Goal: Transaction & Acquisition: Purchase product/service

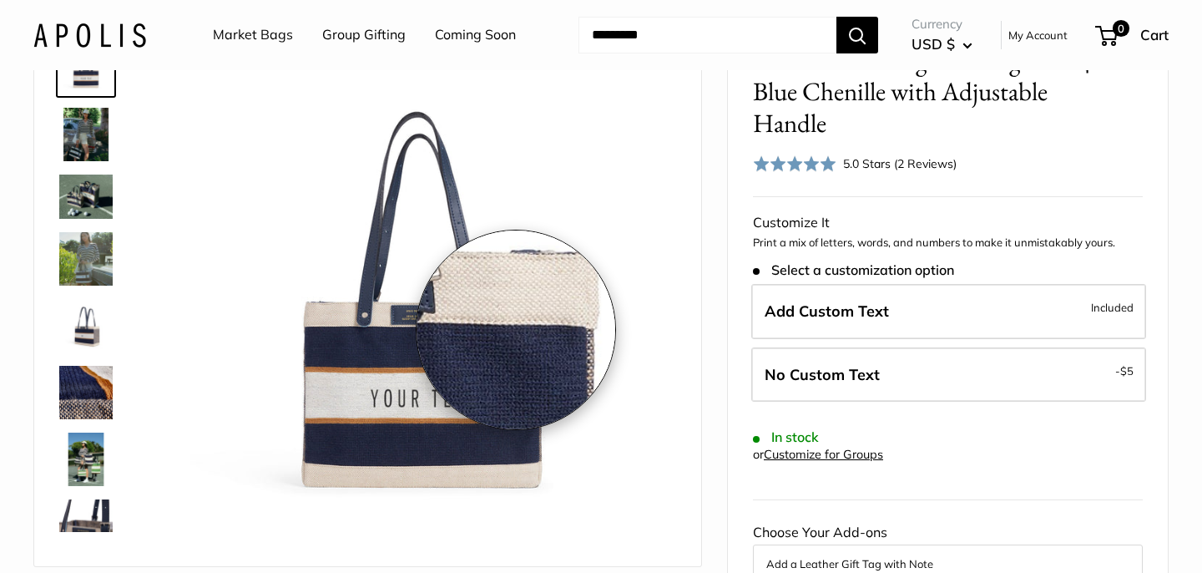
scroll to position [122, 0]
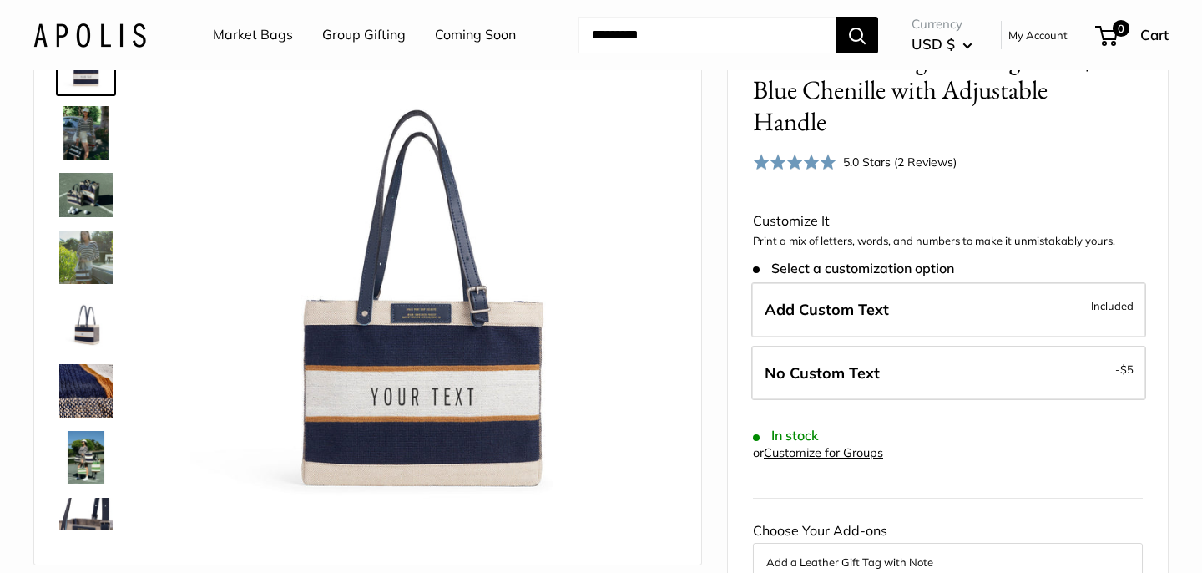
click at [90, 135] on img at bounding box center [85, 132] width 53 height 53
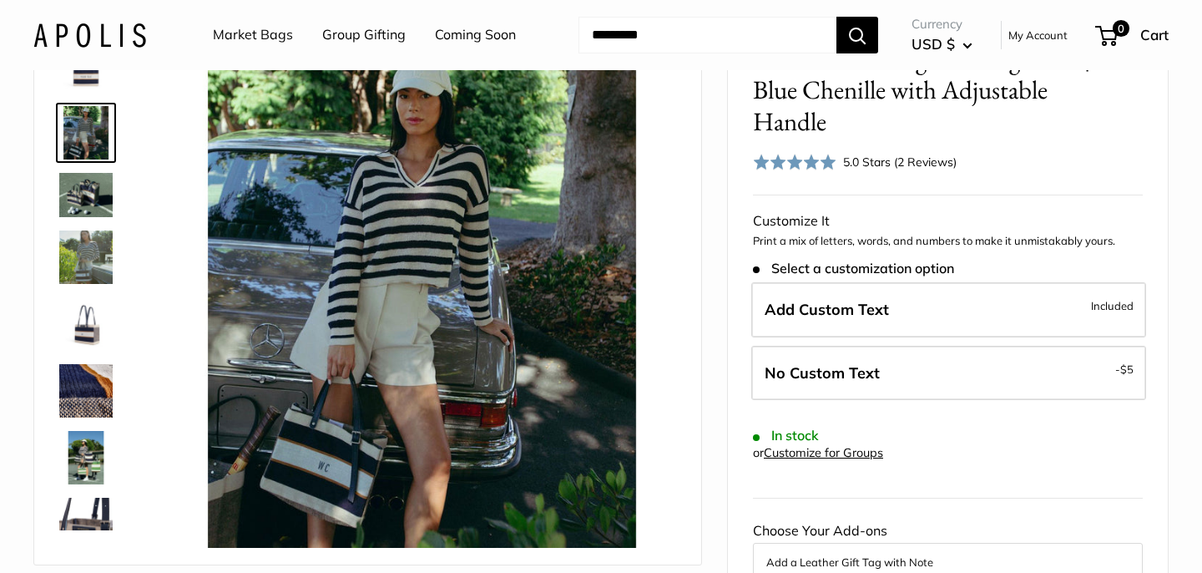
click at [81, 194] on img at bounding box center [85, 195] width 53 height 44
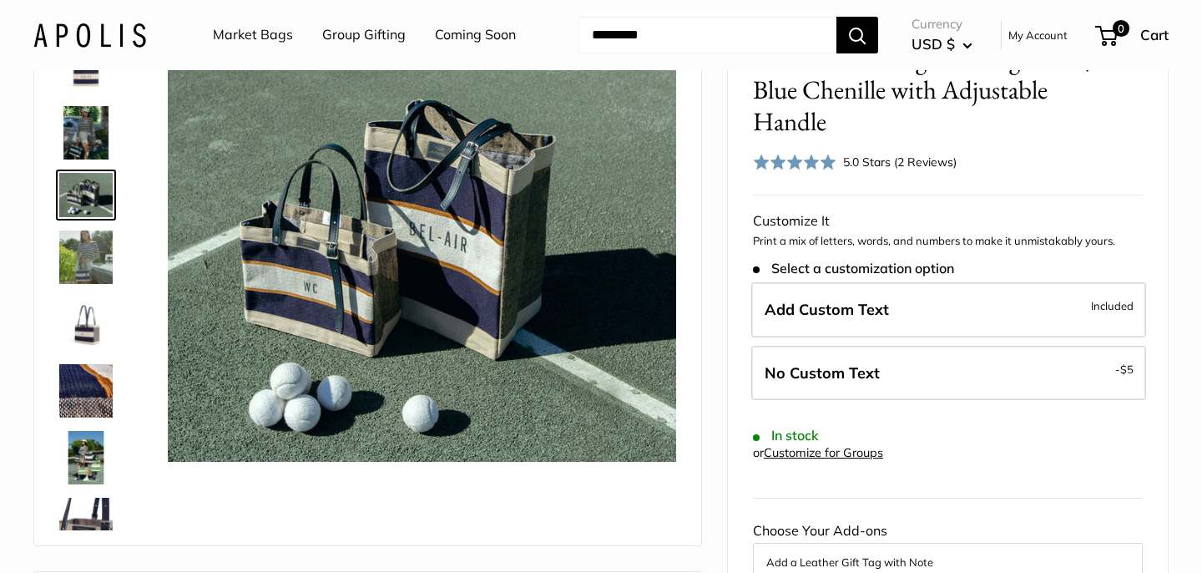
click at [90, 253] on img at bounding box center [85, 256] width 53 height 53
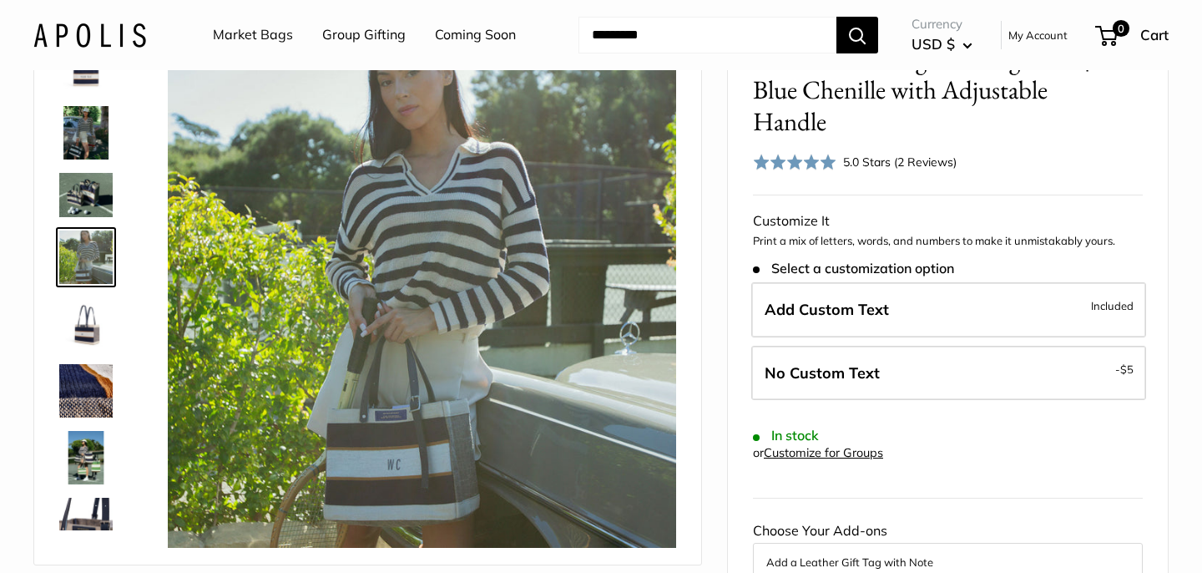
click at [83, 356] on div at bounding box center [93, 279] width 80 height 501
click at [89, 322] on img at bounding box center [85, 323] width 53 height 53
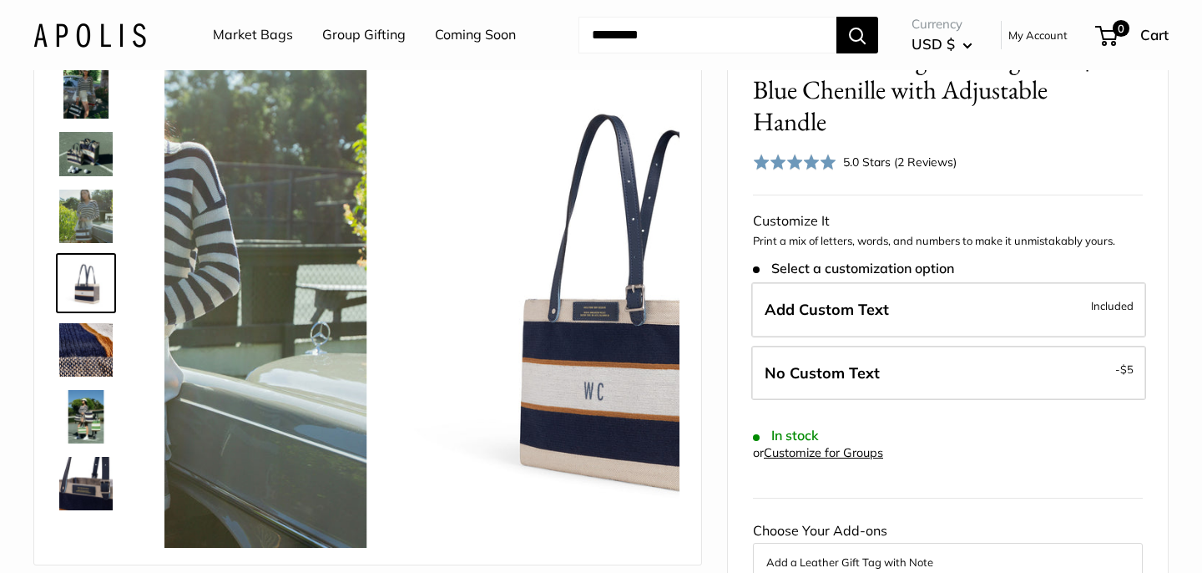
scroll to position [43, 0]
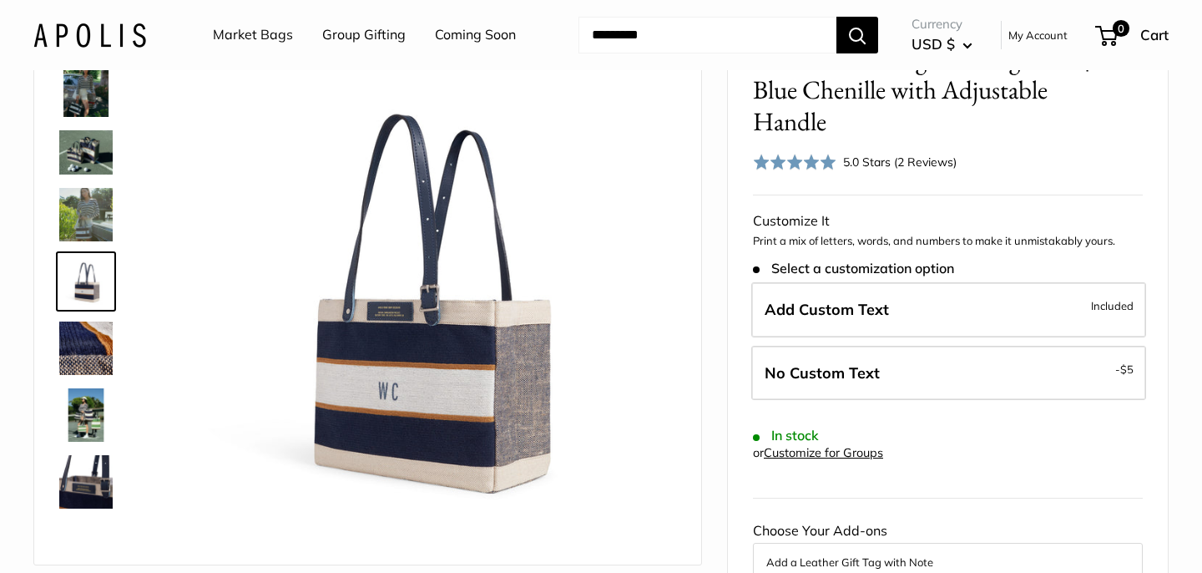
click at [91, 349] on img at bounding box center [85, 347] width 53 height 53
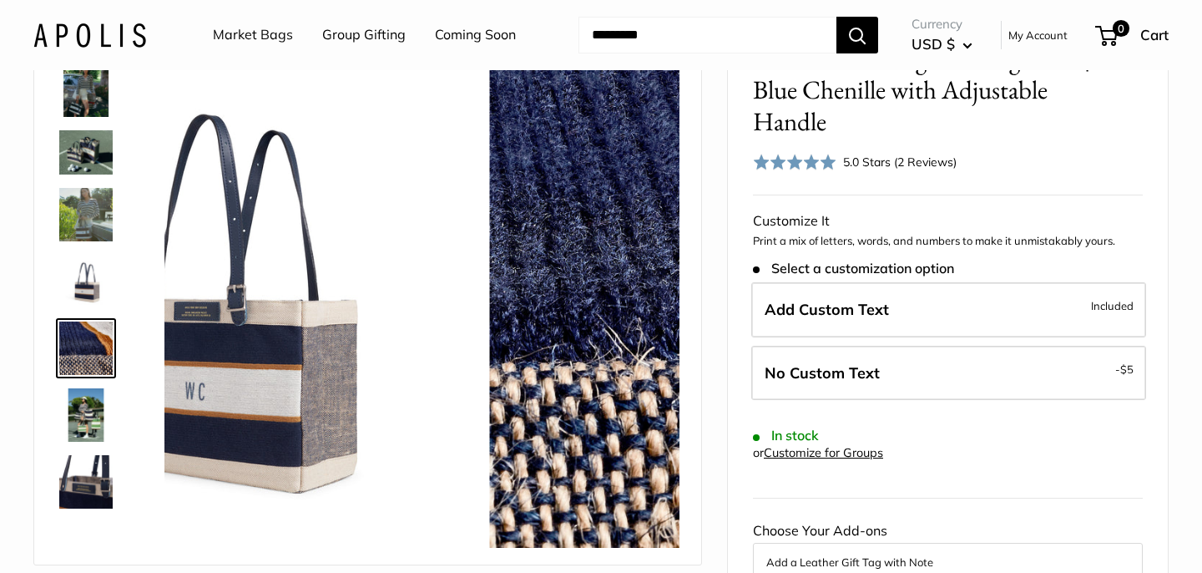
scroll to position [109, 0]
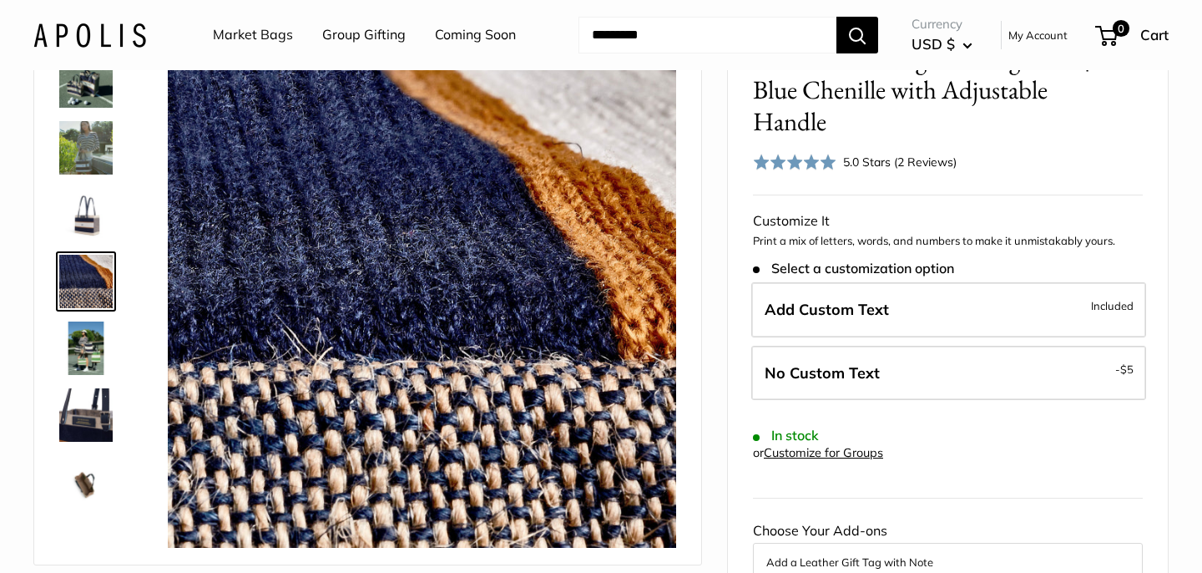
click at [88, 354] on img at bounding box center [85, 347] width 53 height 53
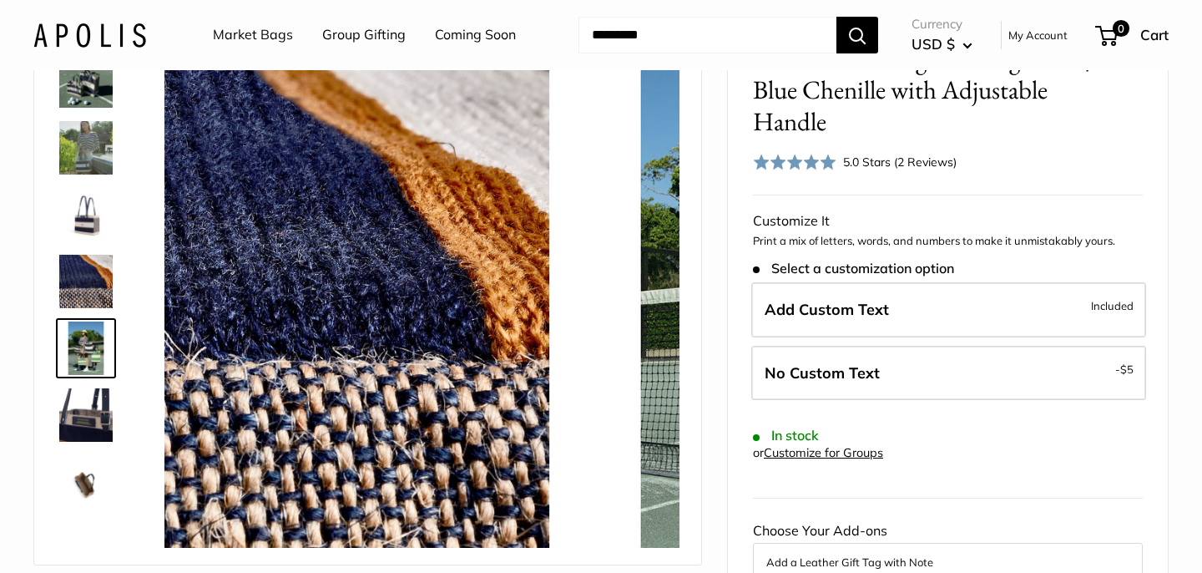
scroll to position [176, 0]
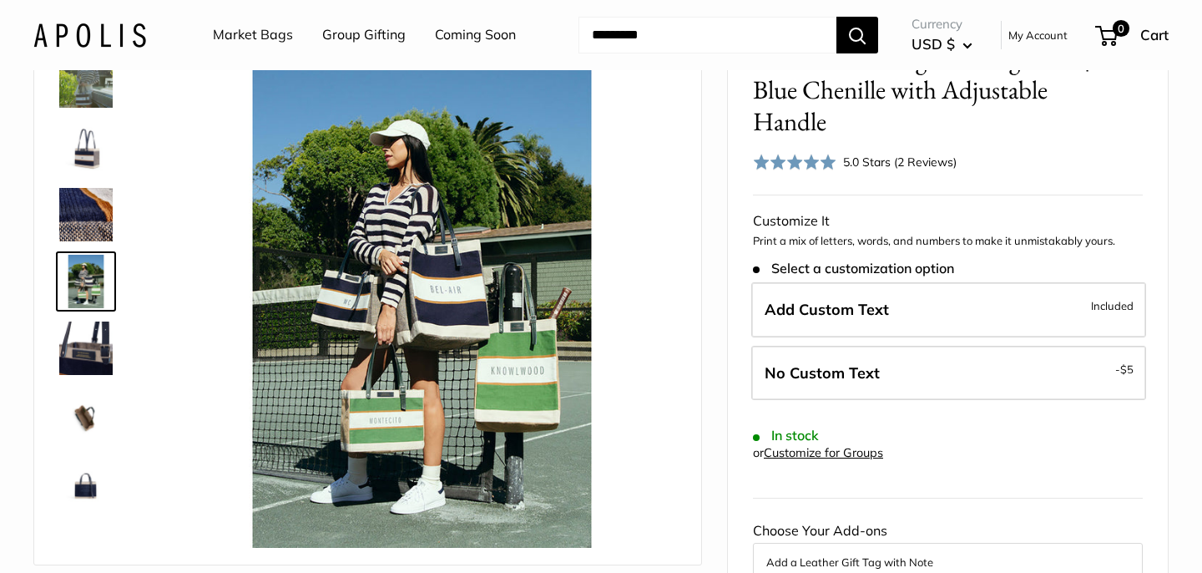
click at [90, 395] on img at bounding box center [85, 414] width 53 height 53
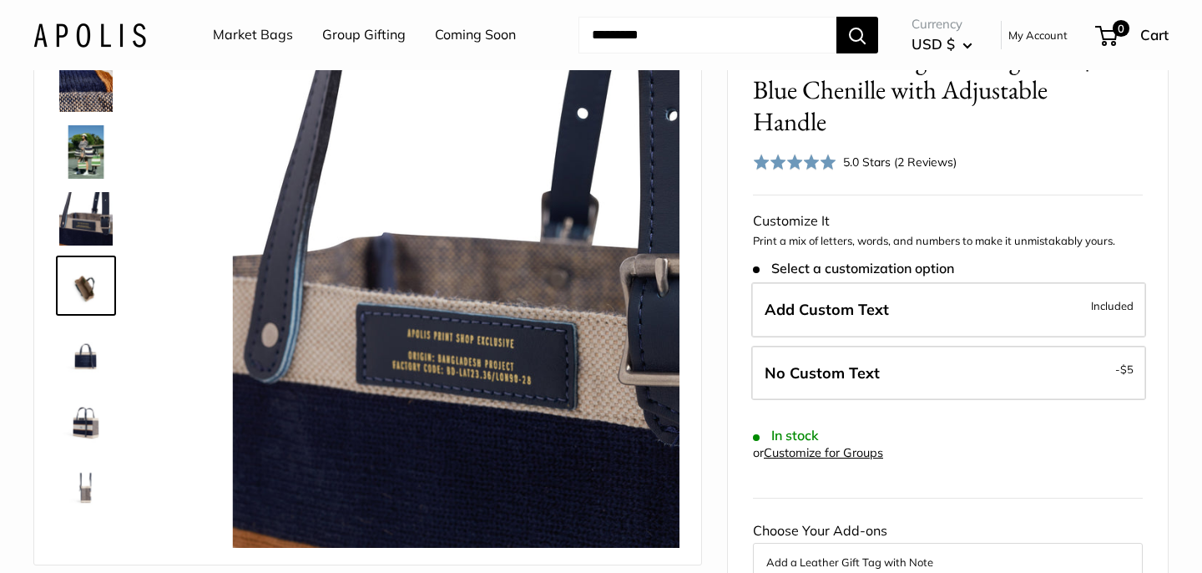
scroll to position [310, 0]
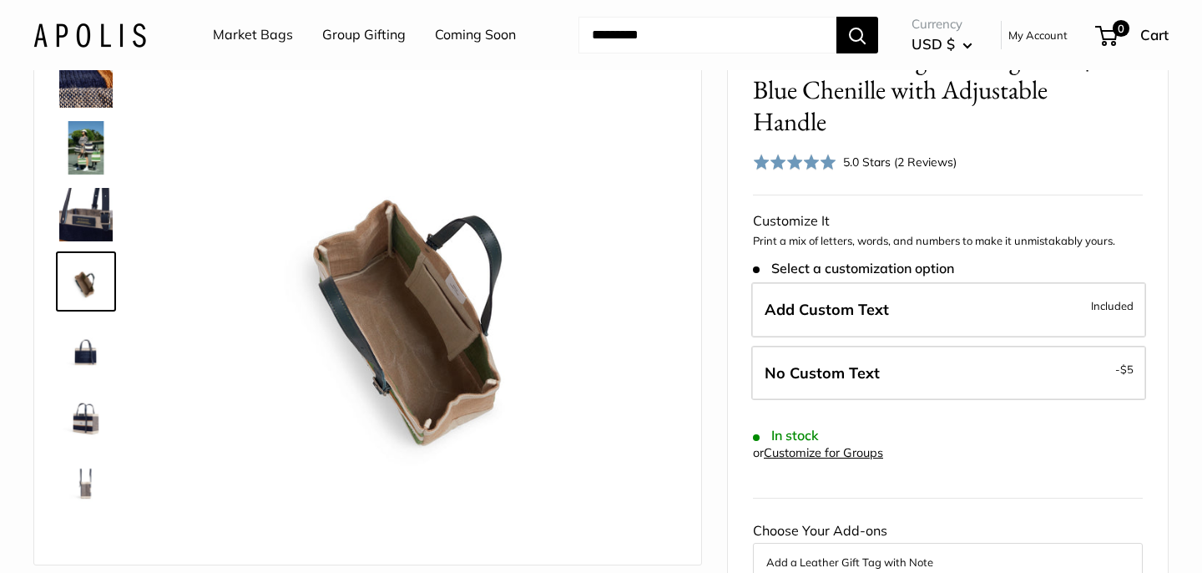
click at [95, 214] on img at bounding box center [85, 214] width 53 height 53
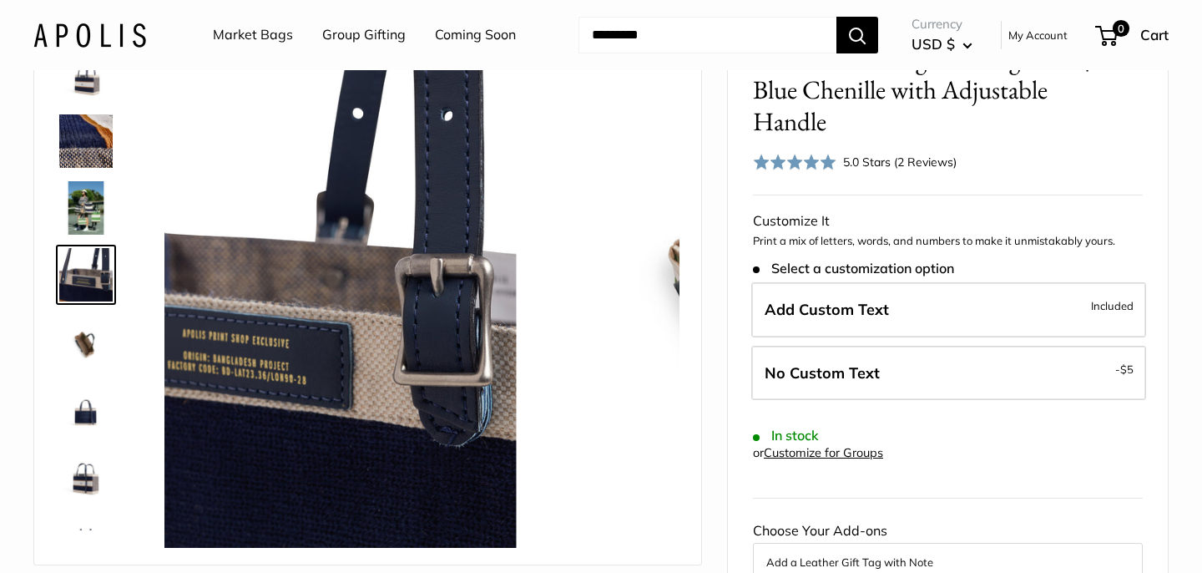
scroll to position [243, 0]
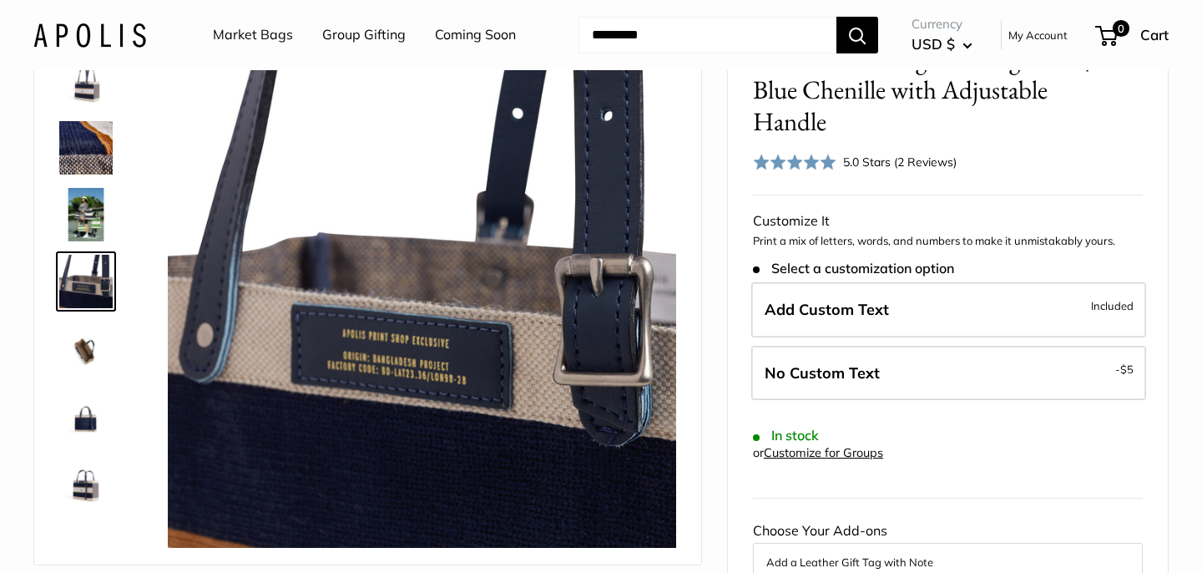
click at [86, 351] on img at bounding box center [85, 347] width 53 height 53
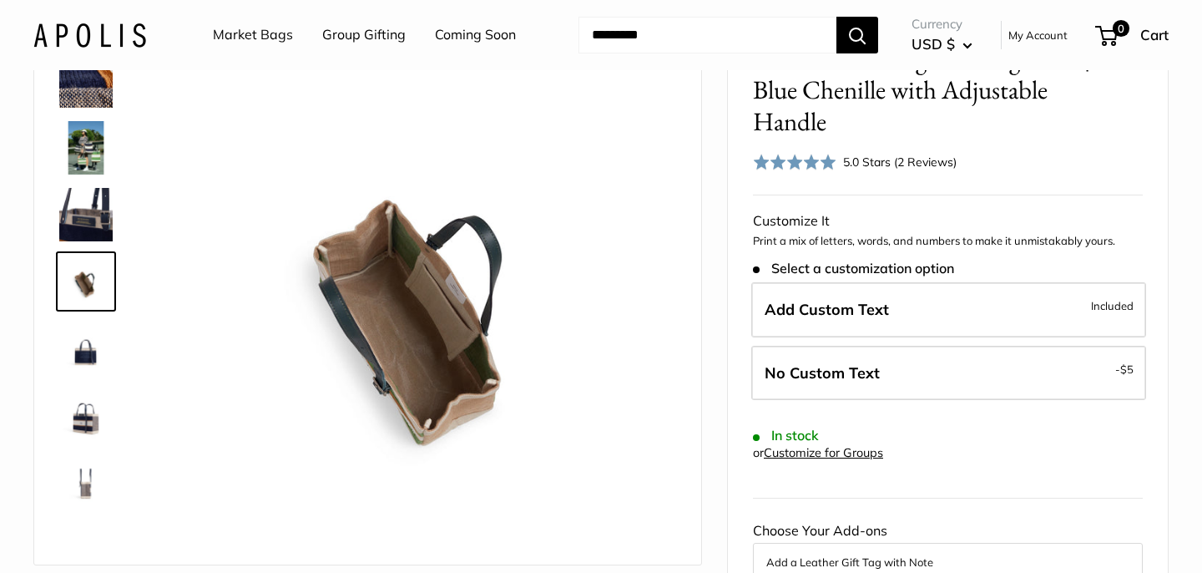
click at [85, 348] on img at bounding box center [85, 347] width 53 height 53
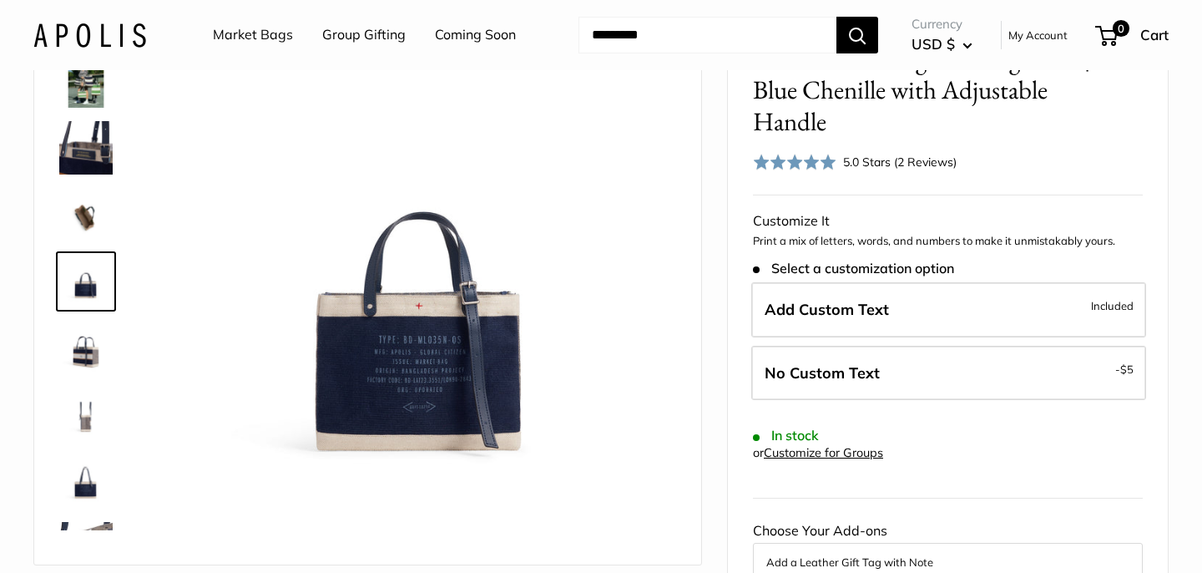
click at [85, 348] on img at bounding box center [85, 347] width 53 height 53
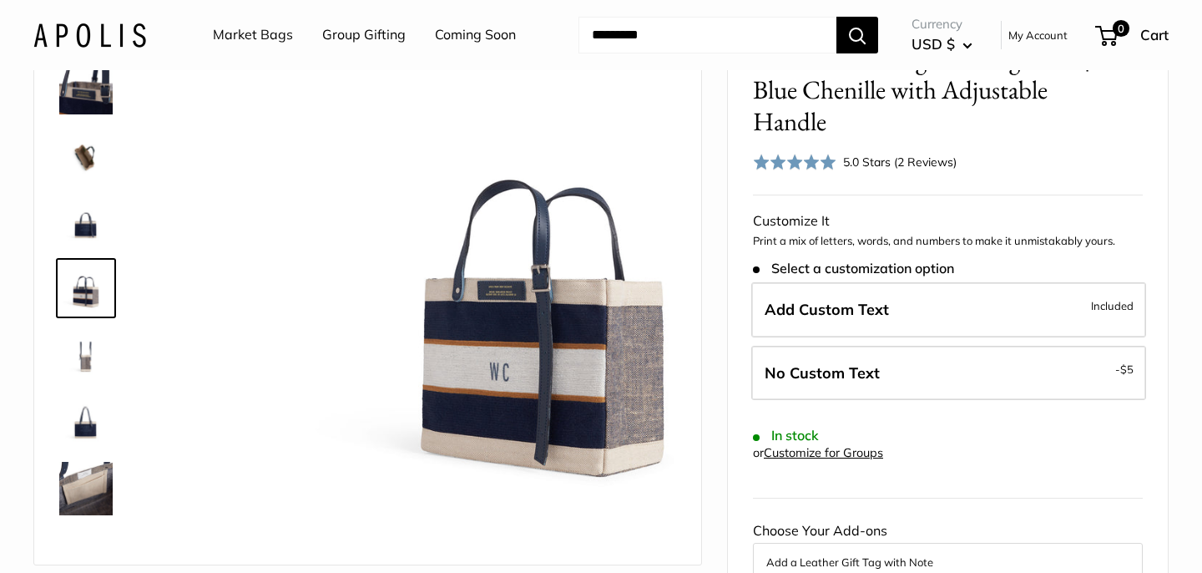
scroll to position [443, 0]
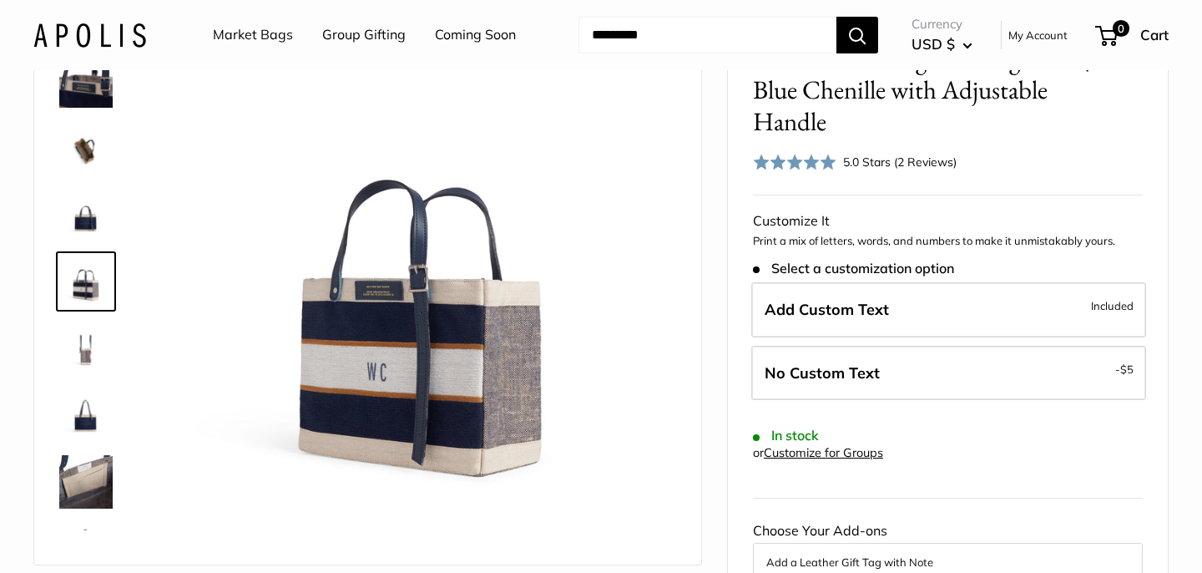
click at [87, 355] on img at bounding box center [85, 347] width 53 height 53
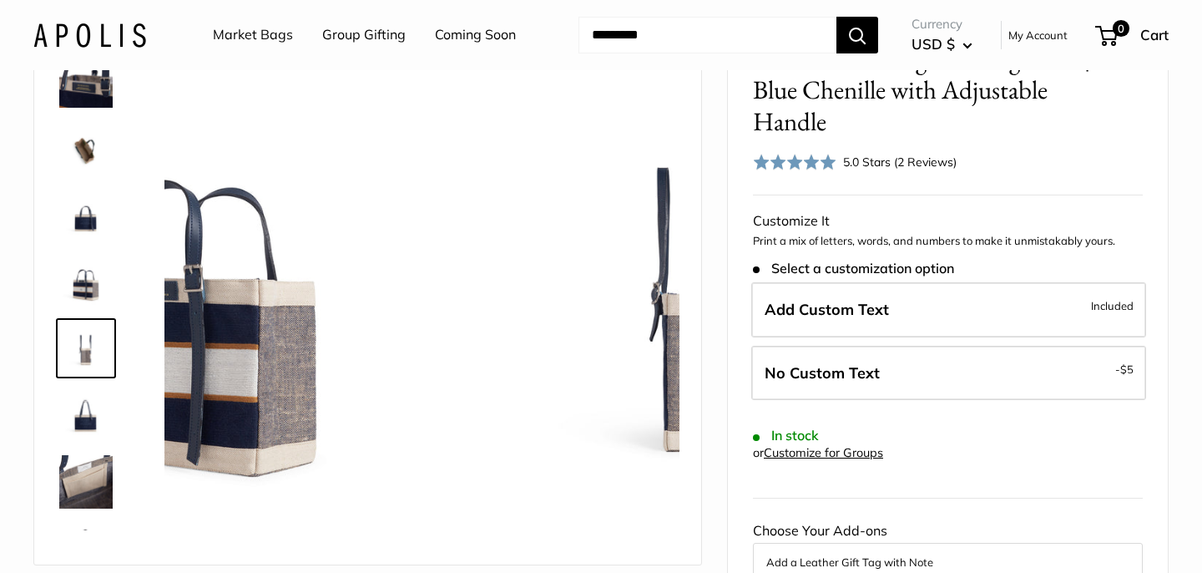
scroll to position [498, 0]
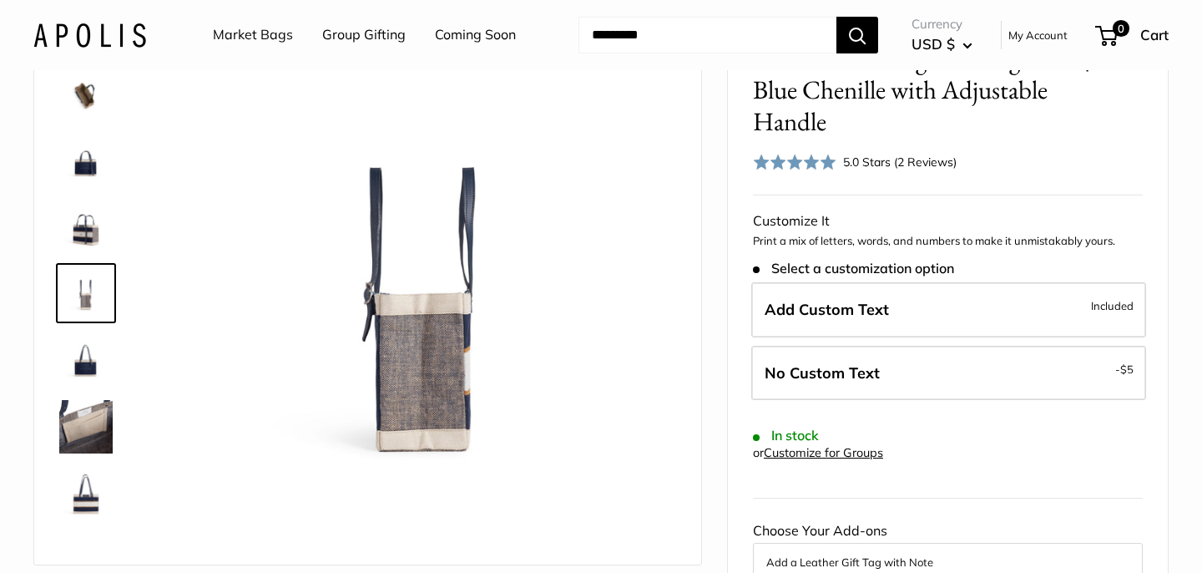
click at [87, 355] on img at bounding box center [85, 359] width 53 height 53
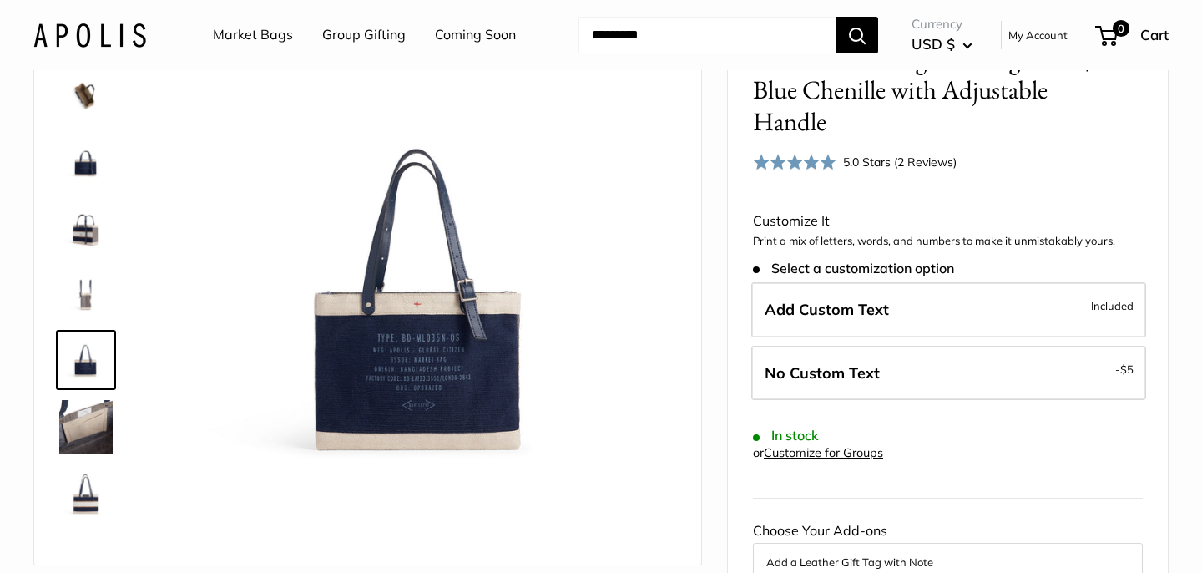
click at [93, 421] on img at bounding box center [85, 426] width 53 height 53
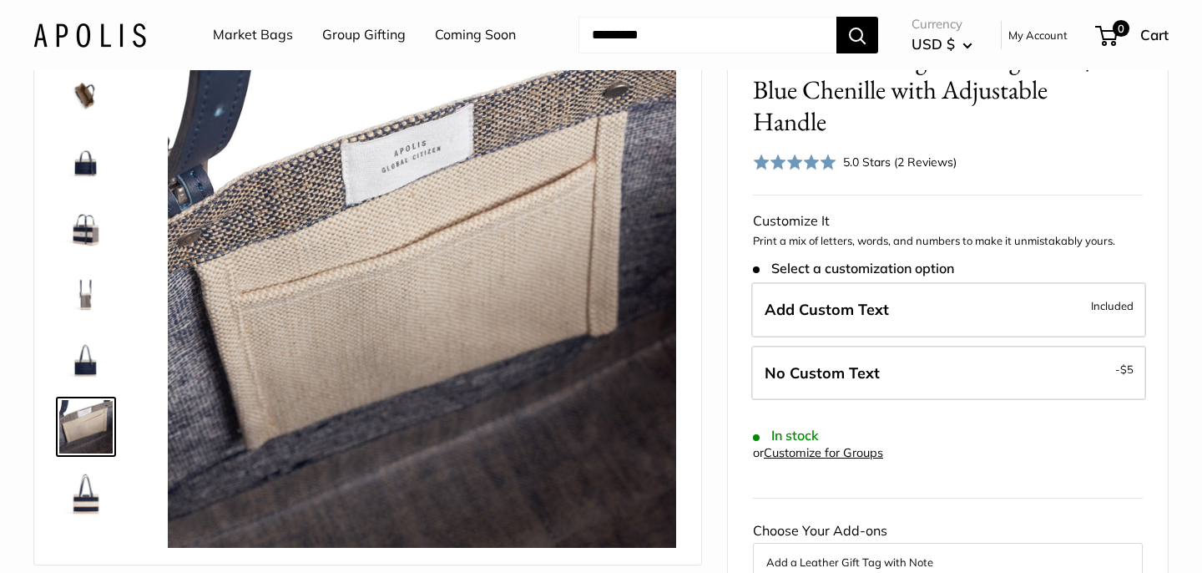
click at [93, 462] on div at bounding box center [93, 279] width 80 height 501
click at [83, 488] on img at bounding box center [85, 493] width 53 height 53
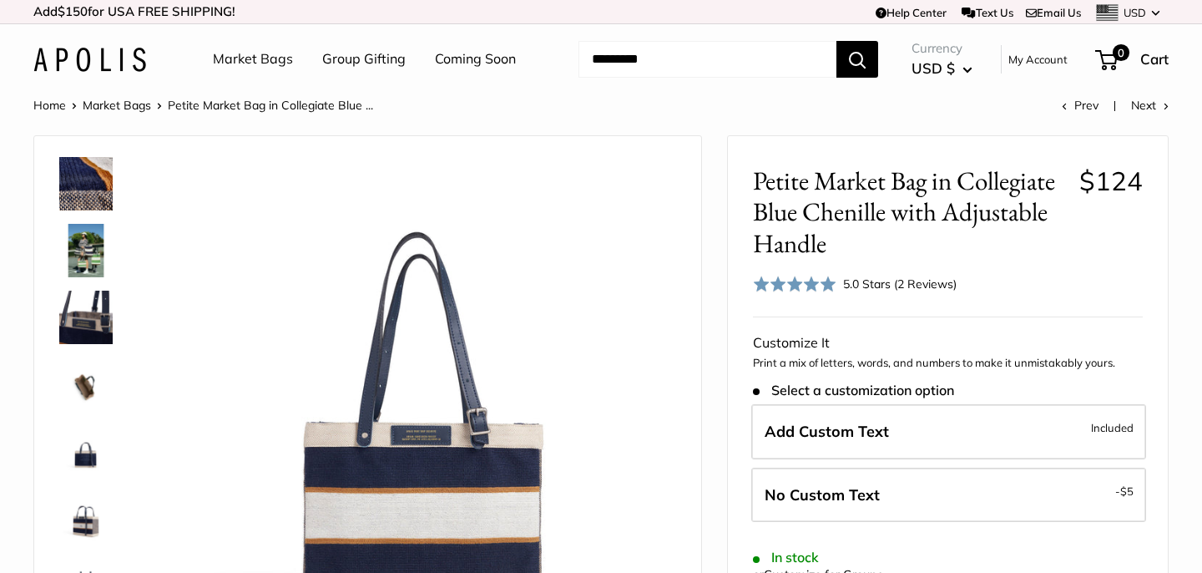
scroll to position [317, 0]
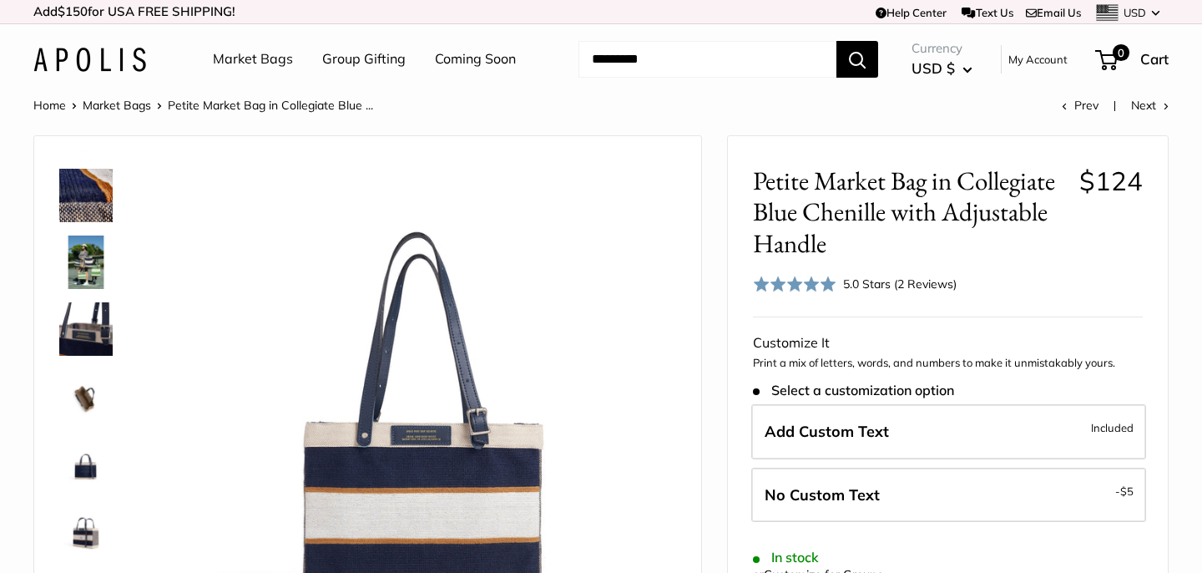
click at [82, 254] on img at bounding box center [85, 261] width 53 height 53
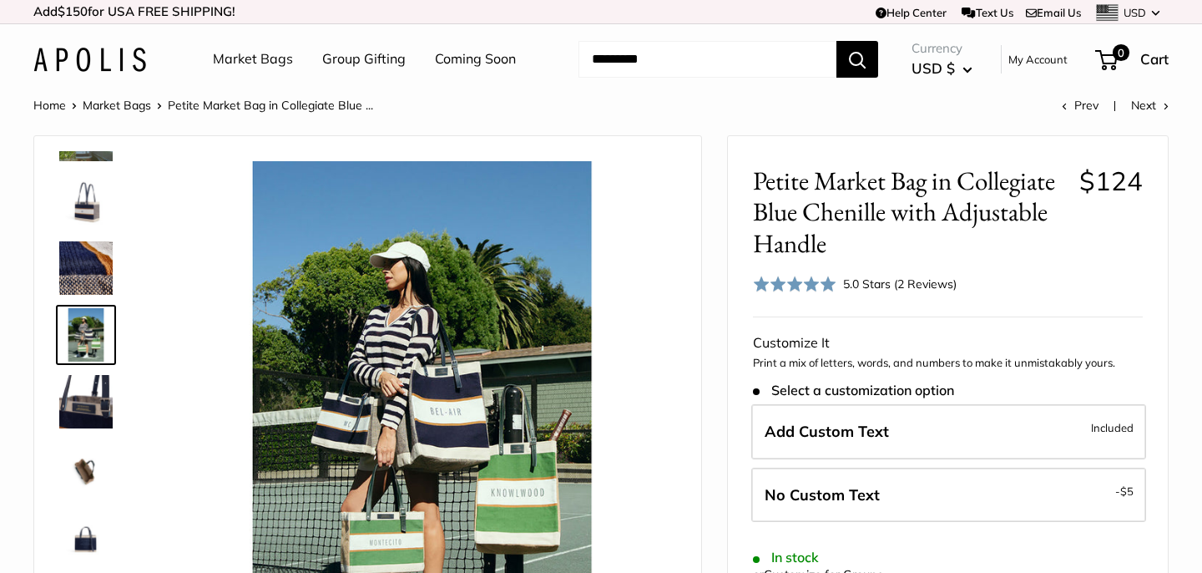
scroll to position [246, 0]
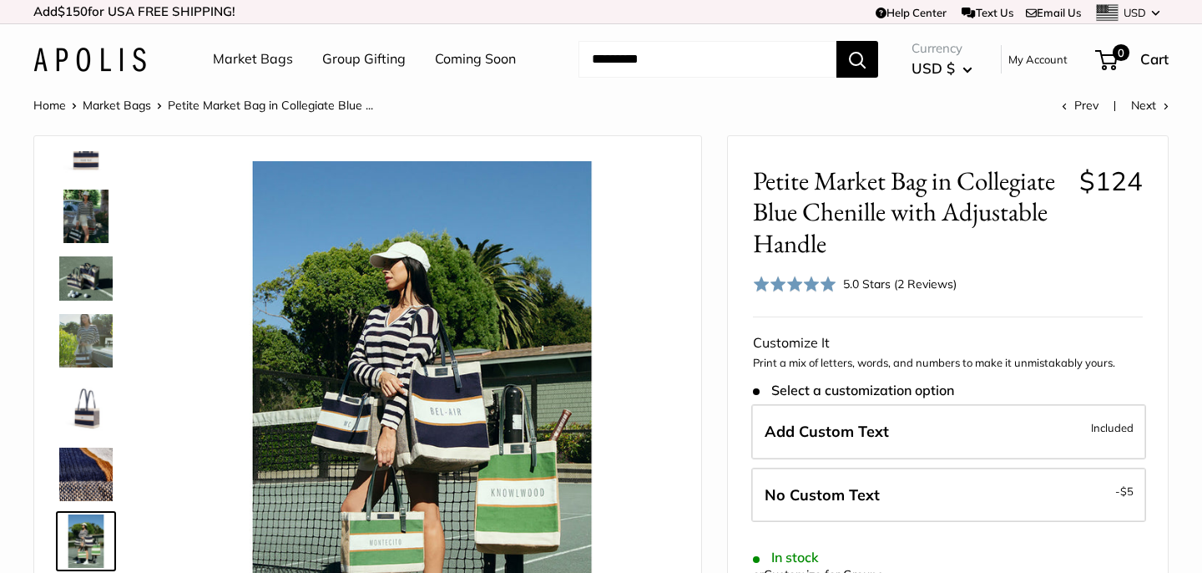
click at [89, 340] on img at bounding box center [85, 340] width 53 height 53
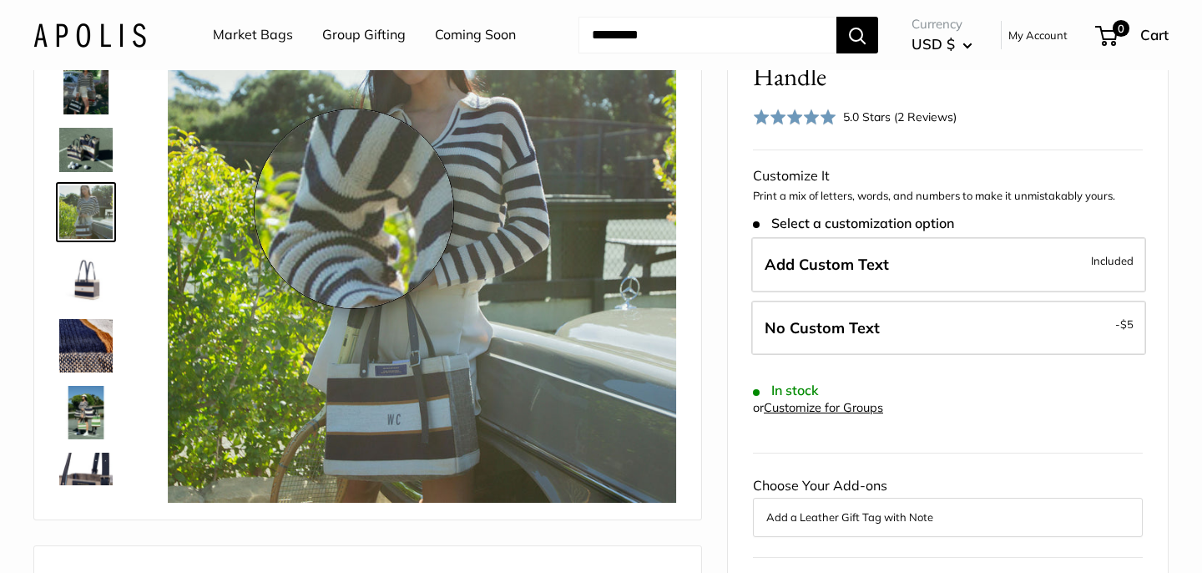
scroll to position [171, 0]
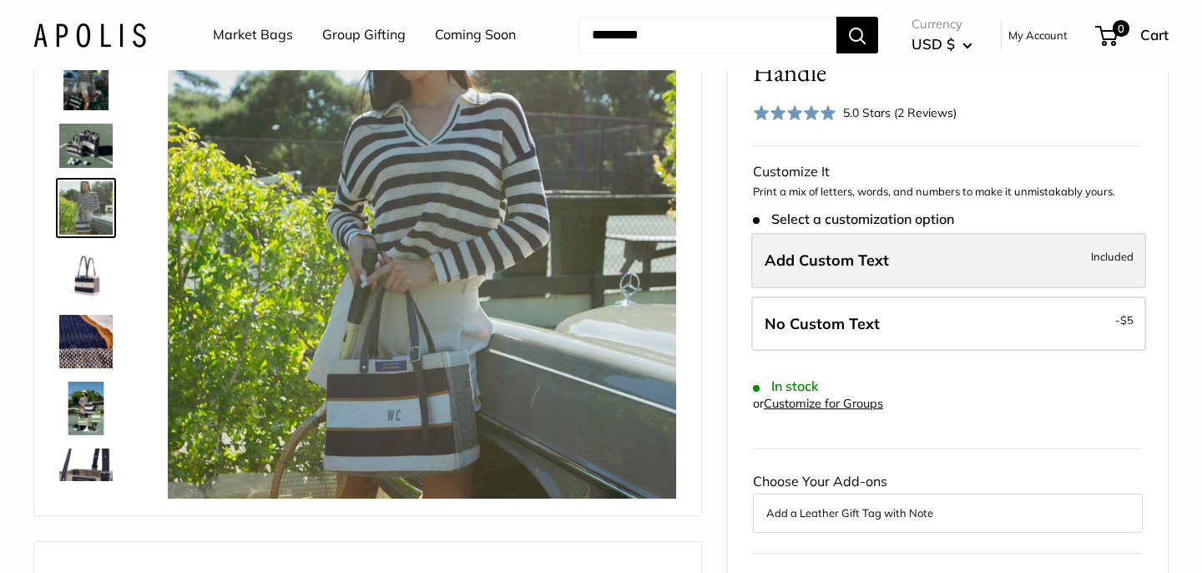
click at [901, 270] on label "Add Custom Text Included" at bounding box center [948, 260] width 395 height 55
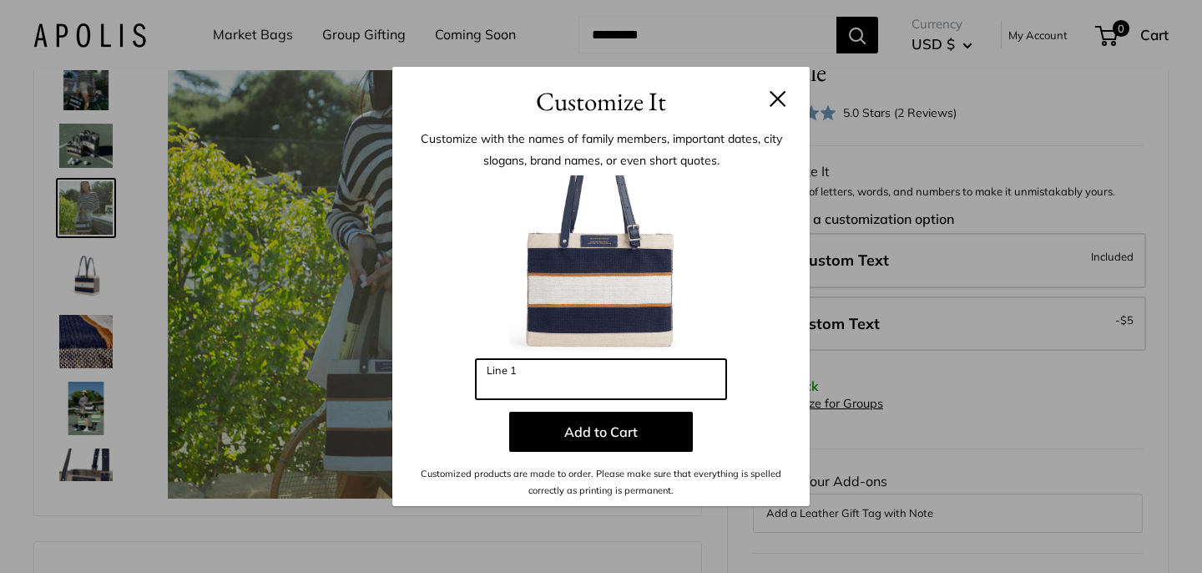
click at [581, 383] on input "Line 1" at bounding box center [601, 379] width 250 height 40
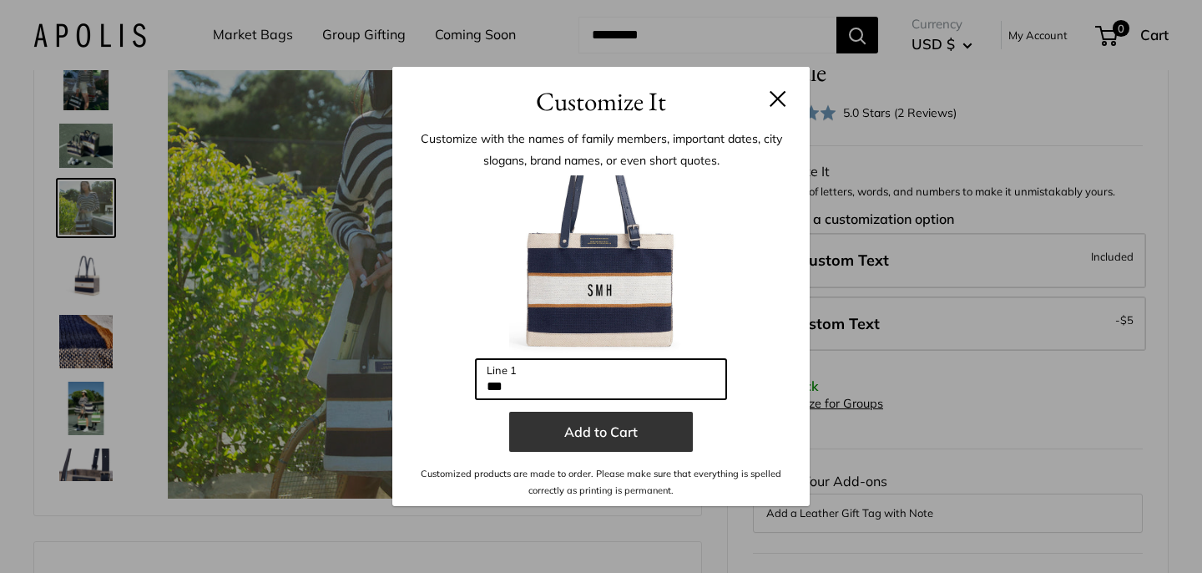
type input "***"
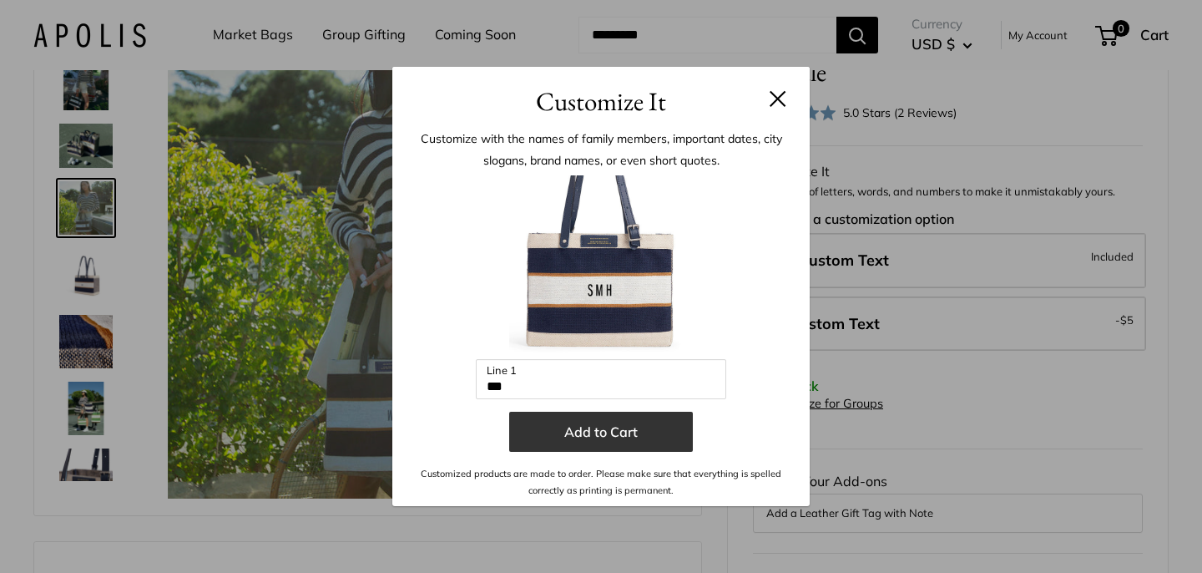
click at [610, 431] on button "Add to Cart" at bounding box center [601, 431] width 184 height 40
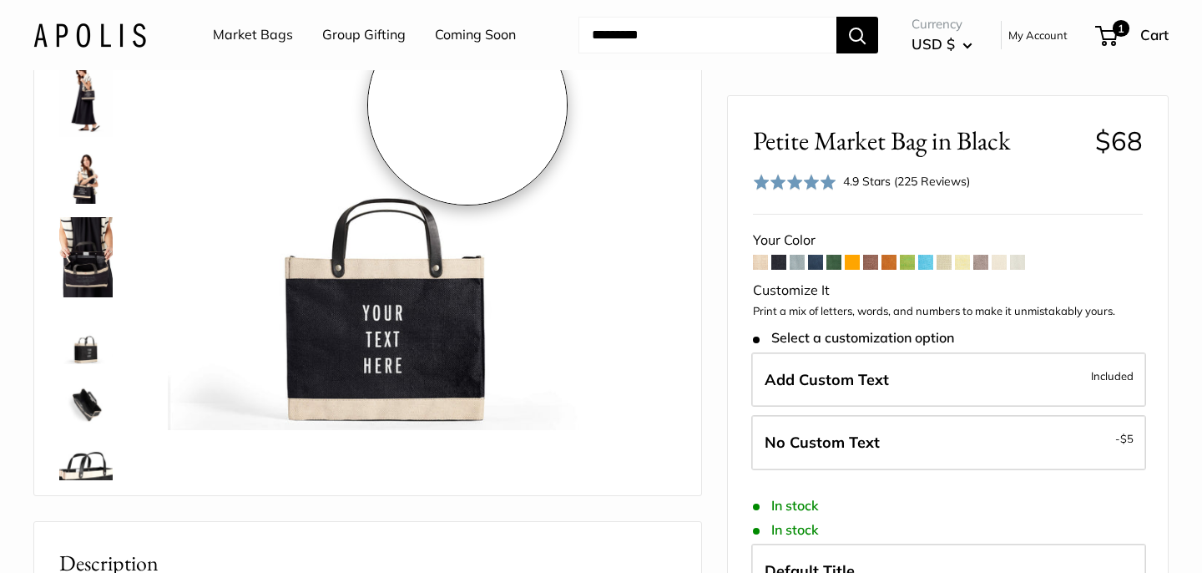
scroll to position [170, 0]
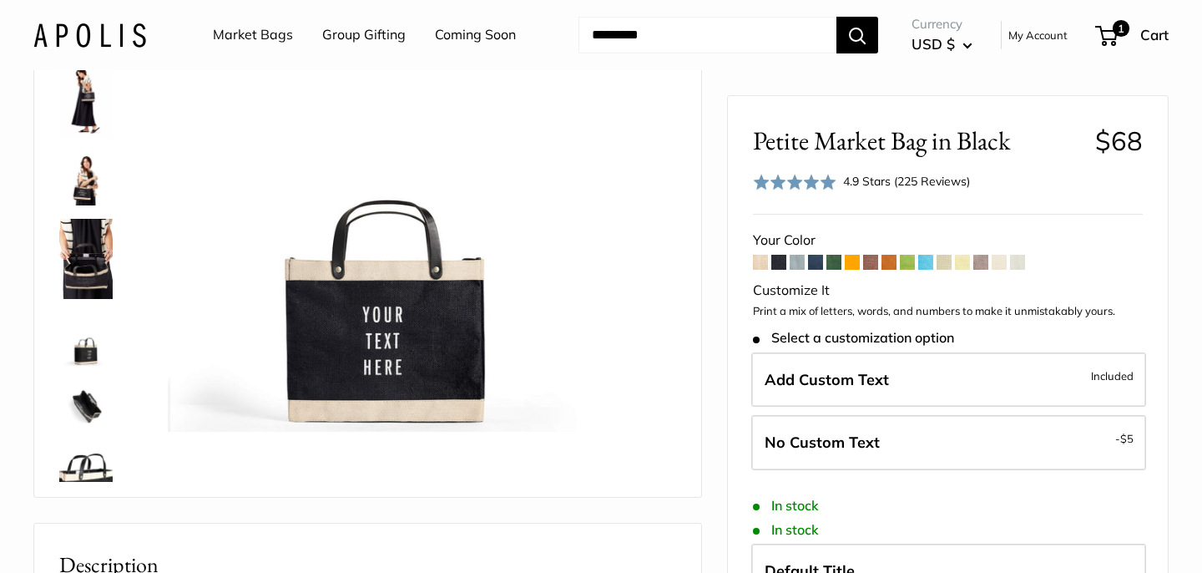
click at [761, 264] on span at bounding box center [760, 262] width 15 height 15
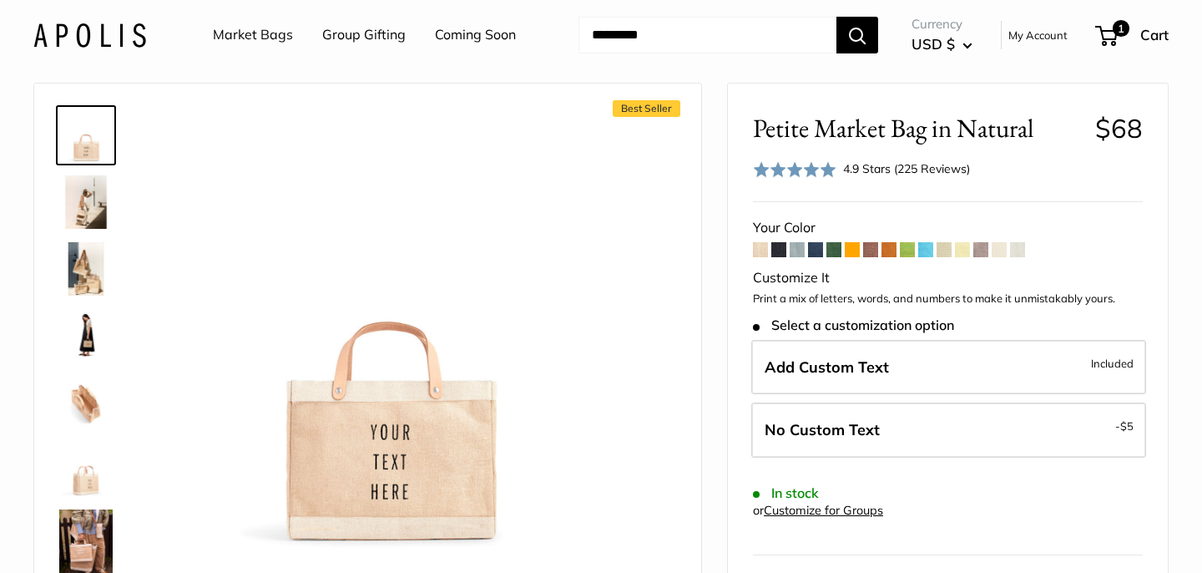
scroll to position [58, 0]
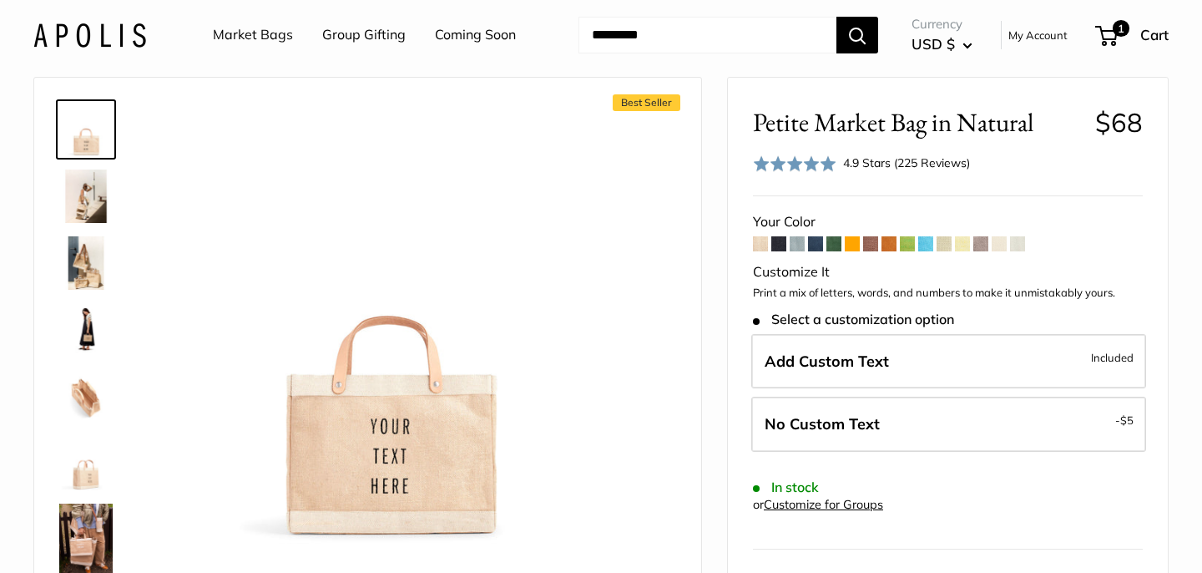
click at [798, 245] on span at bounding box center [797, 243] width 15 height 15
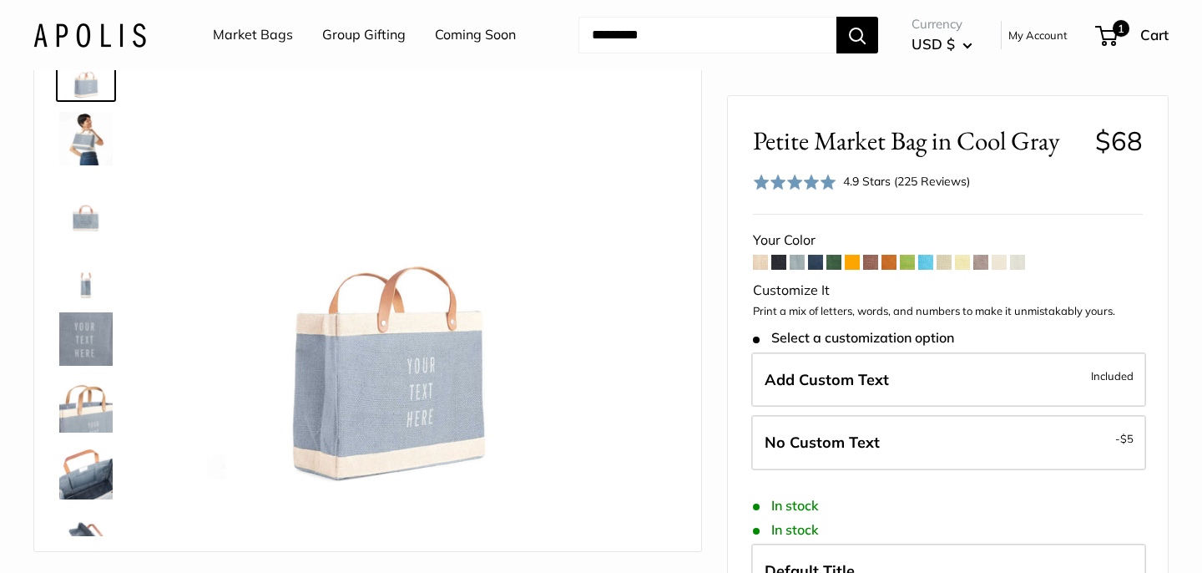
scroll to position [131, 0]
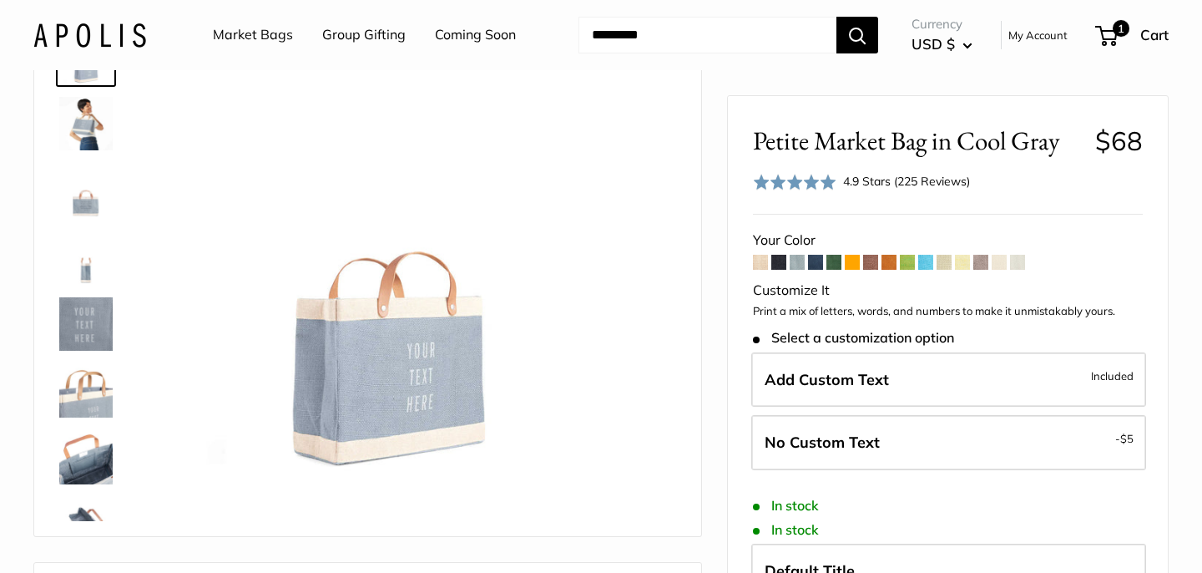
click at [820, 265] on span at bounding box center [815, 262] width 15 height 15
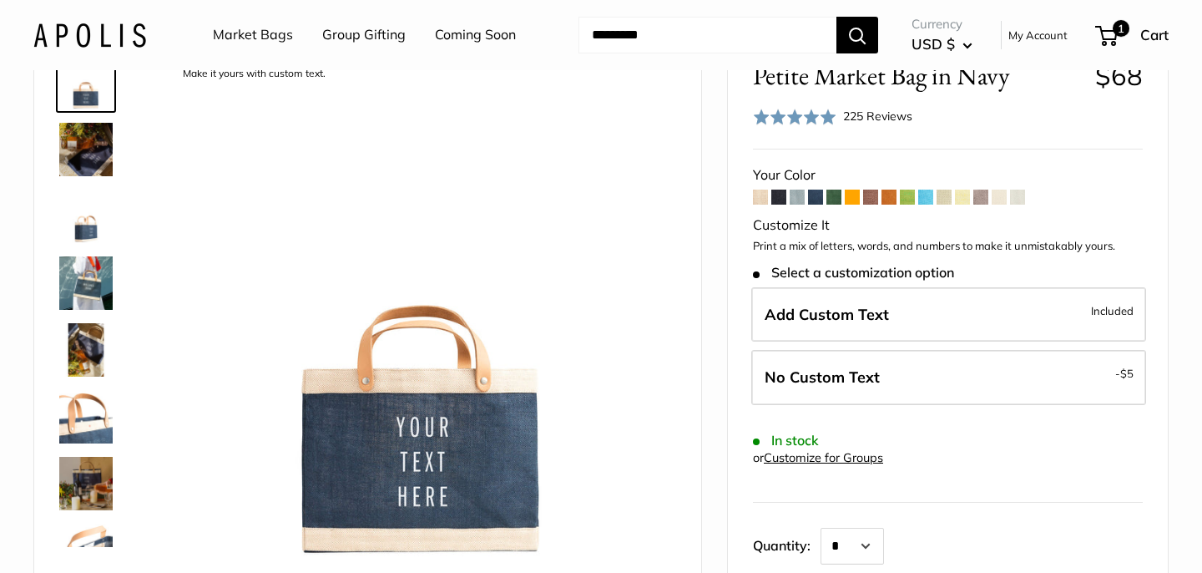
scroll to position [107, 0]
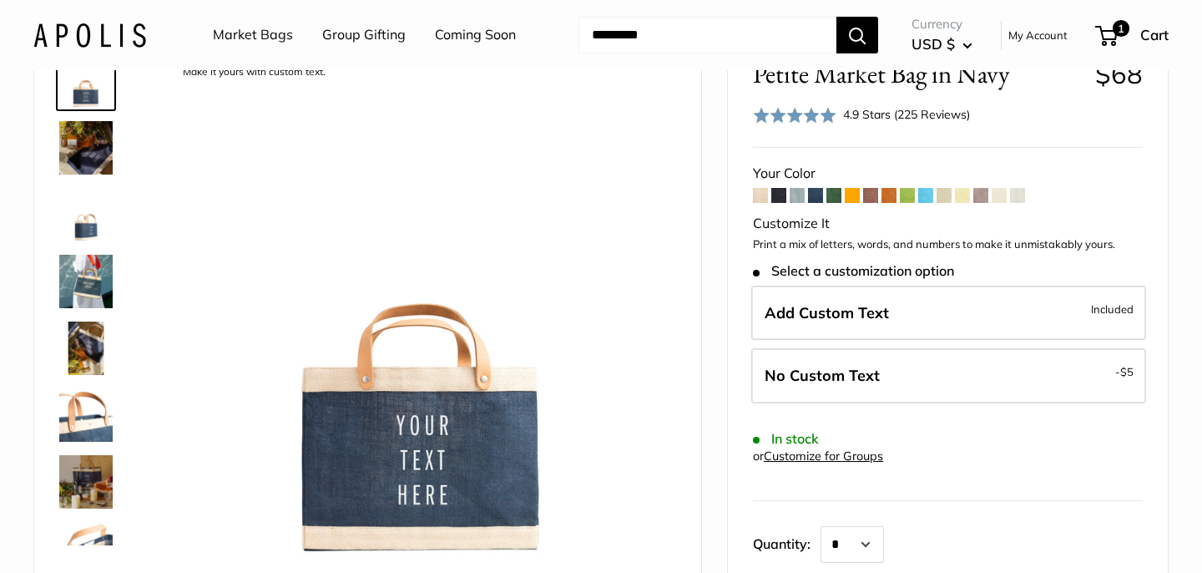
click at [832, 196] on span at bounding box center [833, 195] width 15 height 15
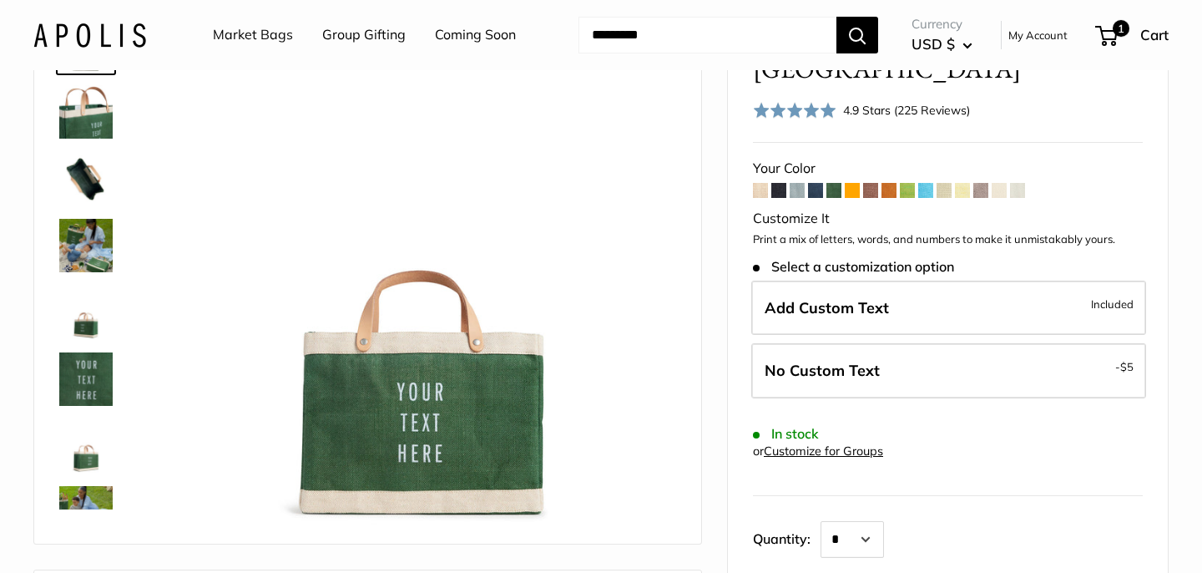
scroll to position [153, 0]
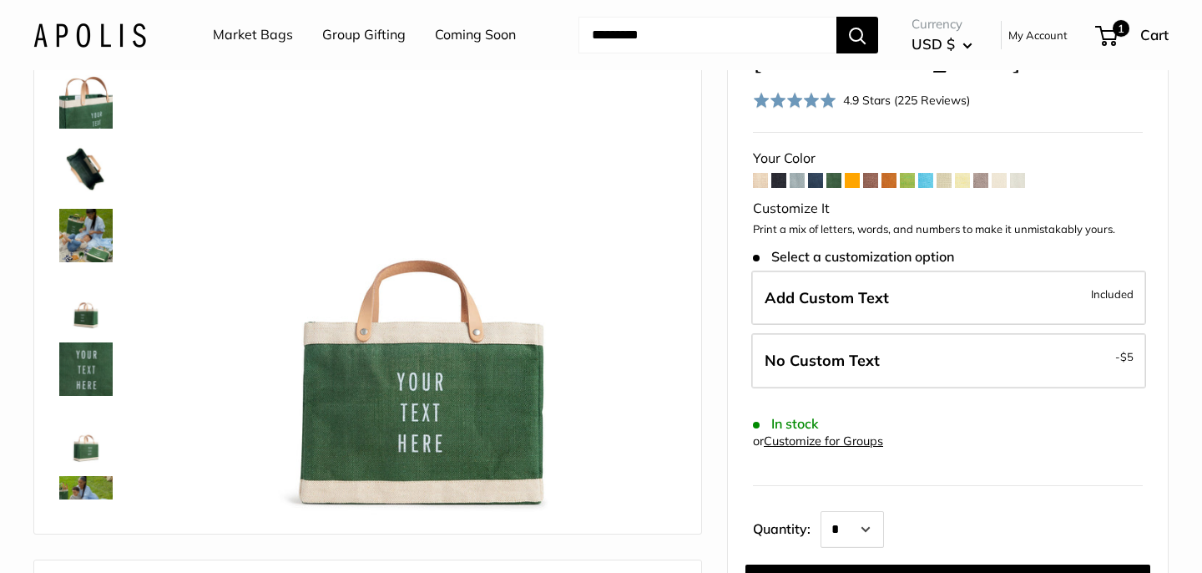
click at [872, 173] on span at bounding box center [870, 180] width 15 height 15
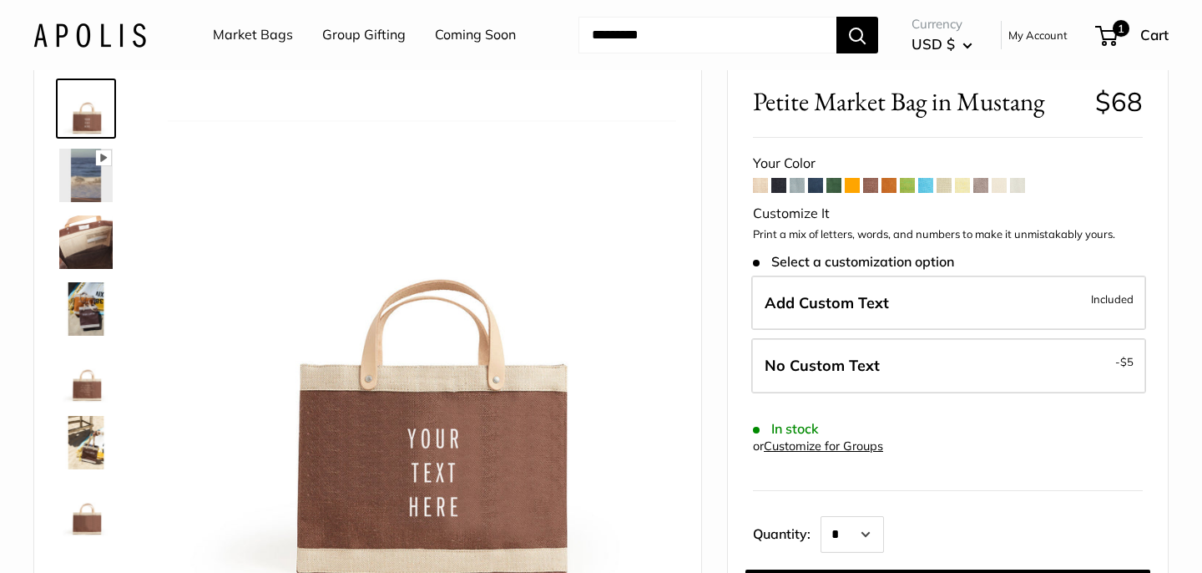
scroll to position [81, 0]
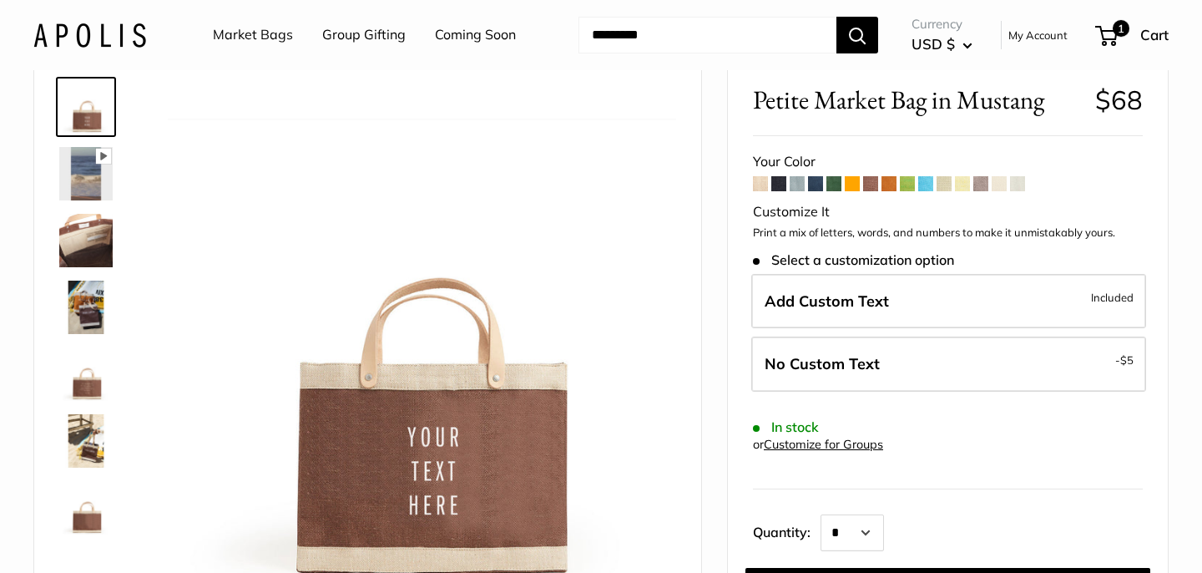
click at [889, 184] on span at bounding box center [888, 183] width 15 height 15
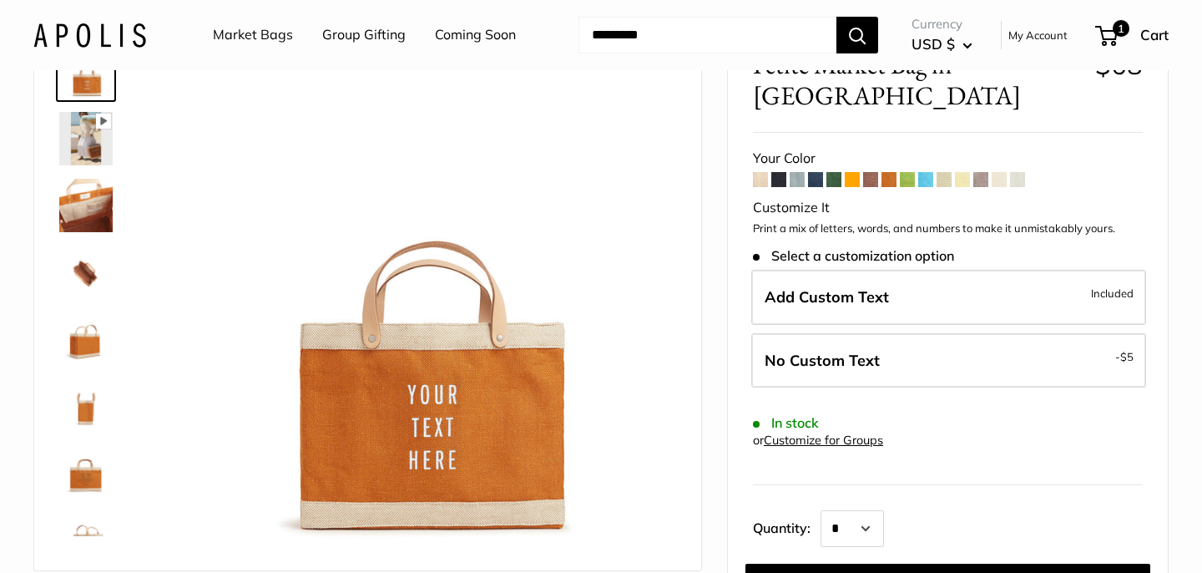
scroll to position [118, 0]
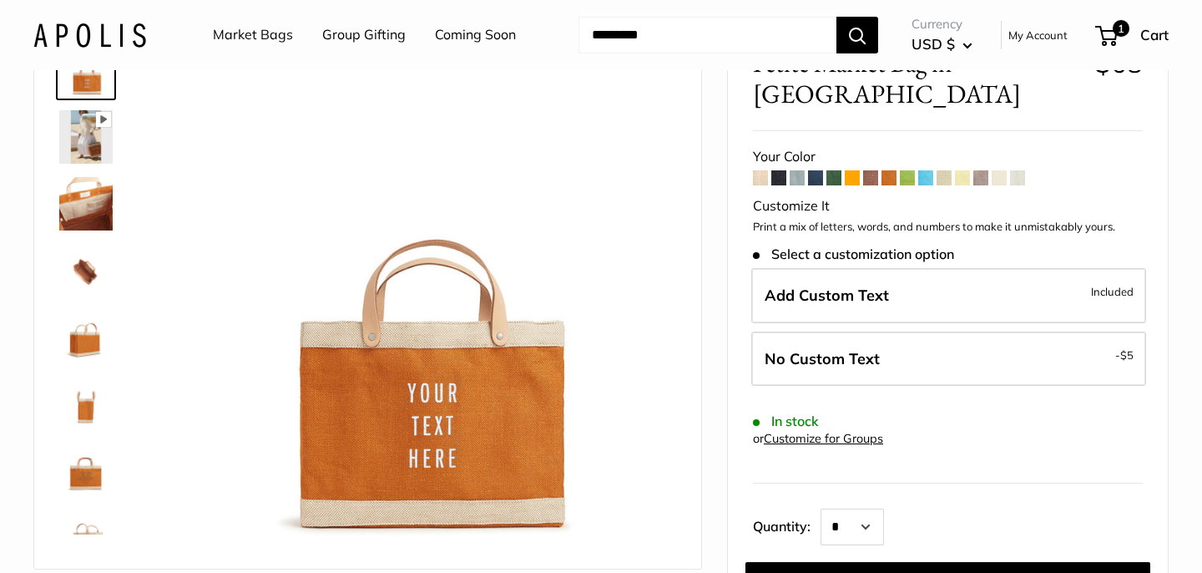
click at [911, 170] on span at bounding box center [907, 177] width 15 height 15
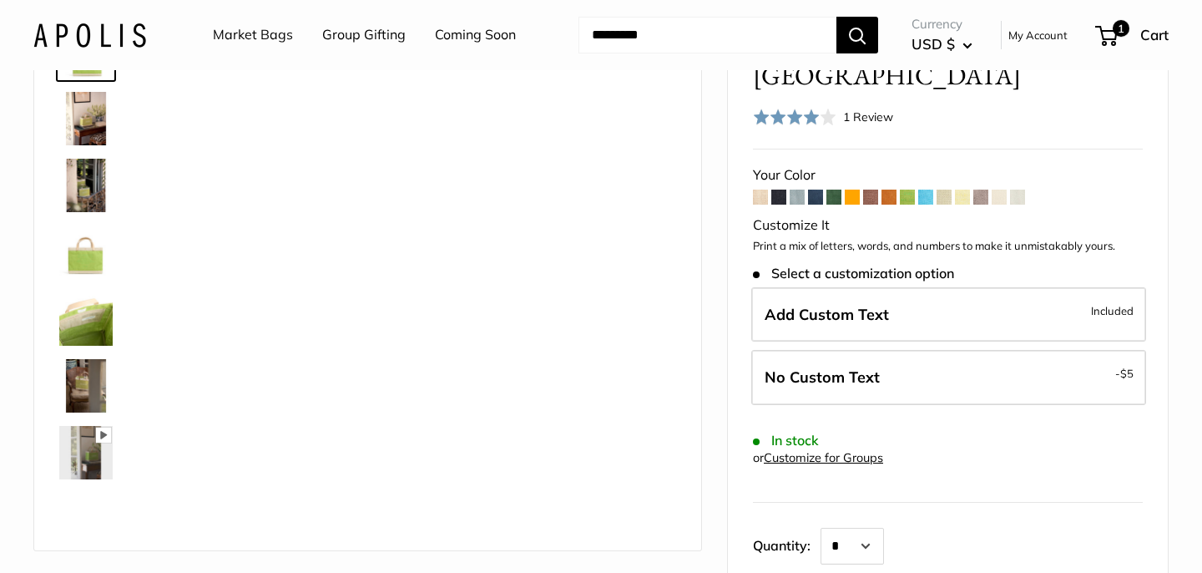
scroll to position [138, 0]
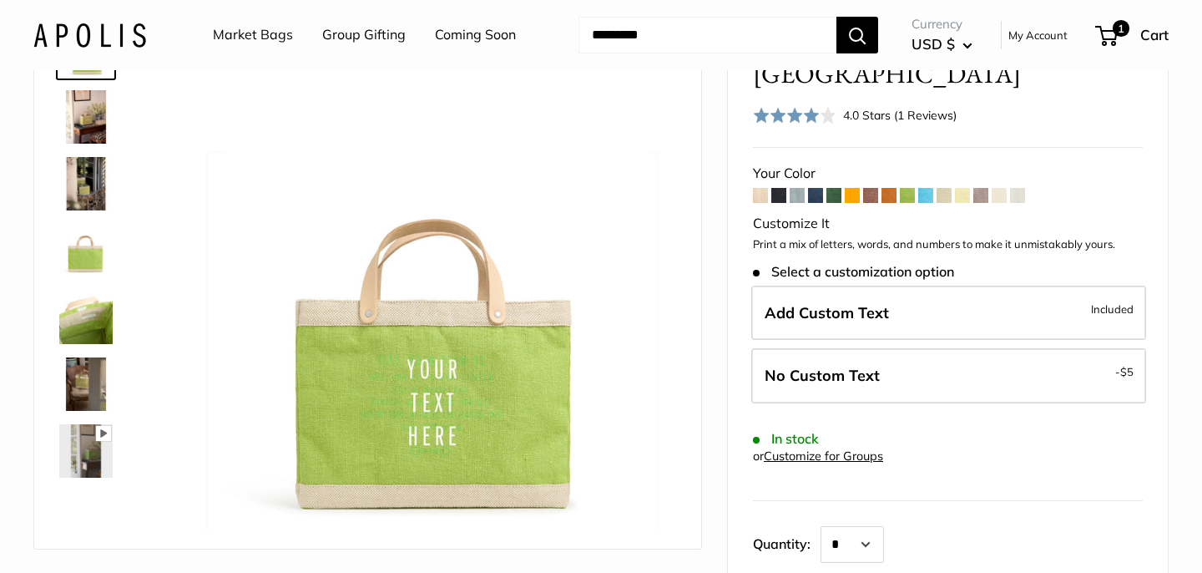
click at [80, 179] on img at bounding box center [85, 183] width 53 height 53
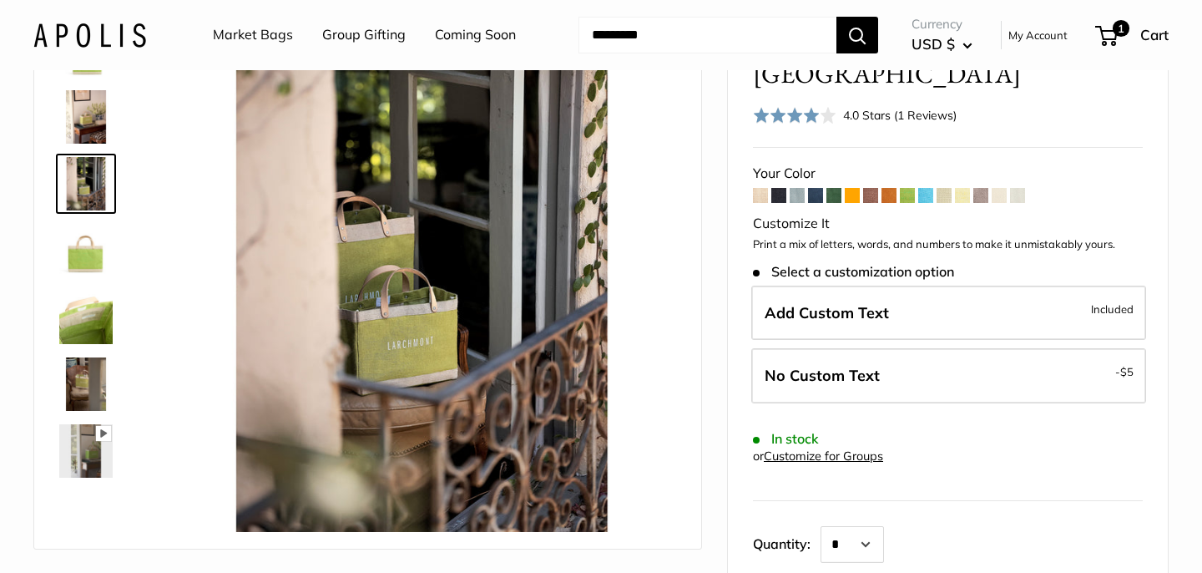
click at [89, 112] on img at bounding box center [85, 116] width 53 height 53
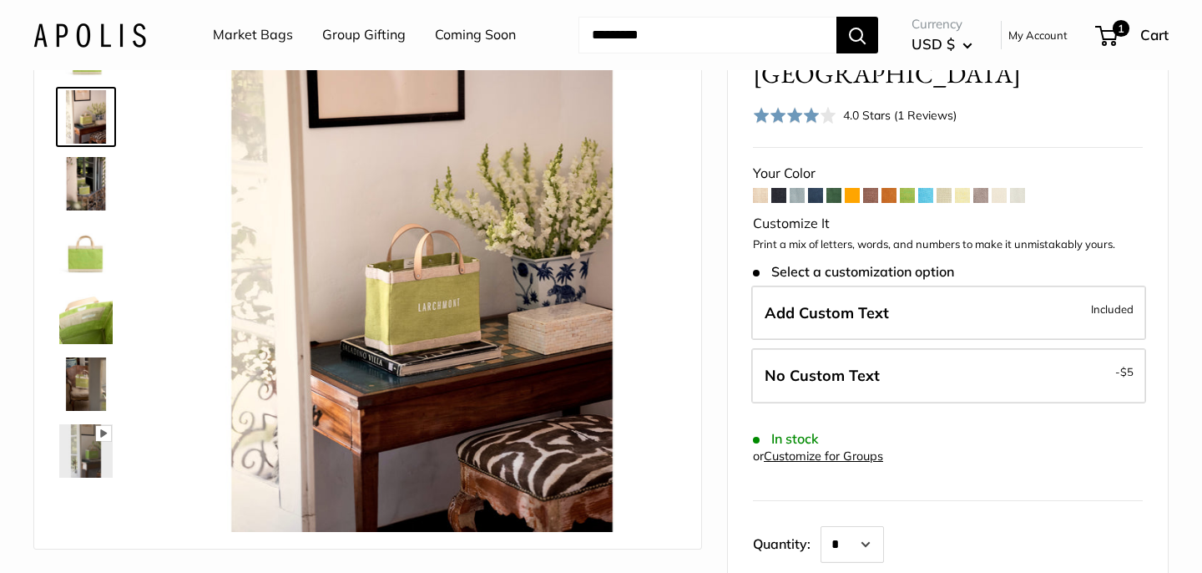
click at [80, 465] on img at bounding box center [85, 450] width 53 height 53
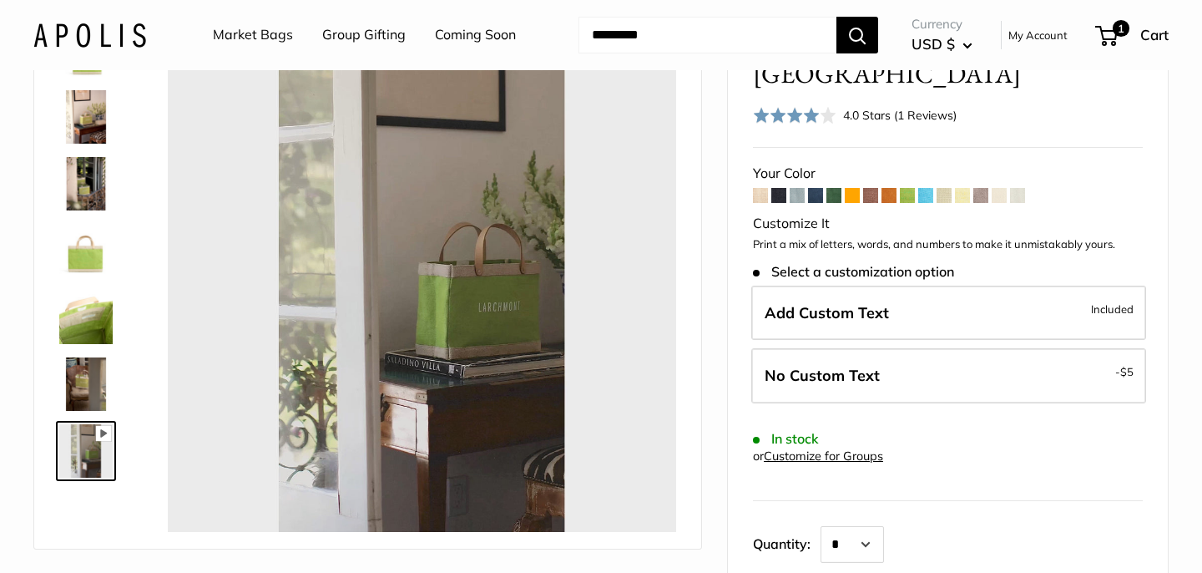
click at [92, 373] on img at bounding box center [85, 383] width 53 height 53
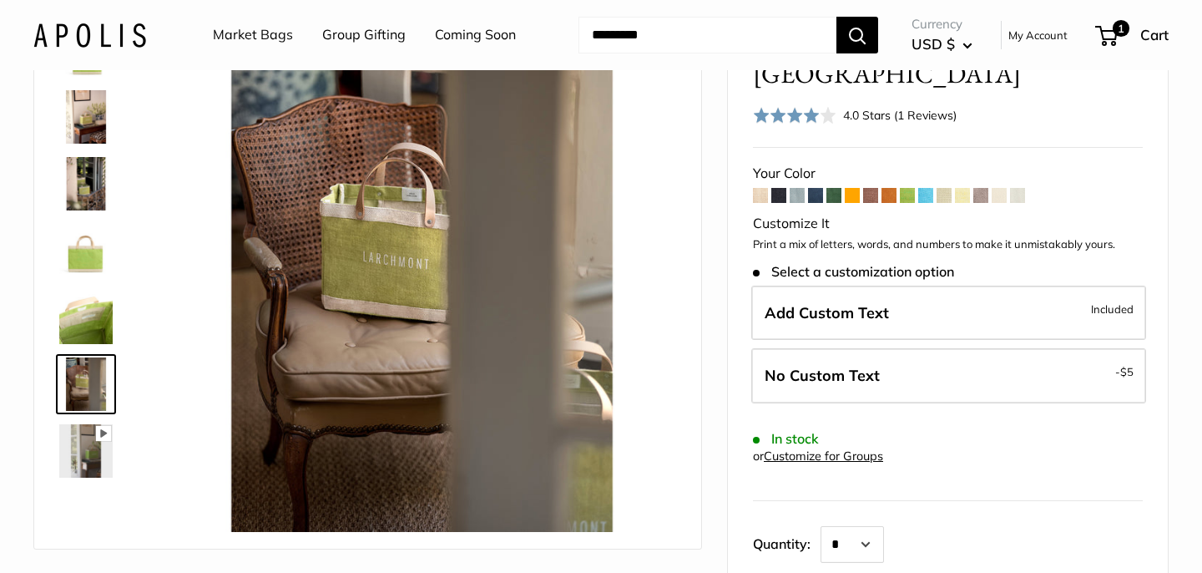
type input "*****"
click at [924, 188] on span at bounding box center [925, 195] width 15 height 15
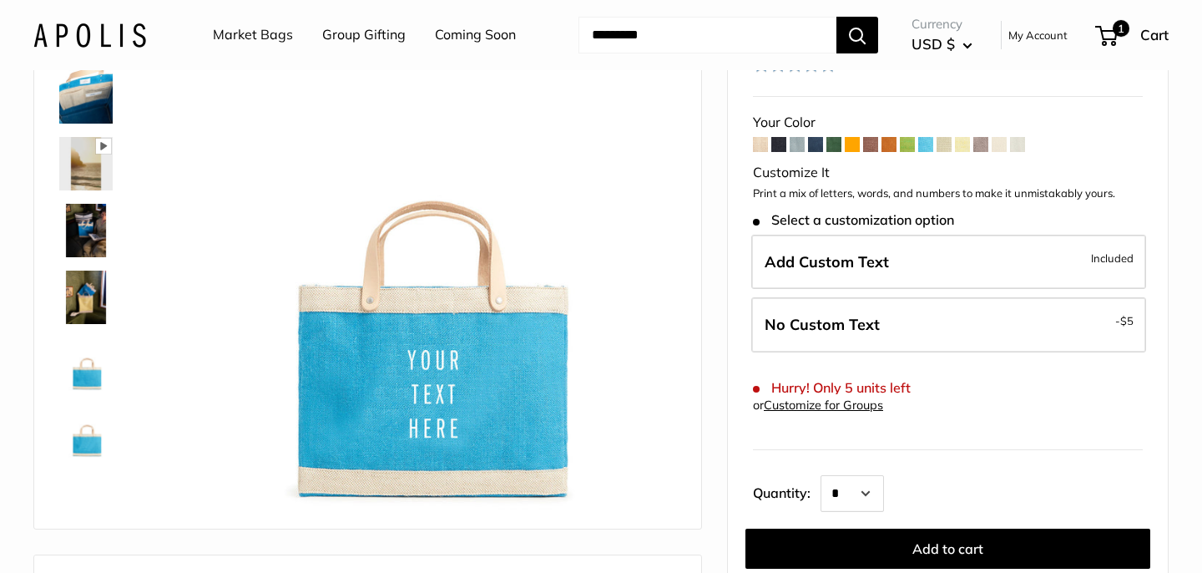
scroll to position [159, 0]
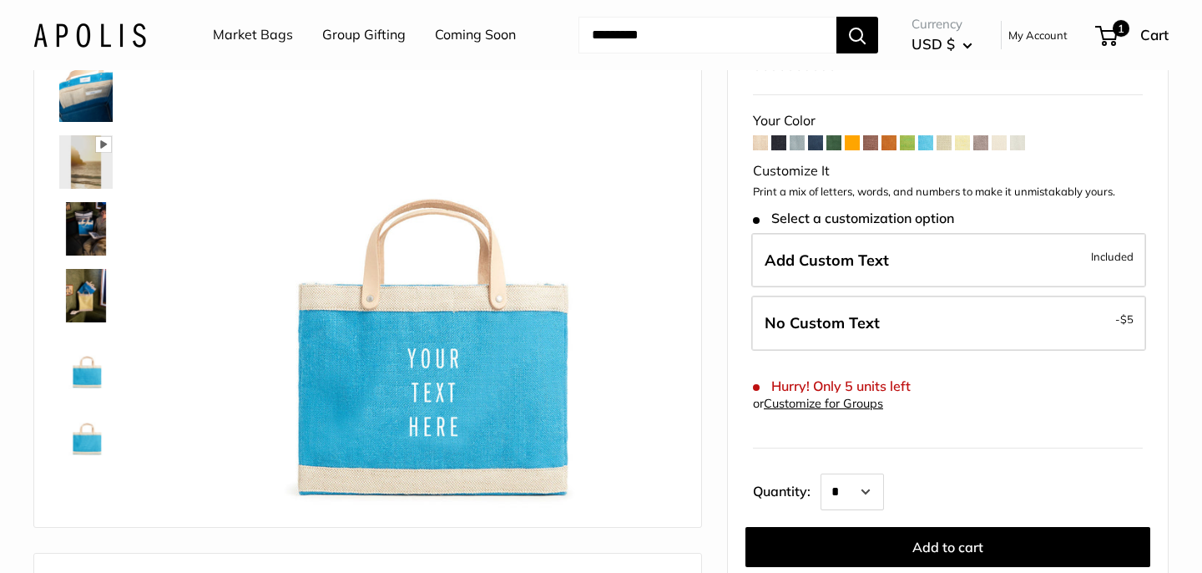
click at [948, 144] on span at bounding box center [943, 142] width 15 height 15
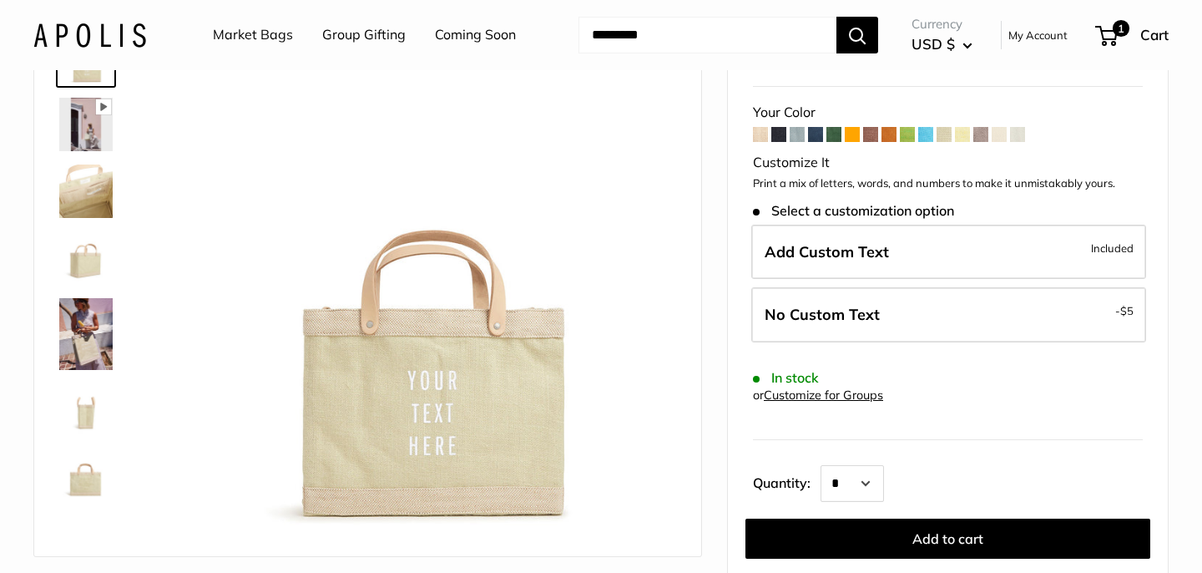
scroll to position [131, 0]
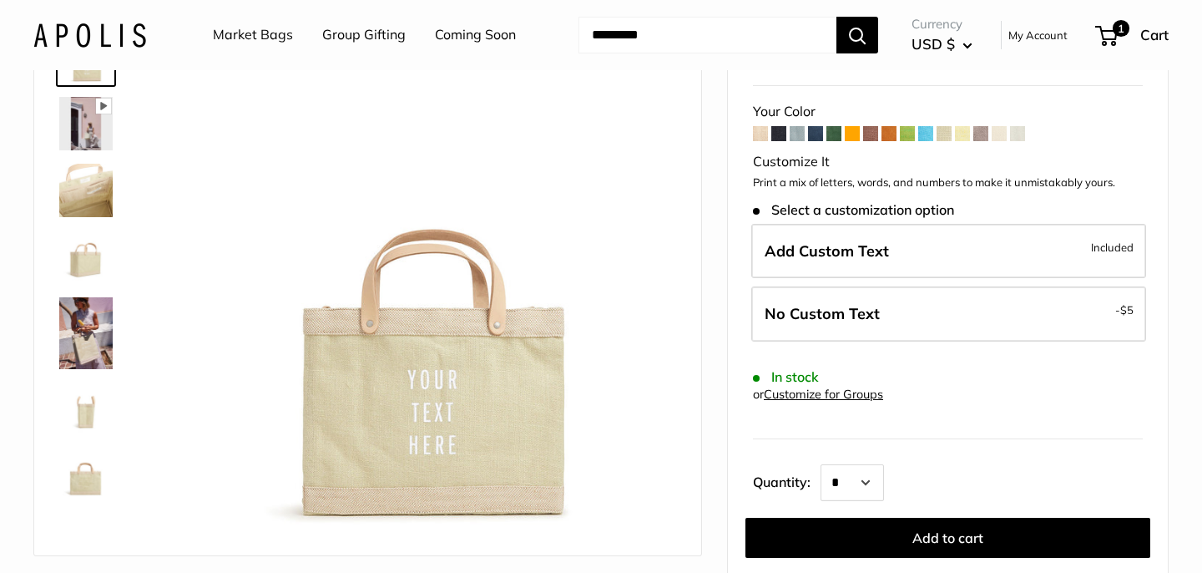
click at [984, 137] on span at bounding box center [980, 133] width 15 height 15
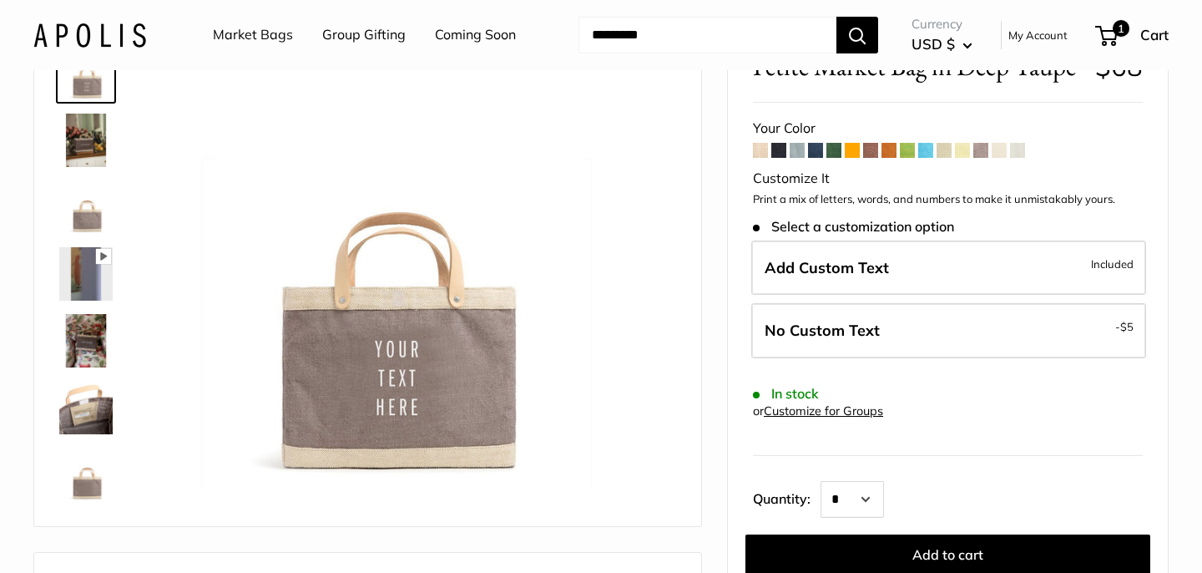
scroll to position [128, 0]
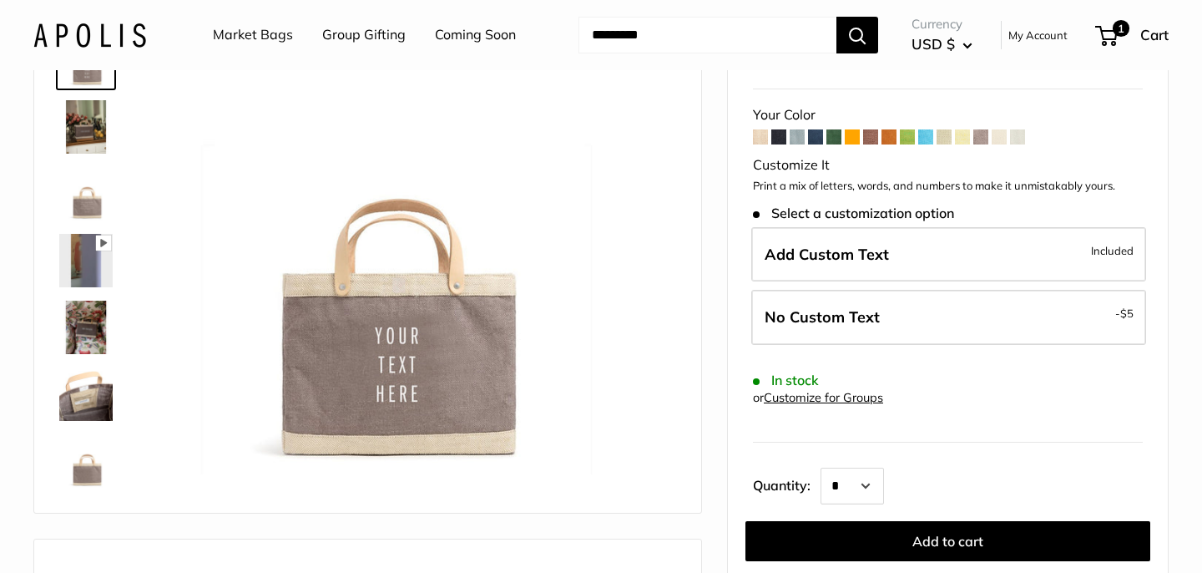
click at [1023, 138] on span at bounding box center [1017, 136] width 15 height 15
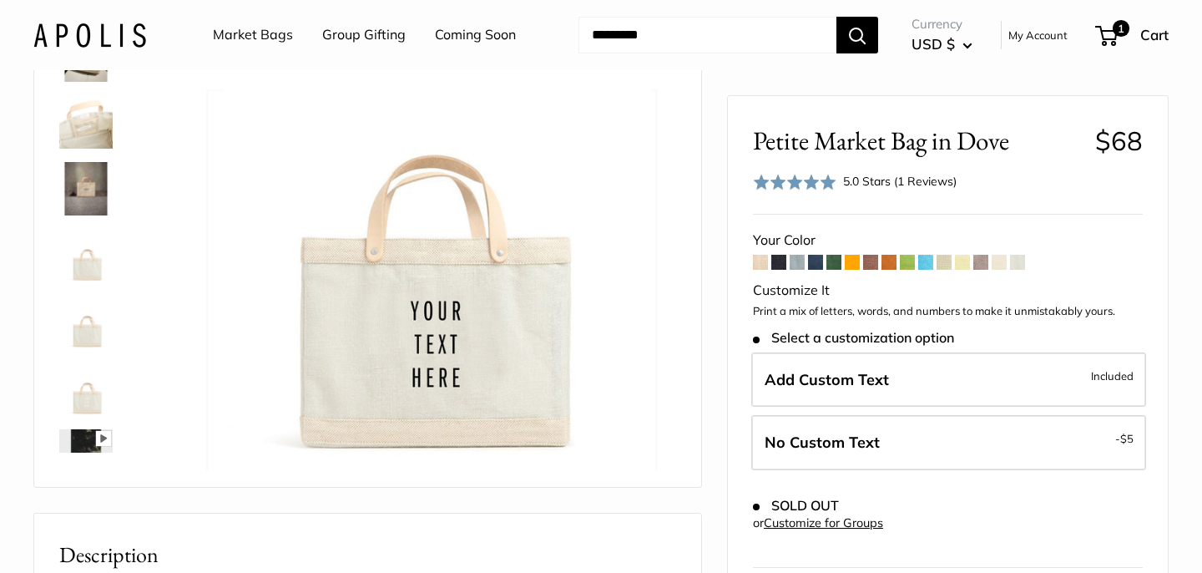
scroll to position [184, 0]
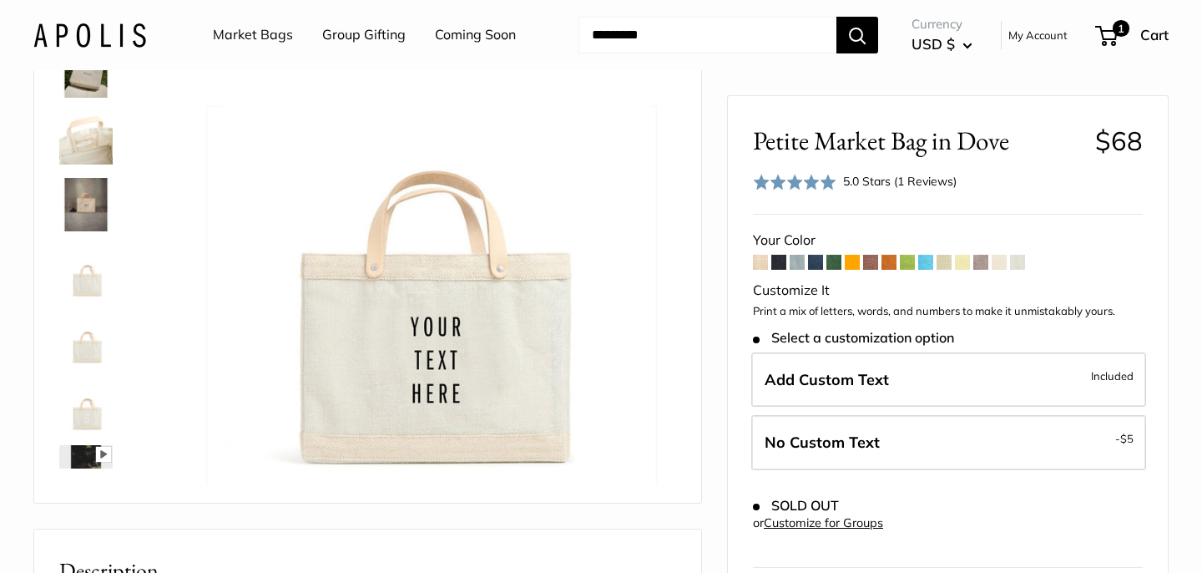
click at [1000, 261] on span at bounding box center [999, 262] width 15 height 15
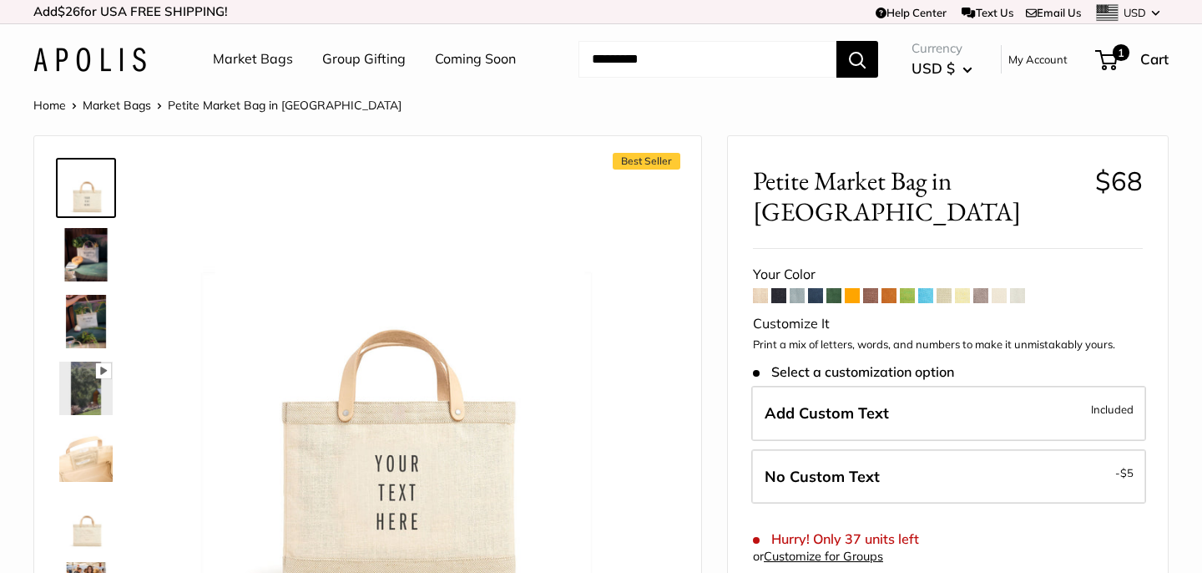
click at [983, 288] on span at bounding box center [980, 295] width 15 height 15
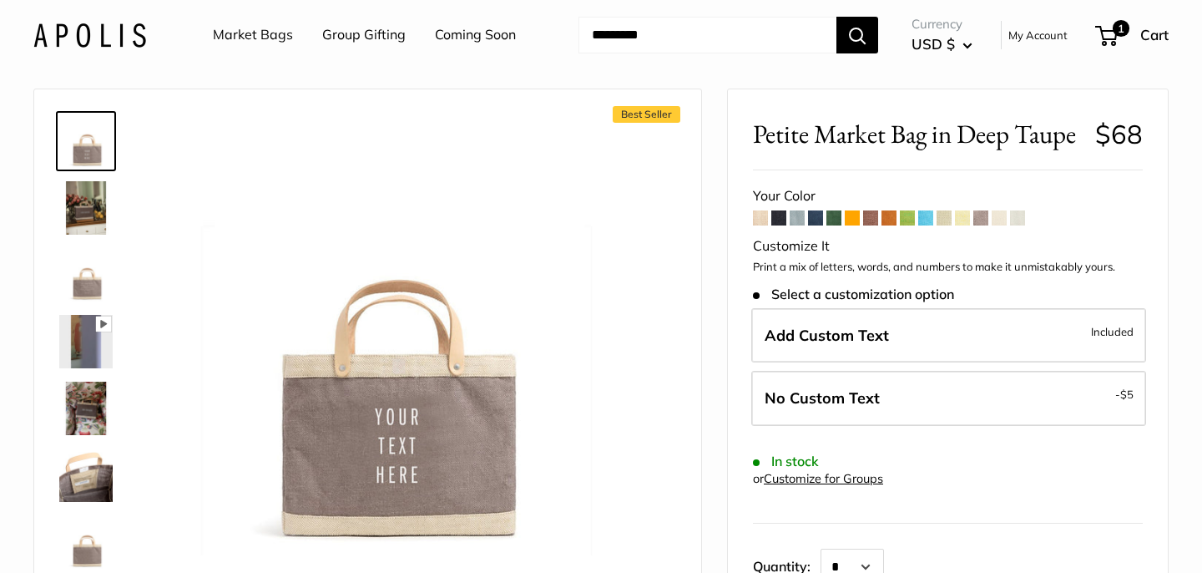
scroll to position [51, 0]
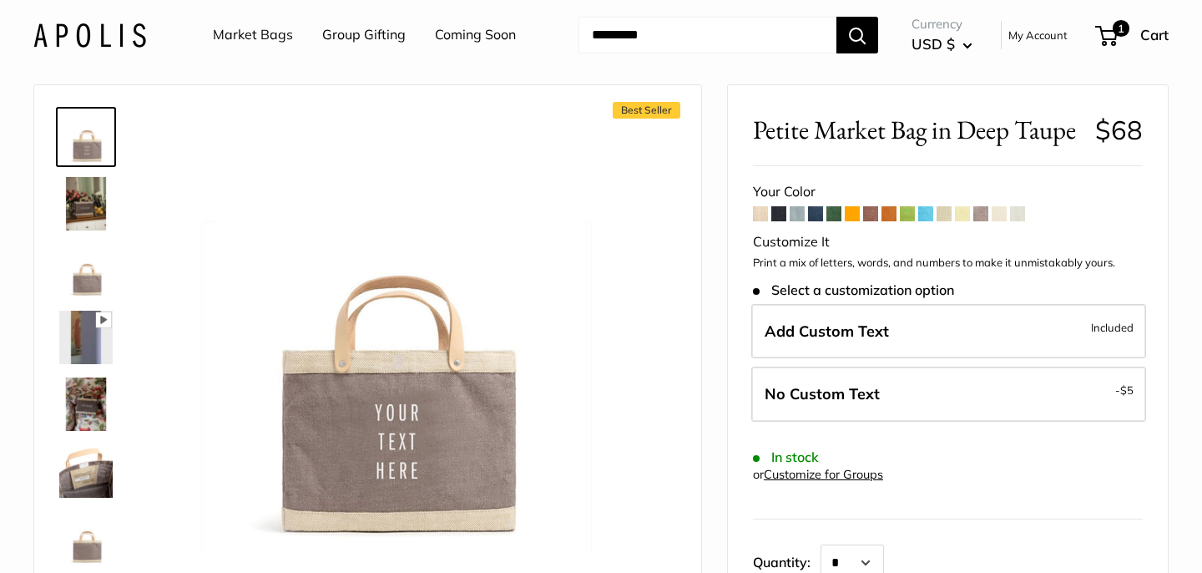
click at [958, 213] on span at bounding box center [962, 213] width 15 height 15
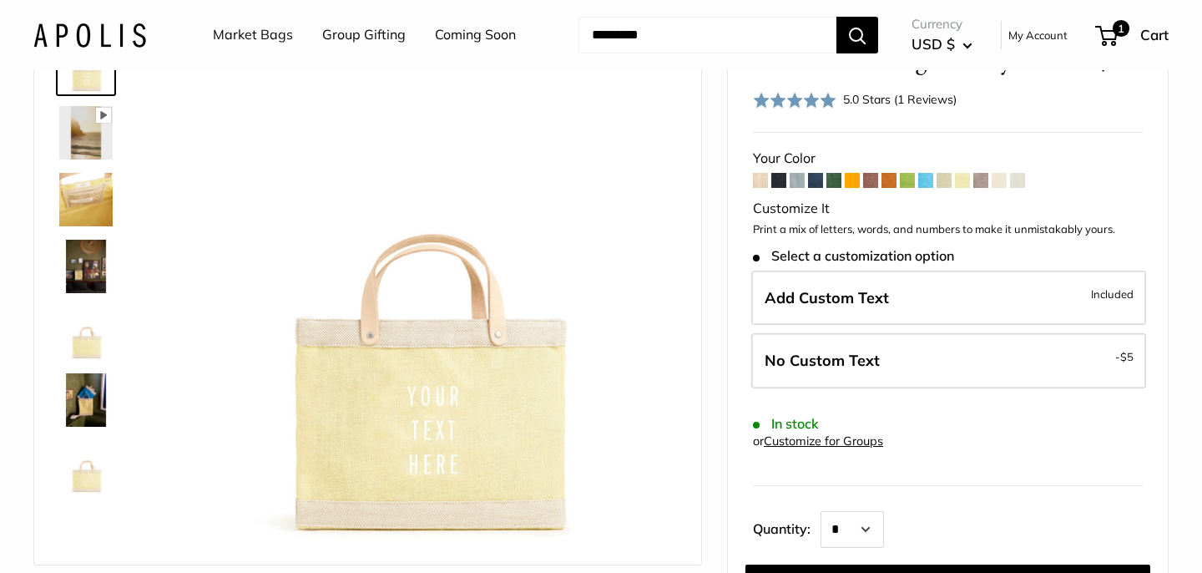
scroll to position [124, 0]
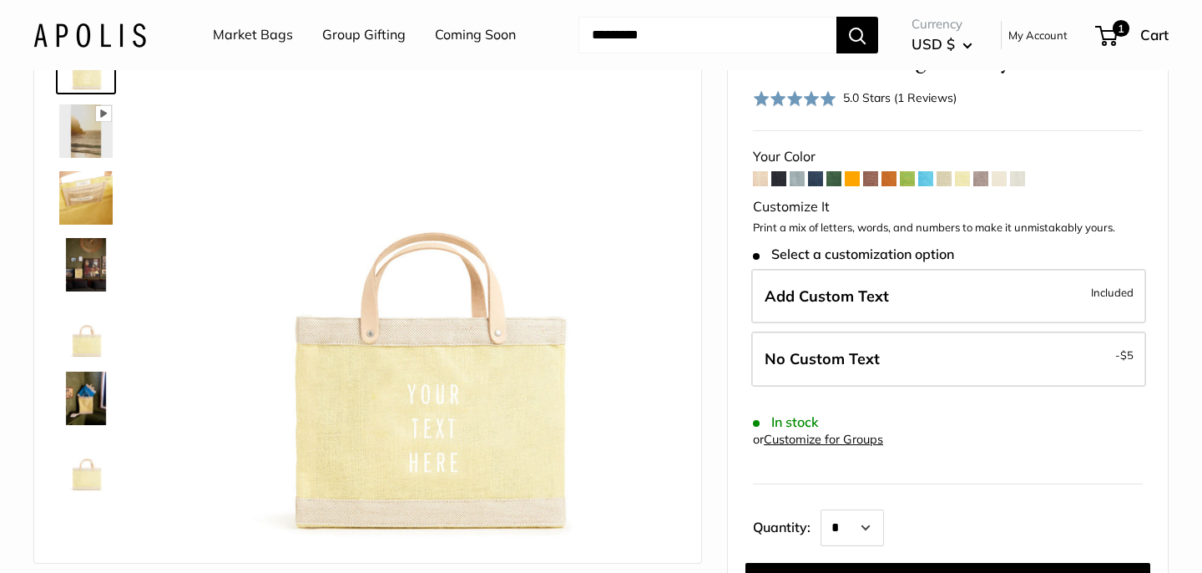
click at [946, 180] on span at bounding box center [943, 178] width 15 height 15
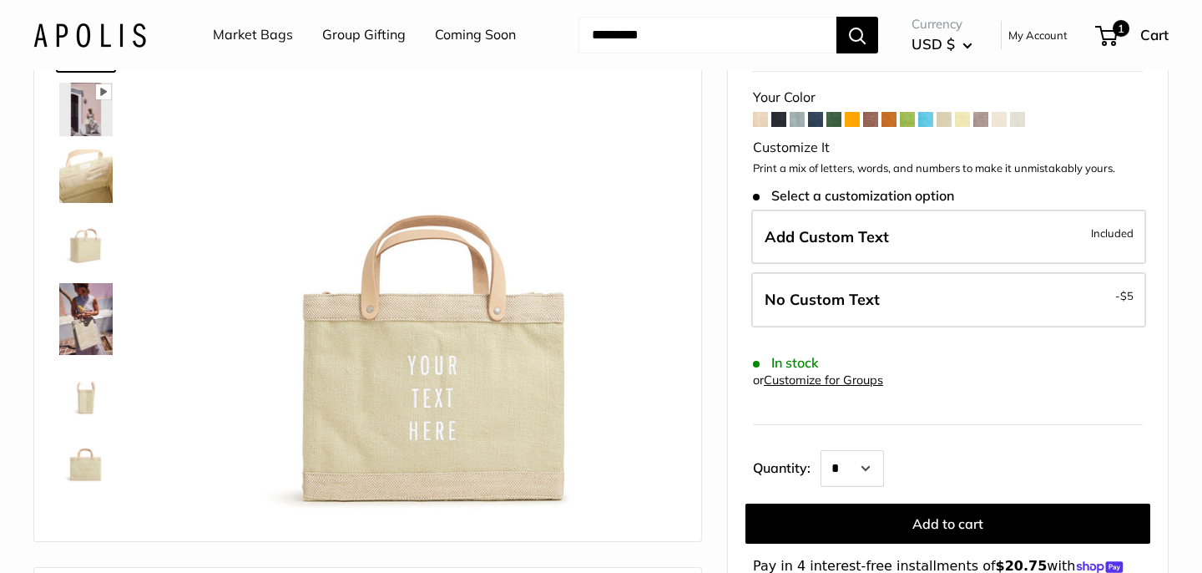
scroll to position [162, 0]
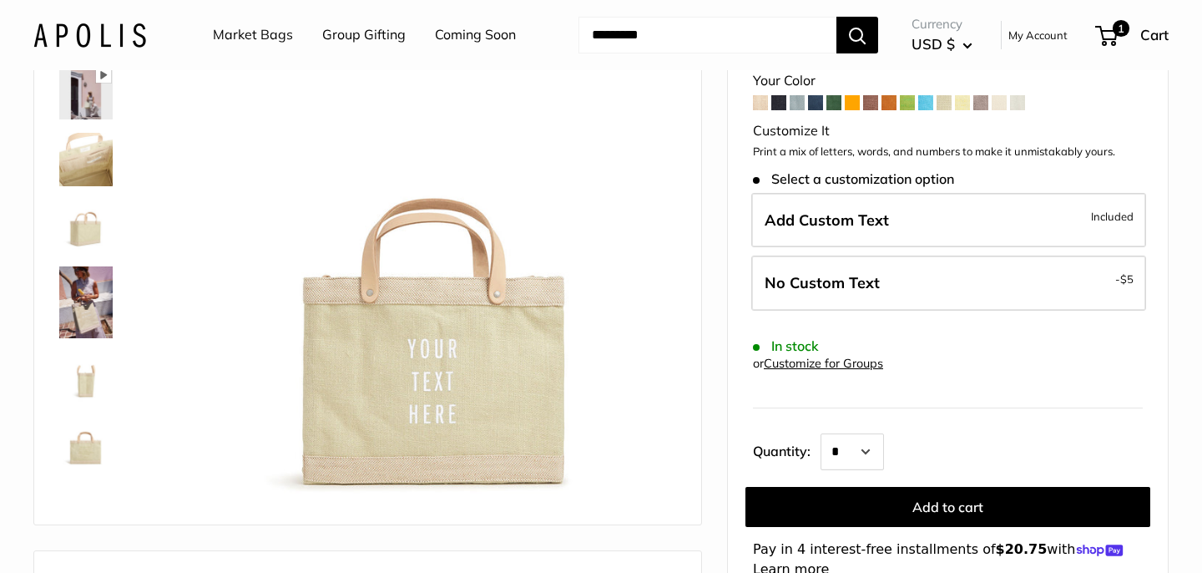
click at [941, 108] on span at bounding box center [943, 102] width 15 height 15
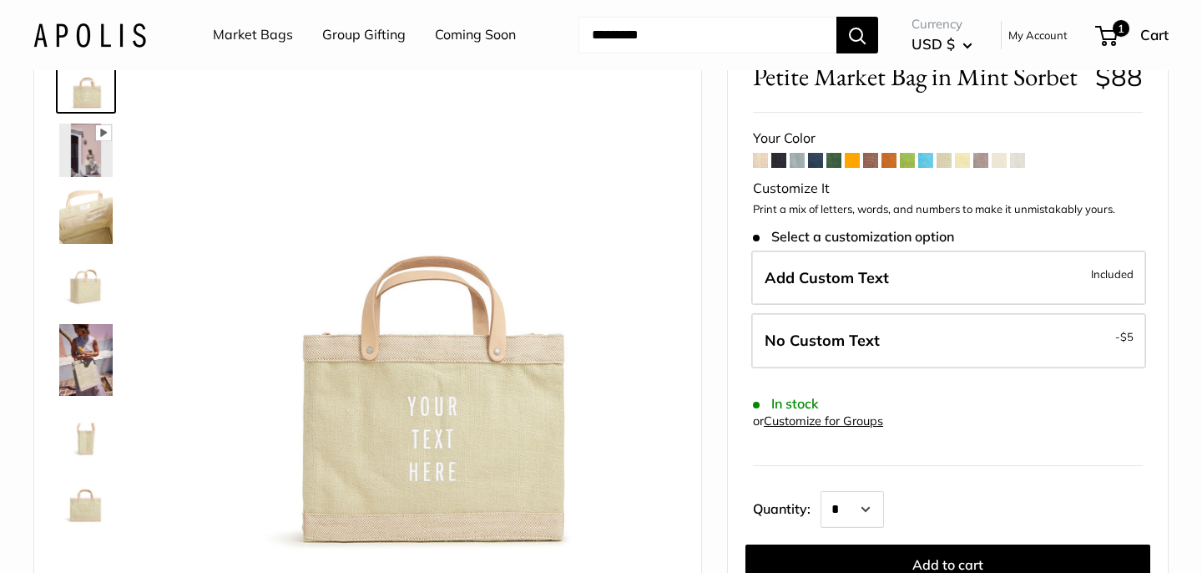
scroll to position [106, 0]
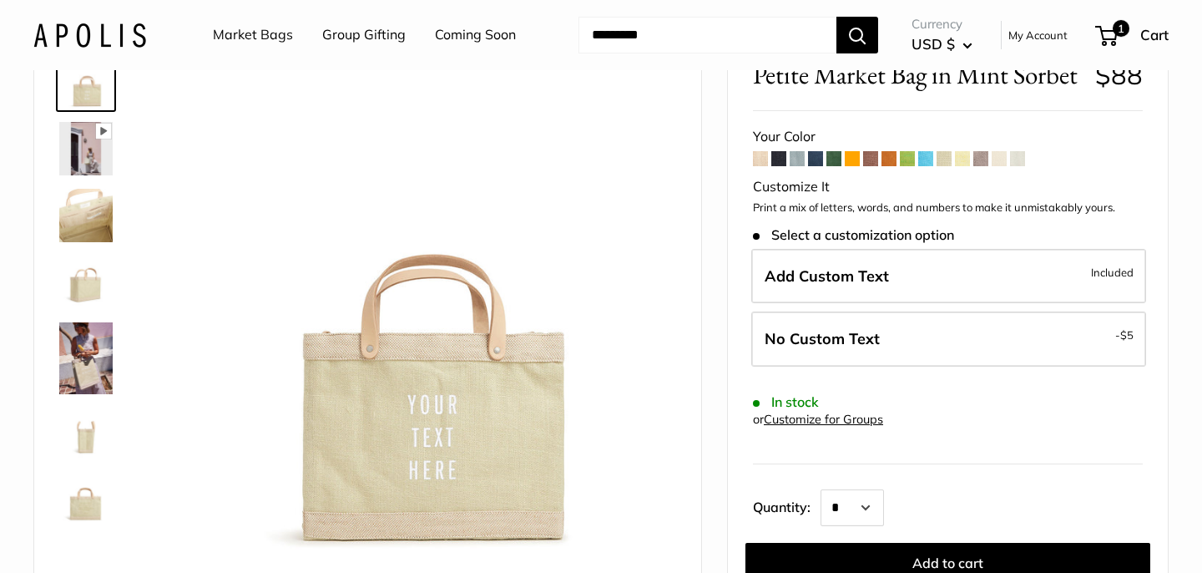
click at [926, 161] on span at bounding box center [925, 158] width 15 height 15
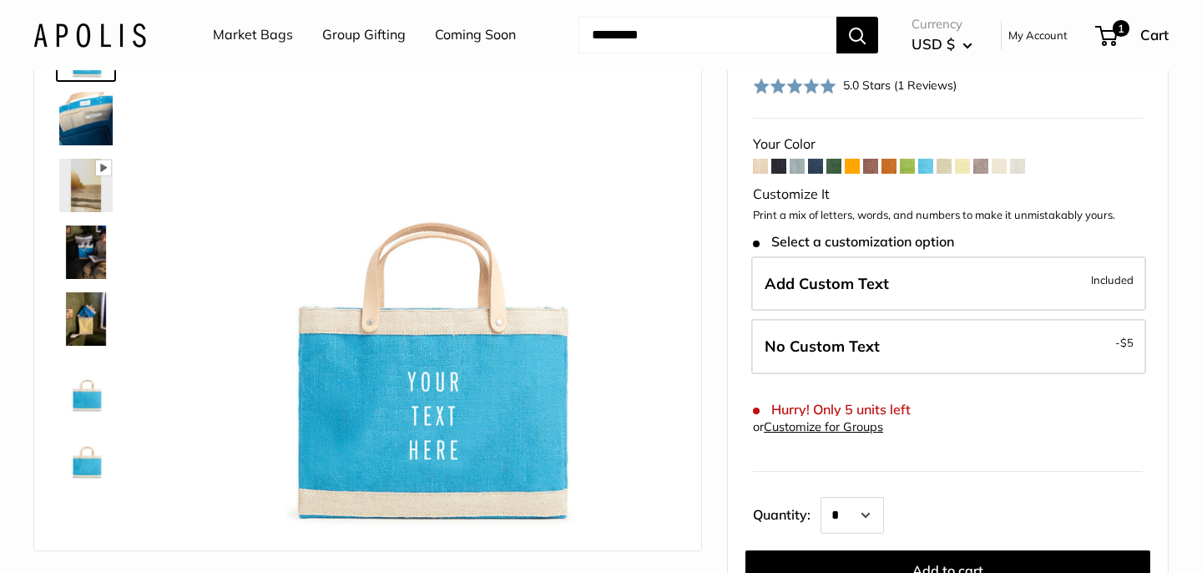
scroll to position [139, 0]
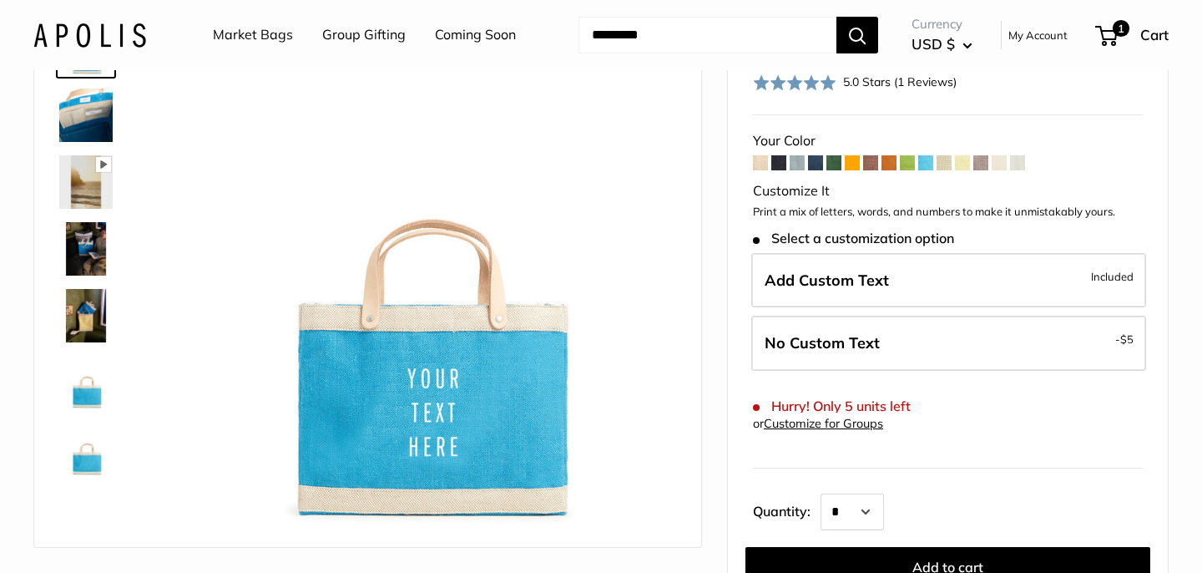
click at [908, 162] on span at bounding box center [907, 162] width 15 height 15
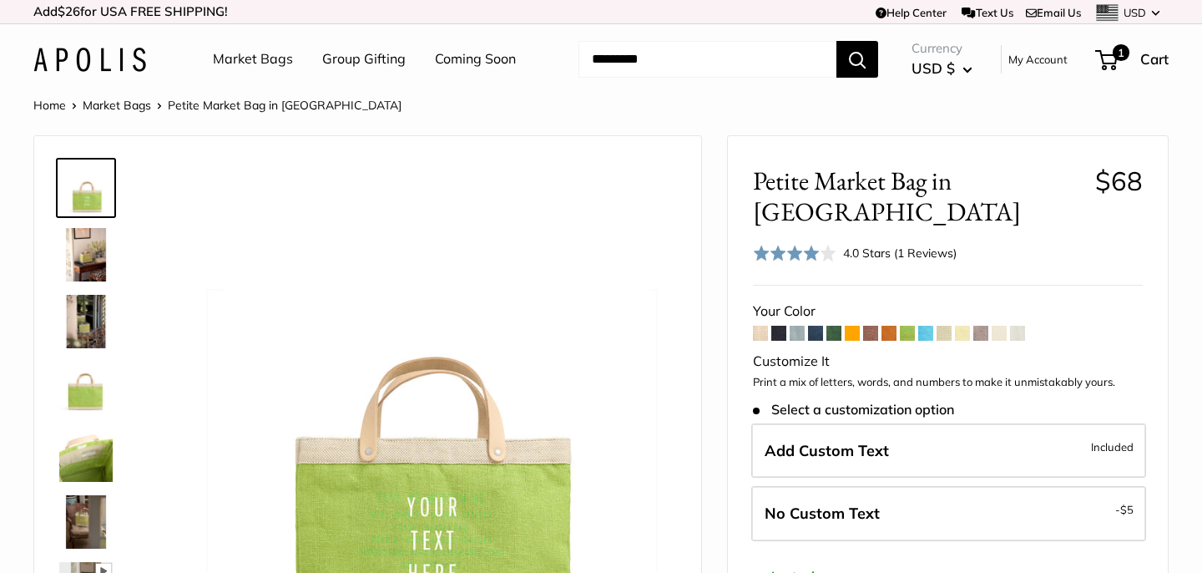
click at [891, 325] on span at bounding box center [888, 332] width 15 height 15
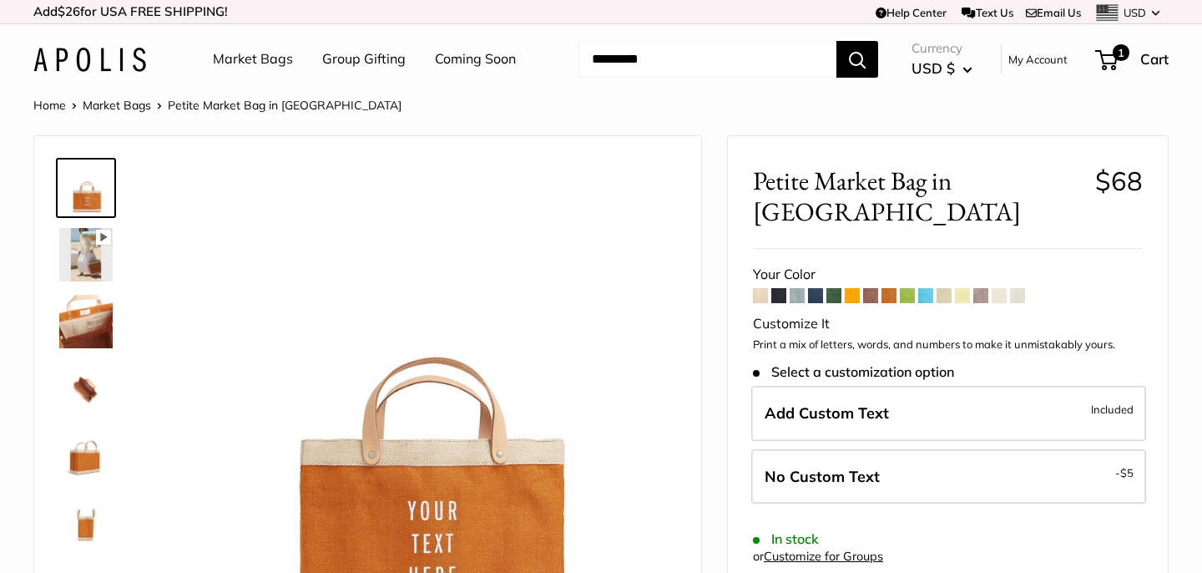
click at [870, 288] on span at bounding box center [870, 295] width 15 height 15
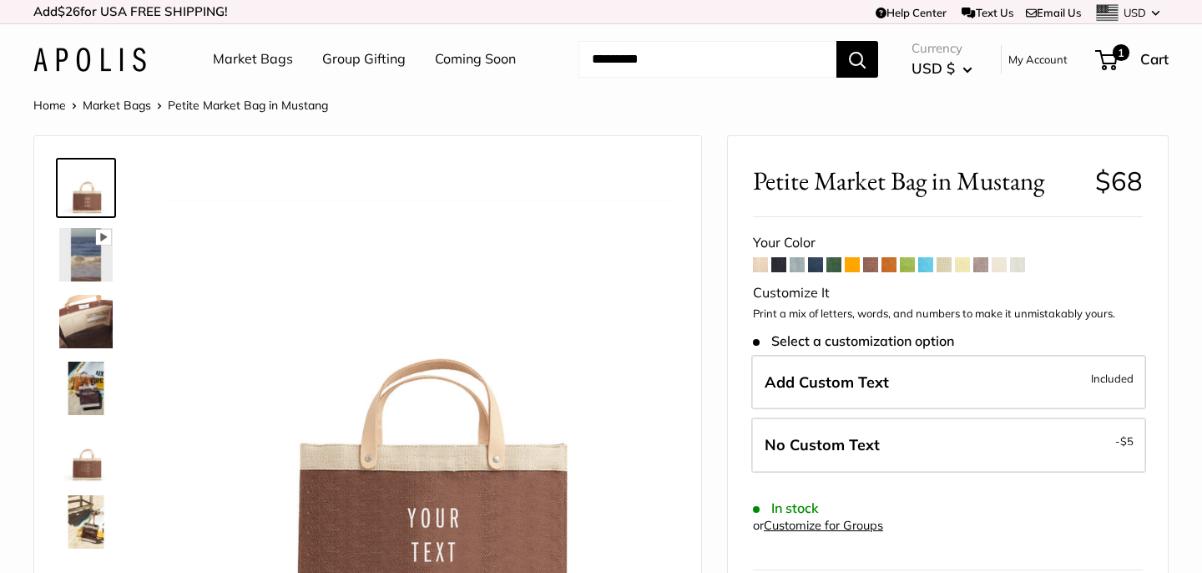
click at [853, 265] on span at bounding box center [852, 264] width 15 height 15
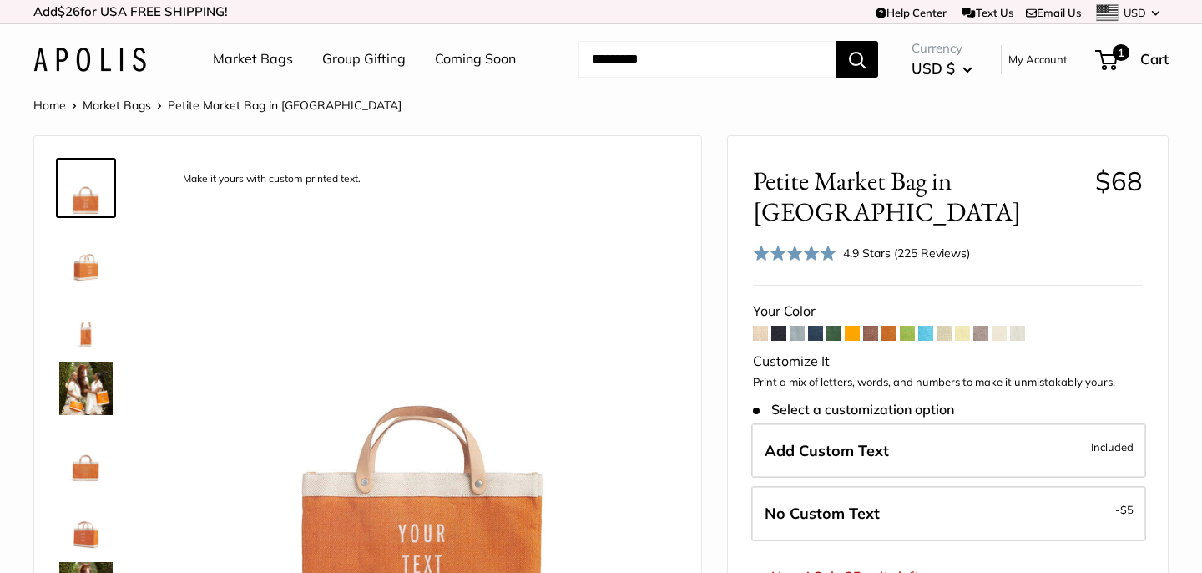
click at [837, 325] on span at bounding box center [833, 332] width 15 height 15
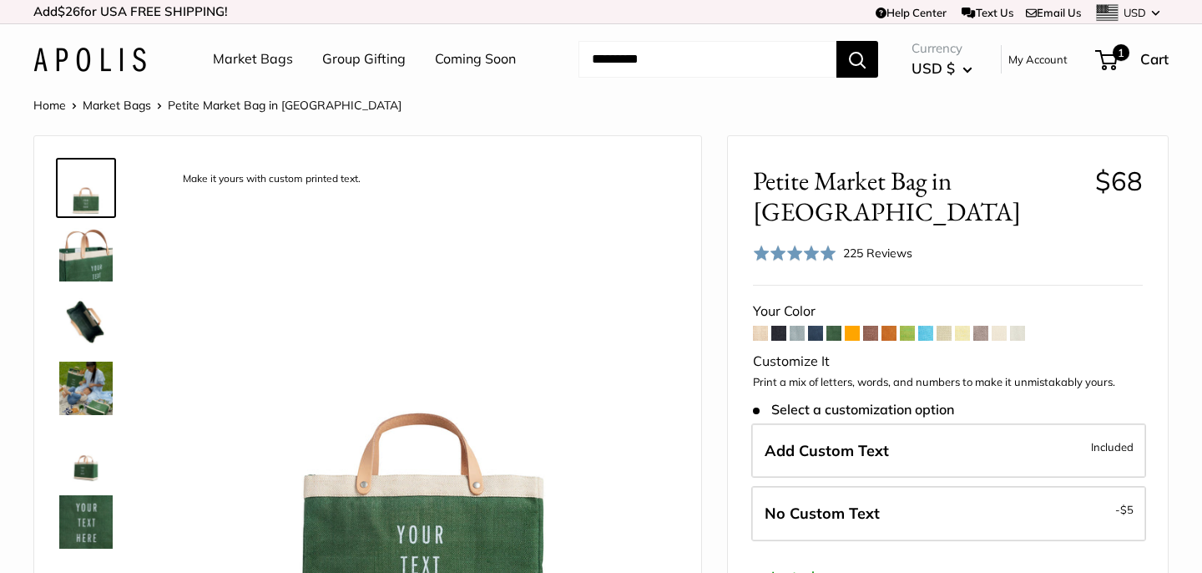
scroll to position [102, 0]
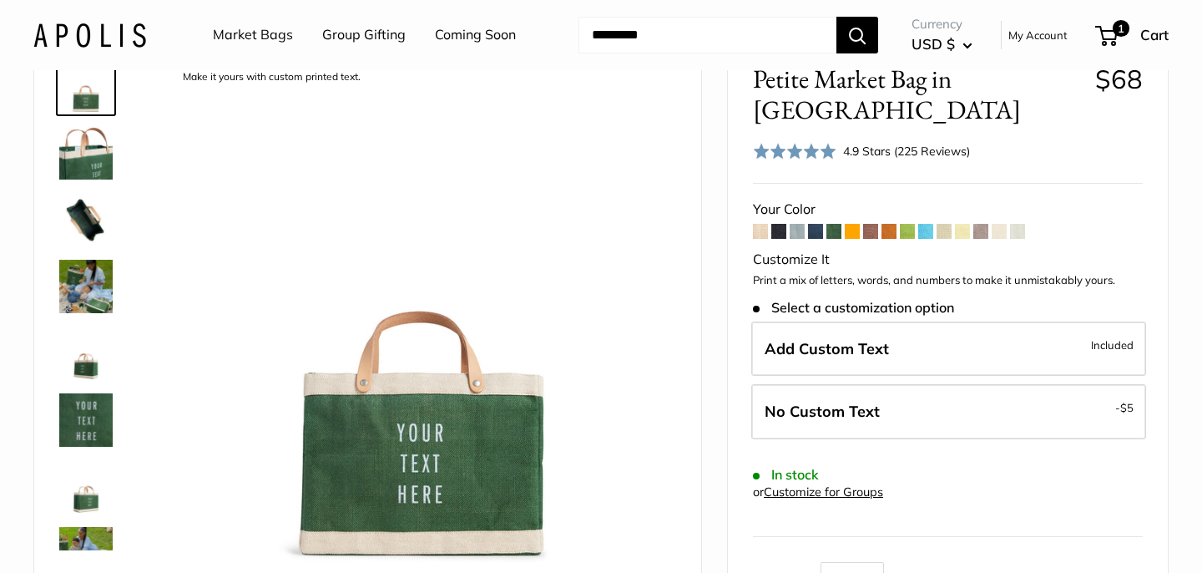
click at [813, 224] on span at bounding box center [815, 231] width 15 height 15
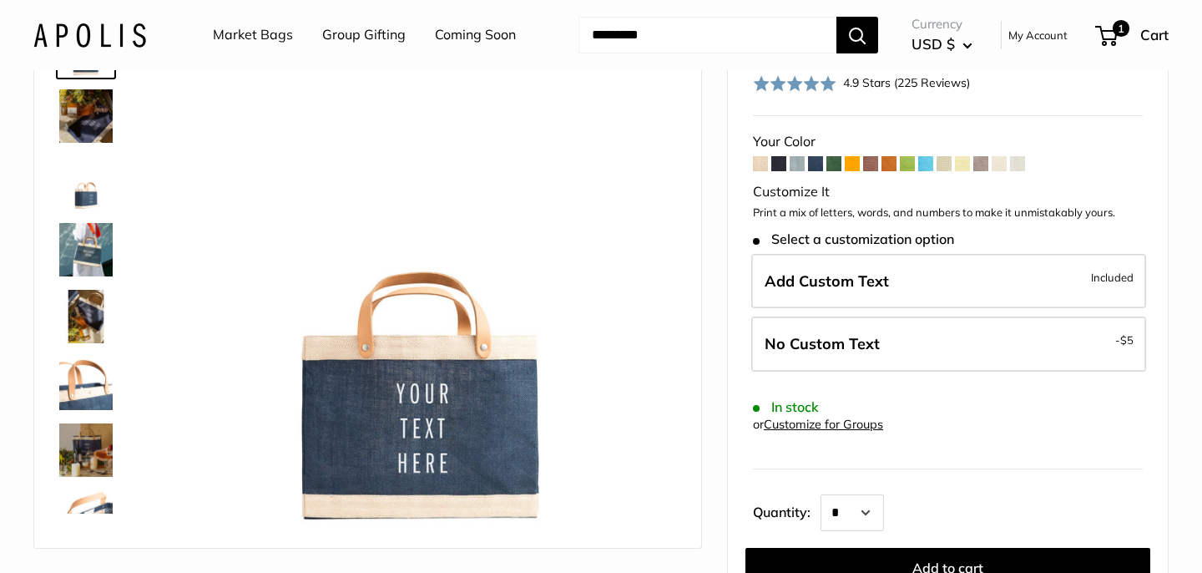
scroll to position [141, 0]
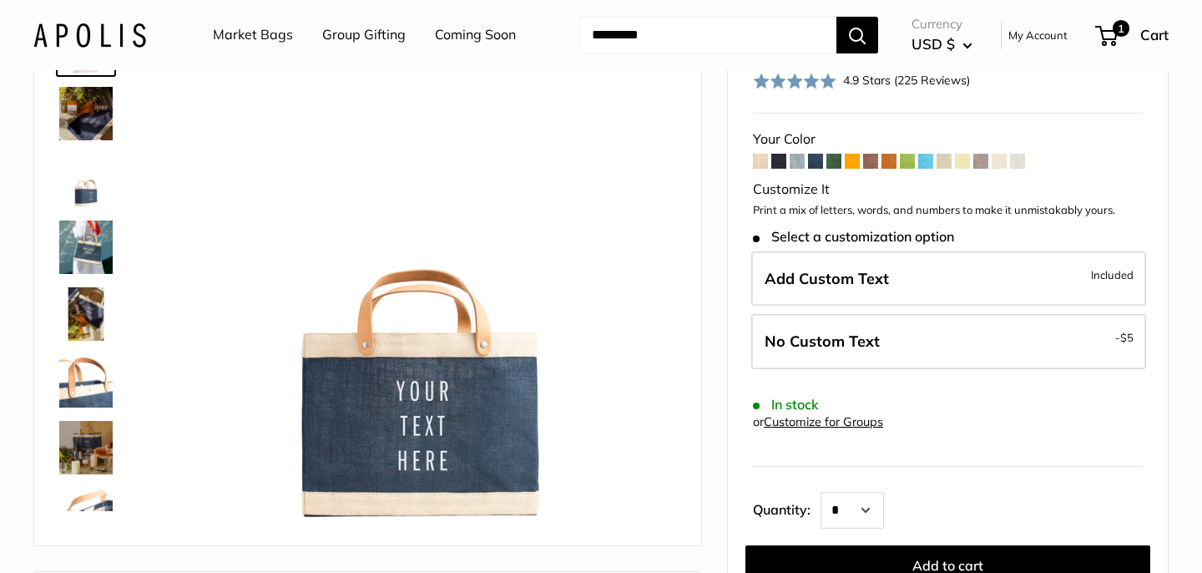
click at [798, 161] on span at bounding box center [797, 161] width 15 height 15
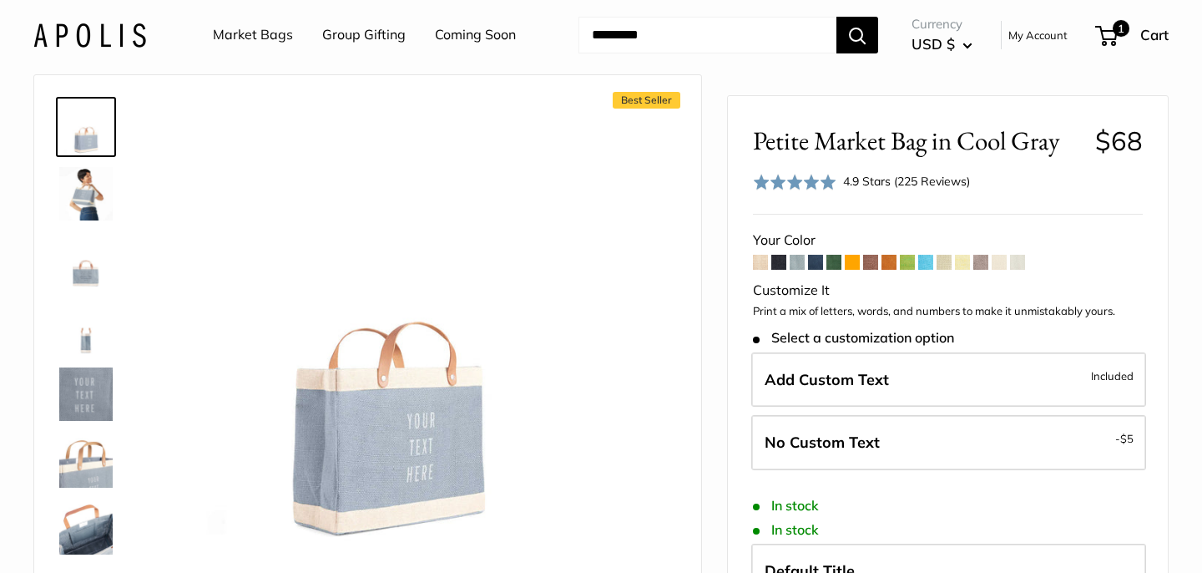
scroll to position [63, 0]
click at [90, 184] on img at bounding box center [85, 191] width 53 height 53
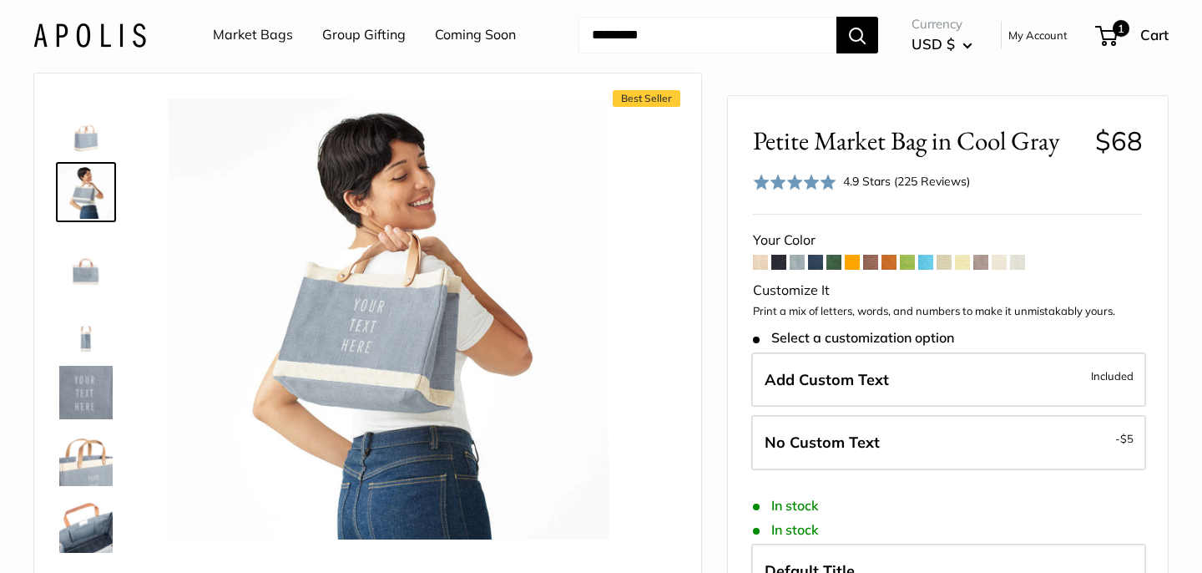
click at [778, 263] on span at bounding box center [778, 262] width 15 height 15
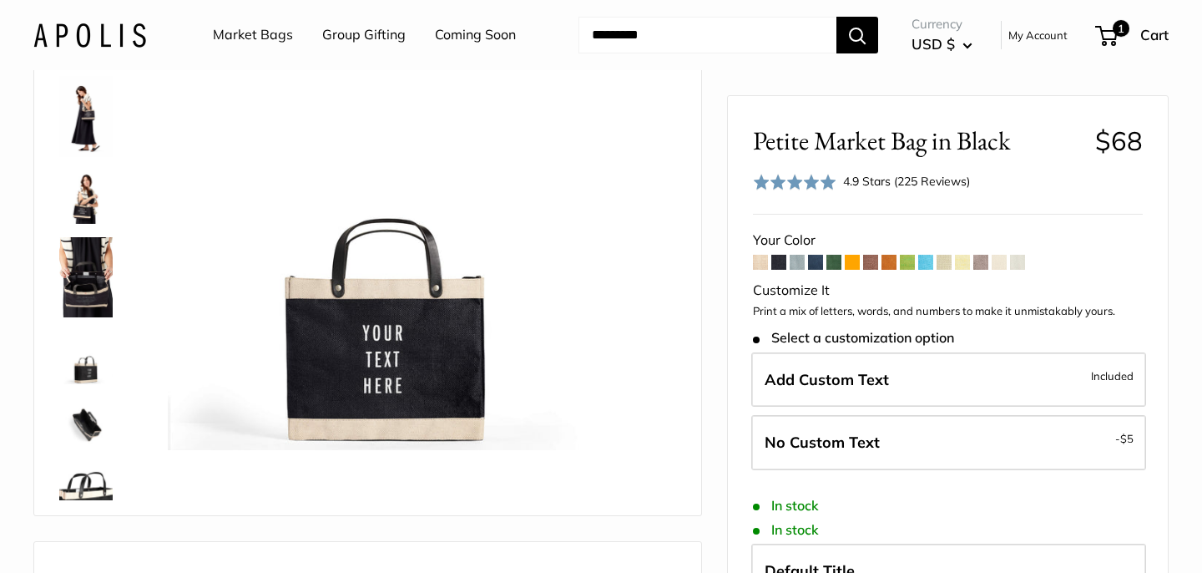
scroll to position [154, 0]
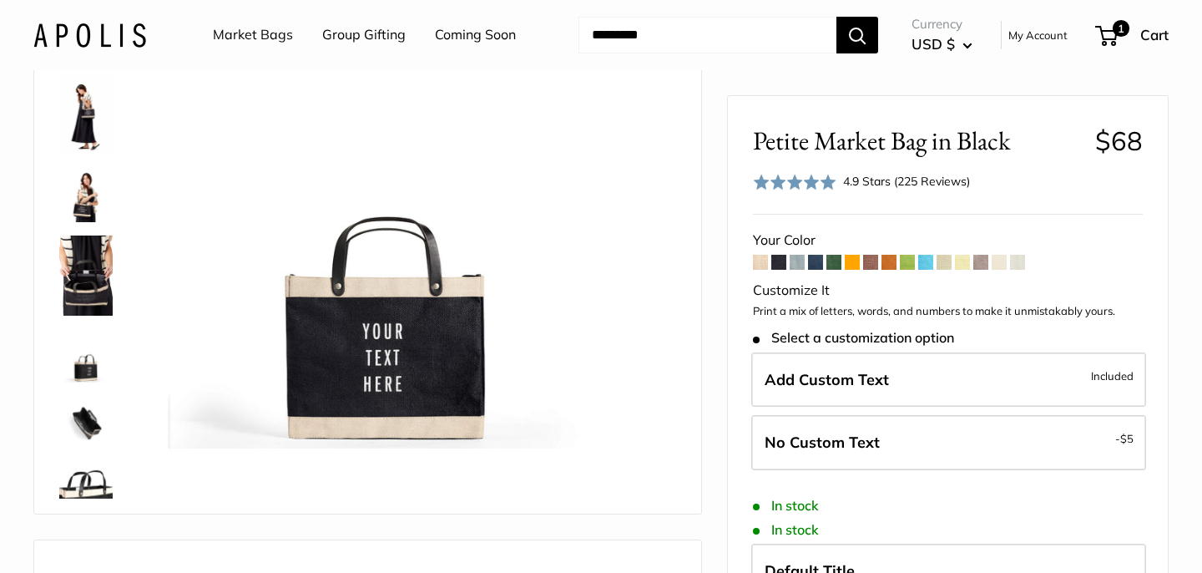
click at [758, 262] on span at bounding box center [760, 262] width 15 height 15
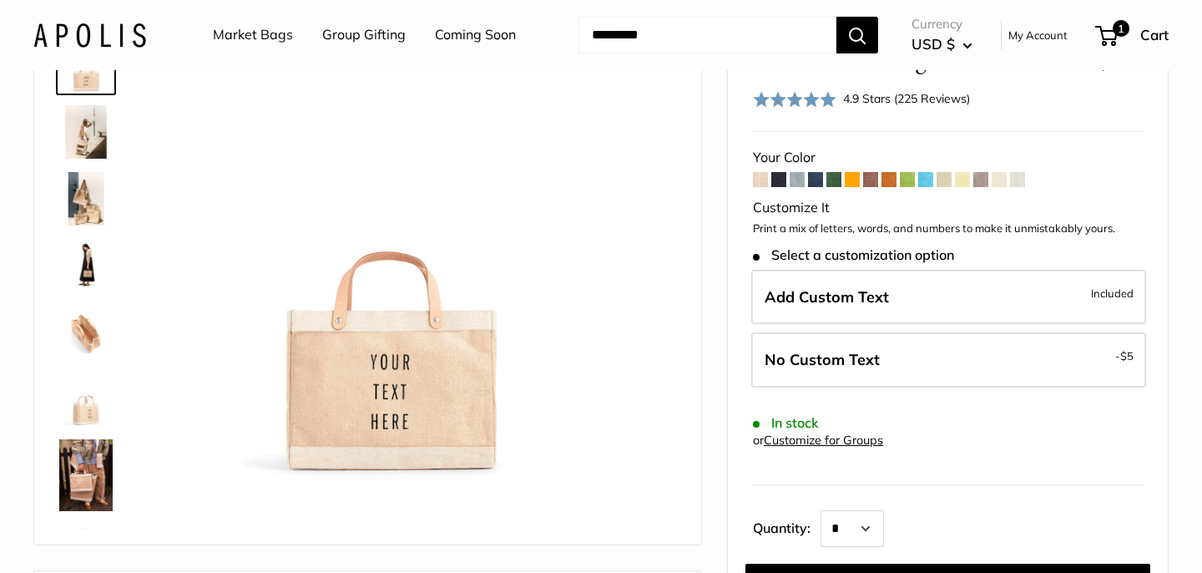
scroll to position [124, 0]
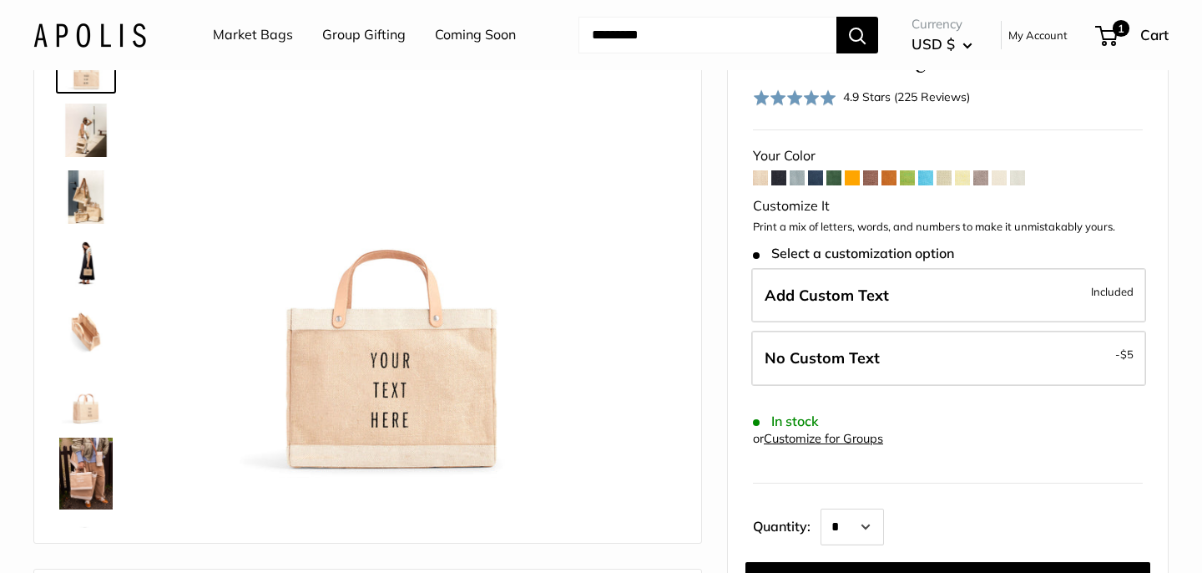
click at [778, 178] on span at bounding box center [778, 177] width 15 height 15
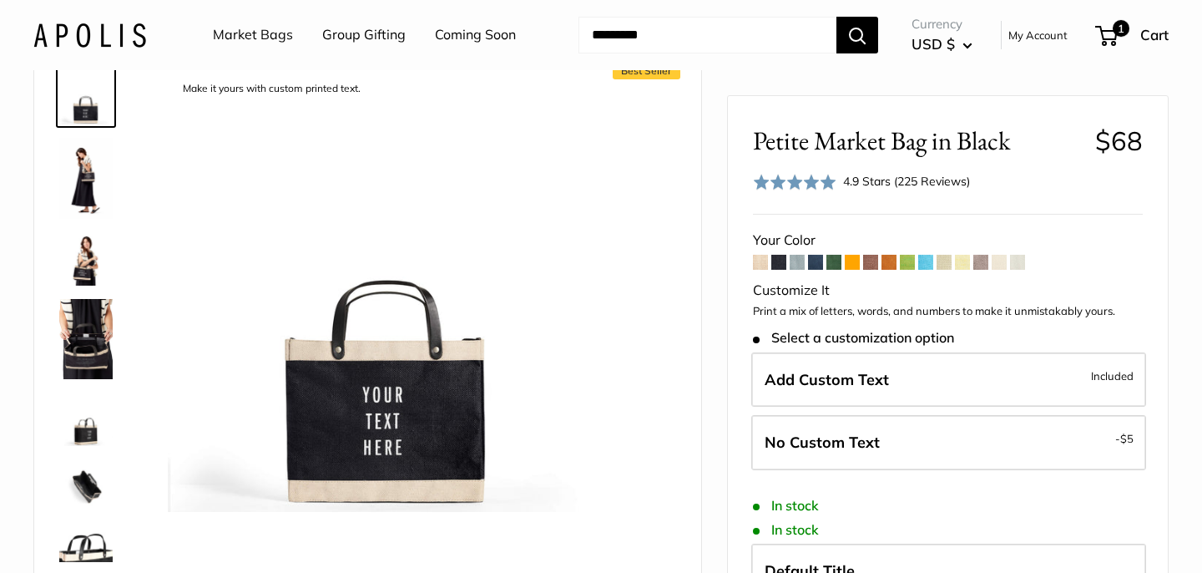
scroll to position [103, 0]
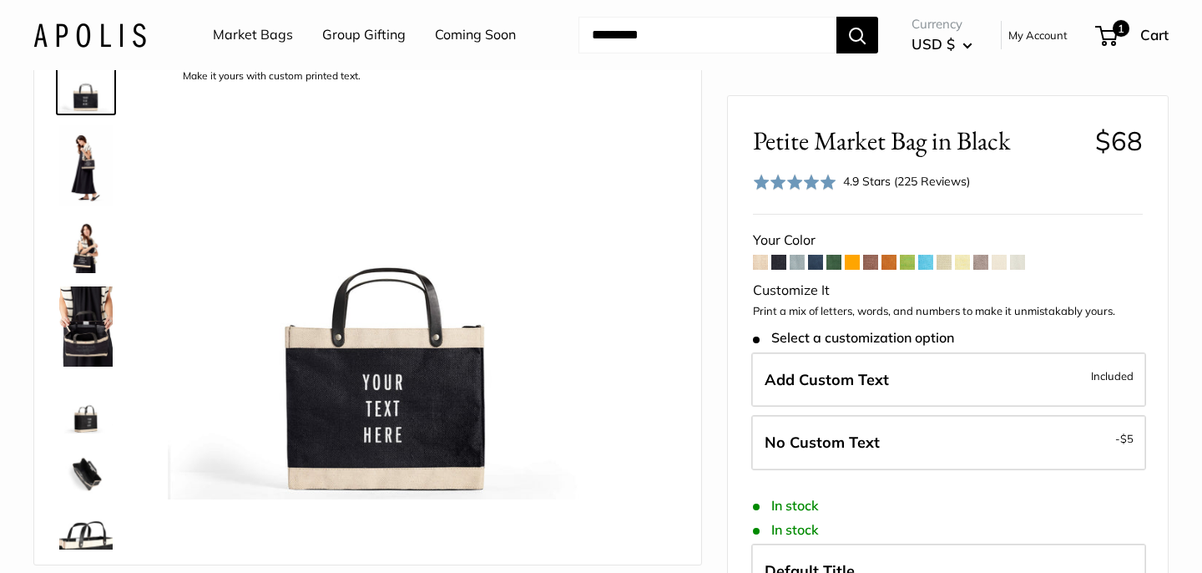
click at [78, 331] on img at bounding box center [85, 326] width 53 height 80
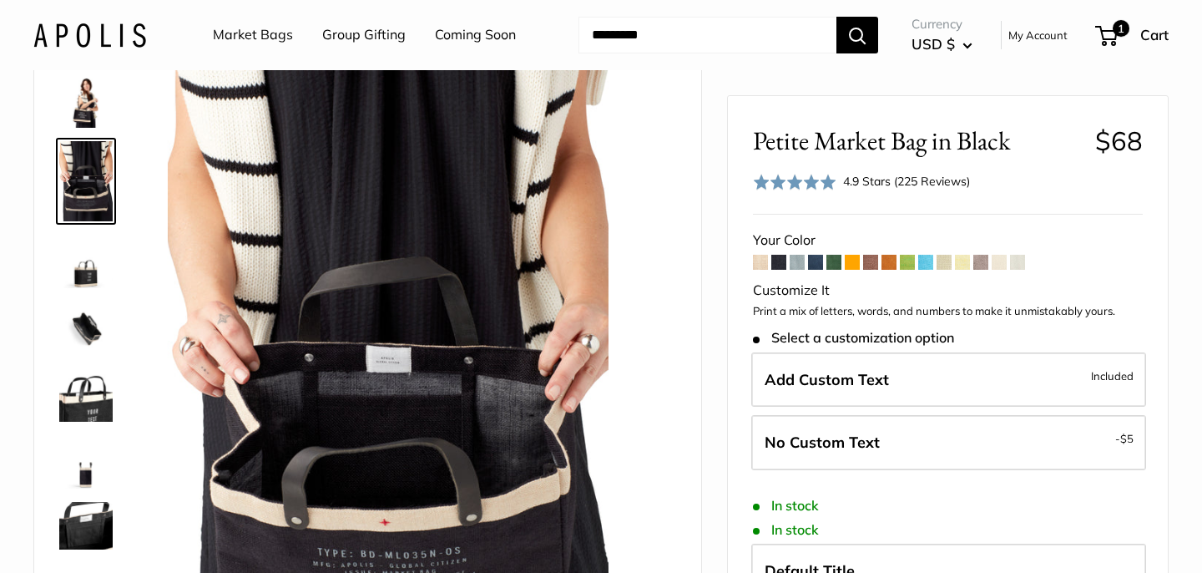
scroll to position [153, 0]
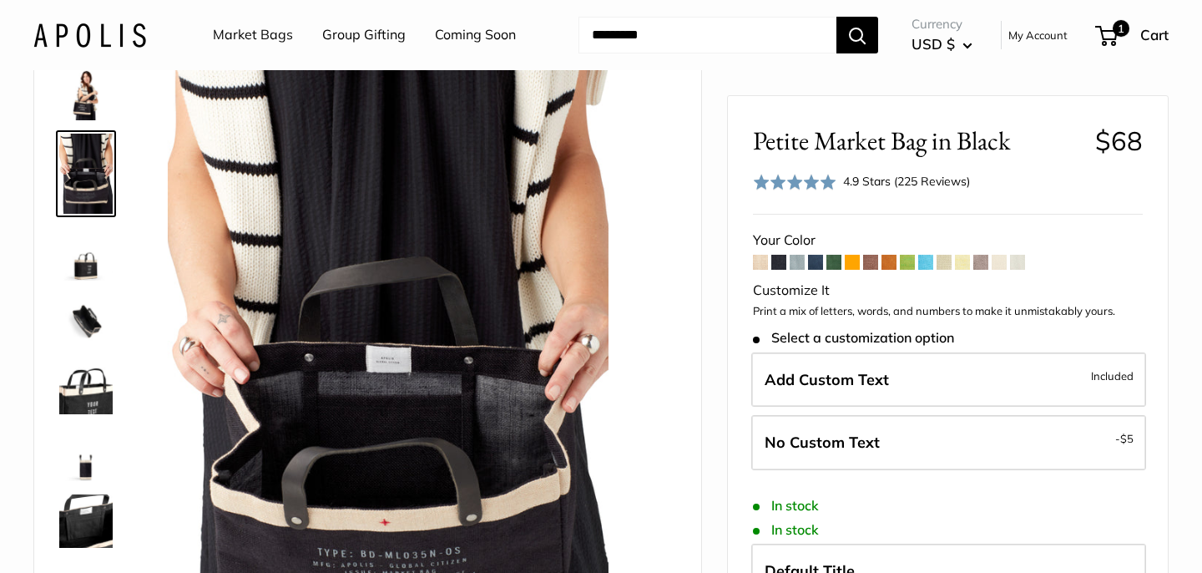
click at [87, 317] on img at bounding box center [85, 320] width 53 height 53
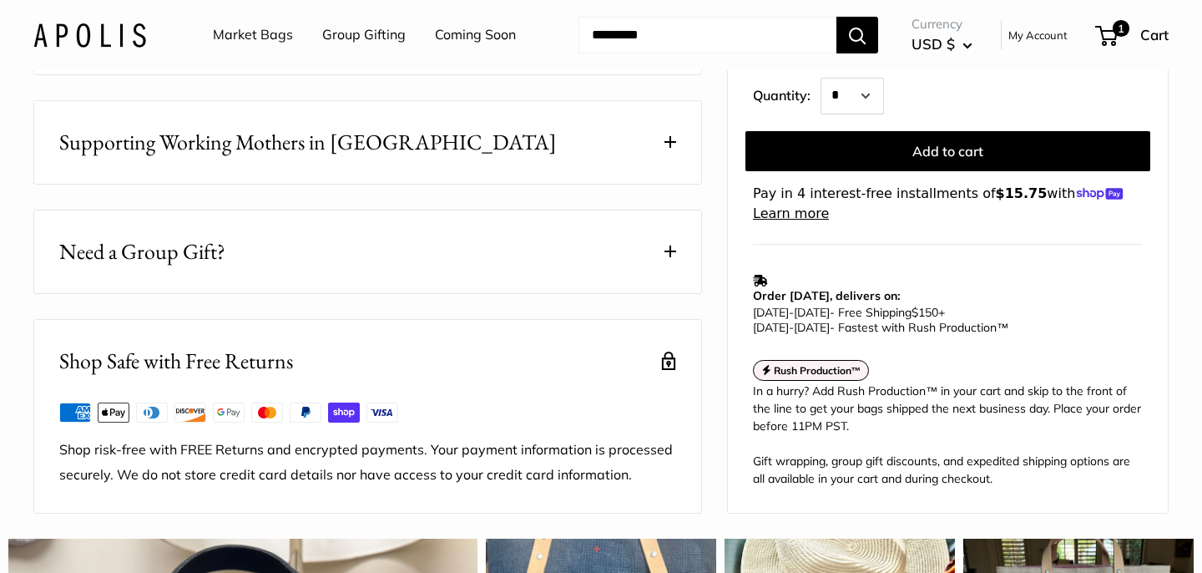
scroll to position [0, 0]
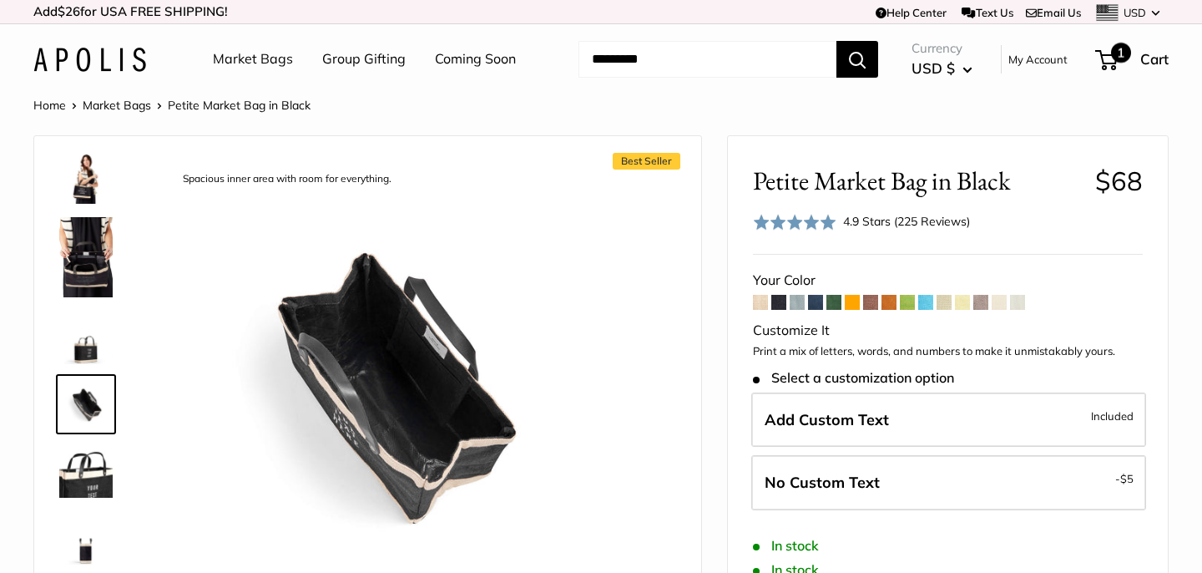
click at [1108, 56] on span "1" at bounding box center [1106, 60] width 23 height 20
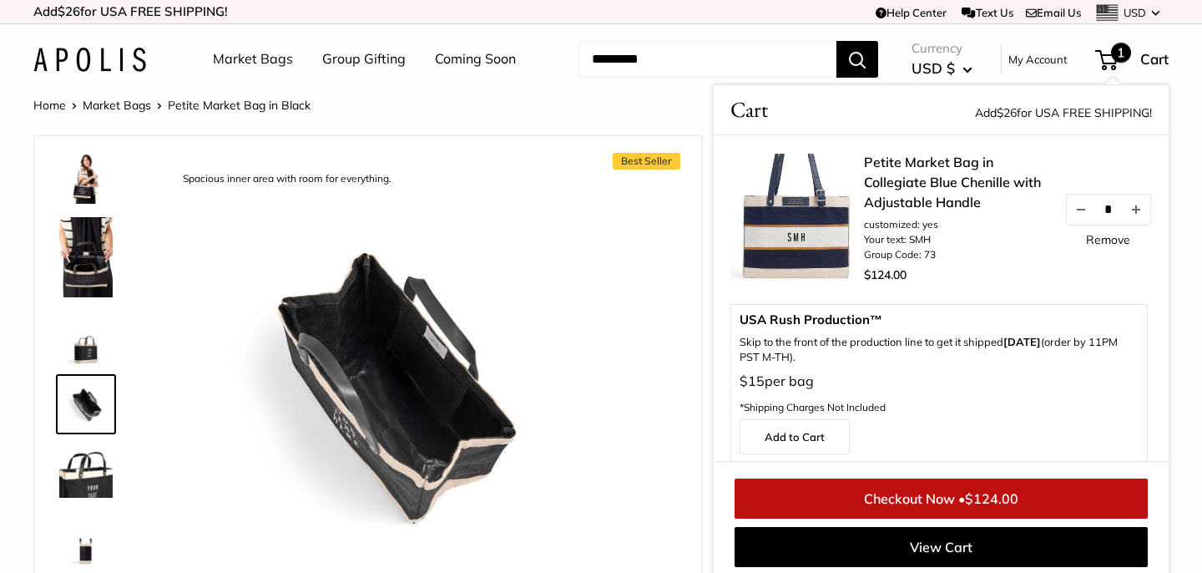
scroll to position [7, 0]
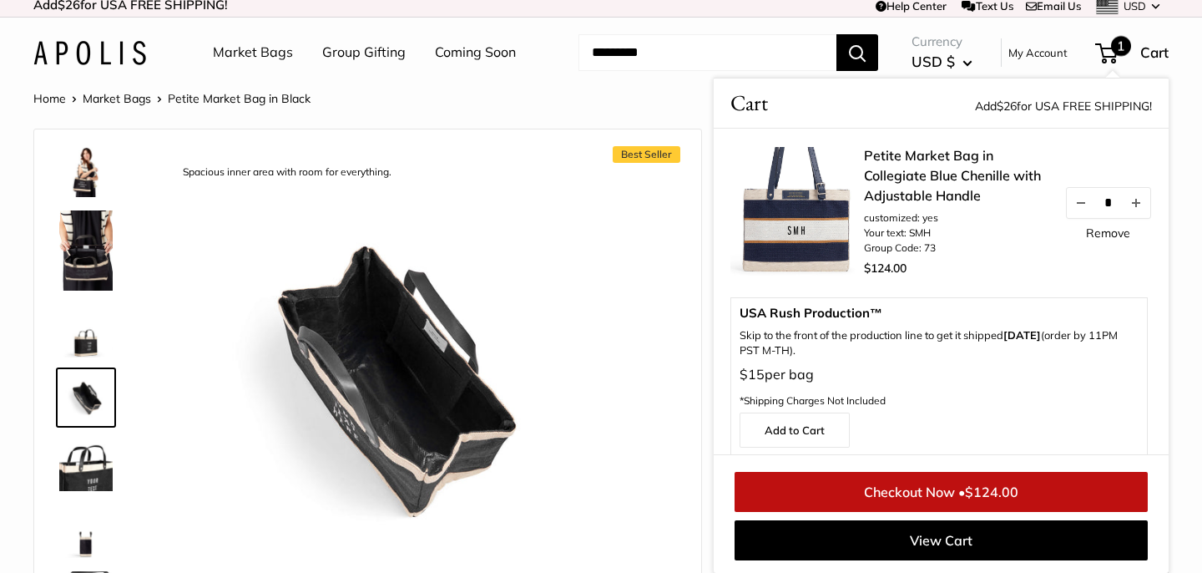
click at [461, 61] on link "Coming Soon" at bounding box center [475, 52] width 81 height 25
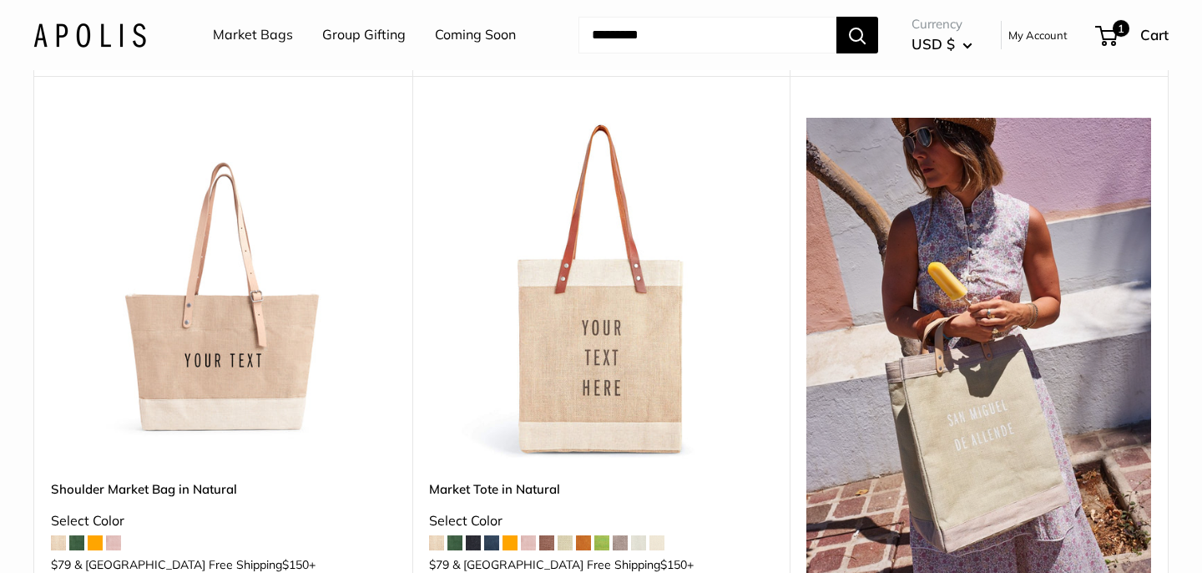
scroll to position [868, 0]
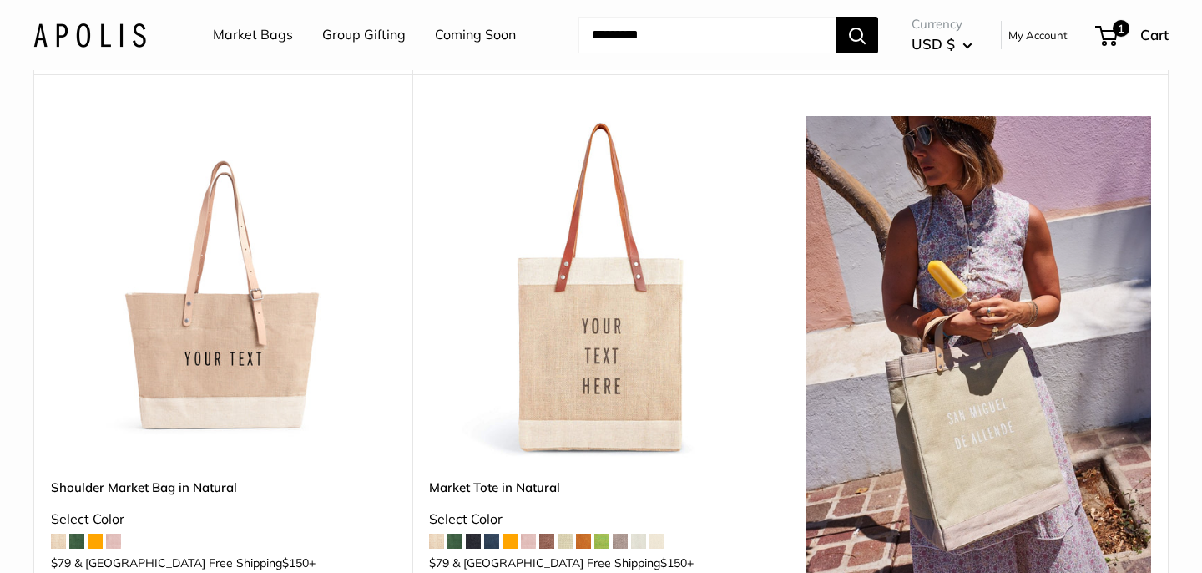
click at [0, 0] on img at bounding box center [0, 0] width 0 height 0
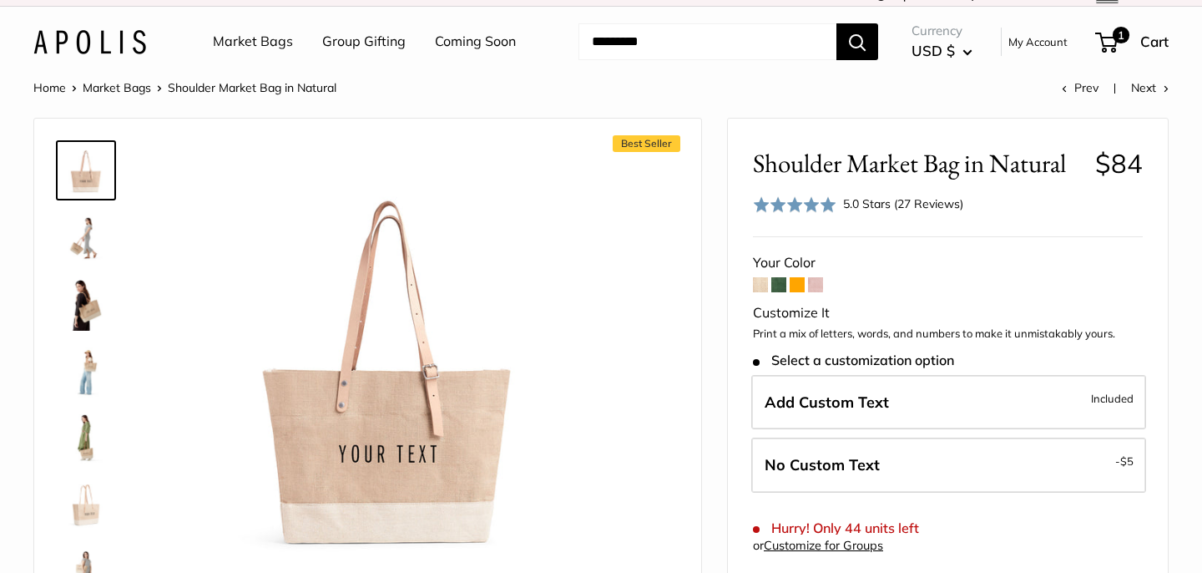
scroll to position [24, 0]
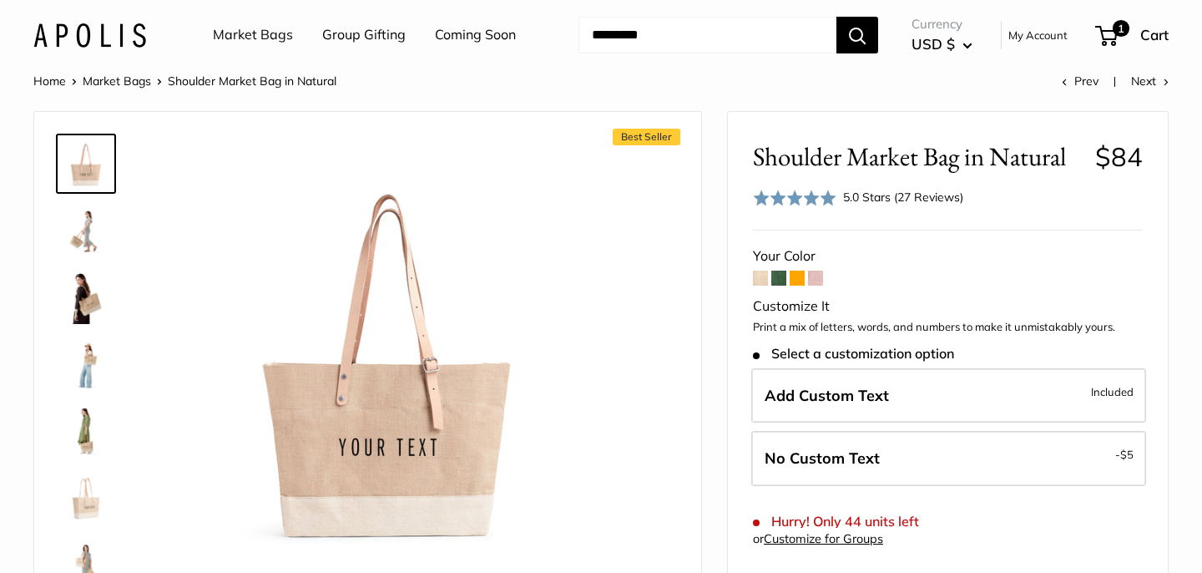
click at [818, 279] on span at bounding box center [815, 277] width 15 height 15
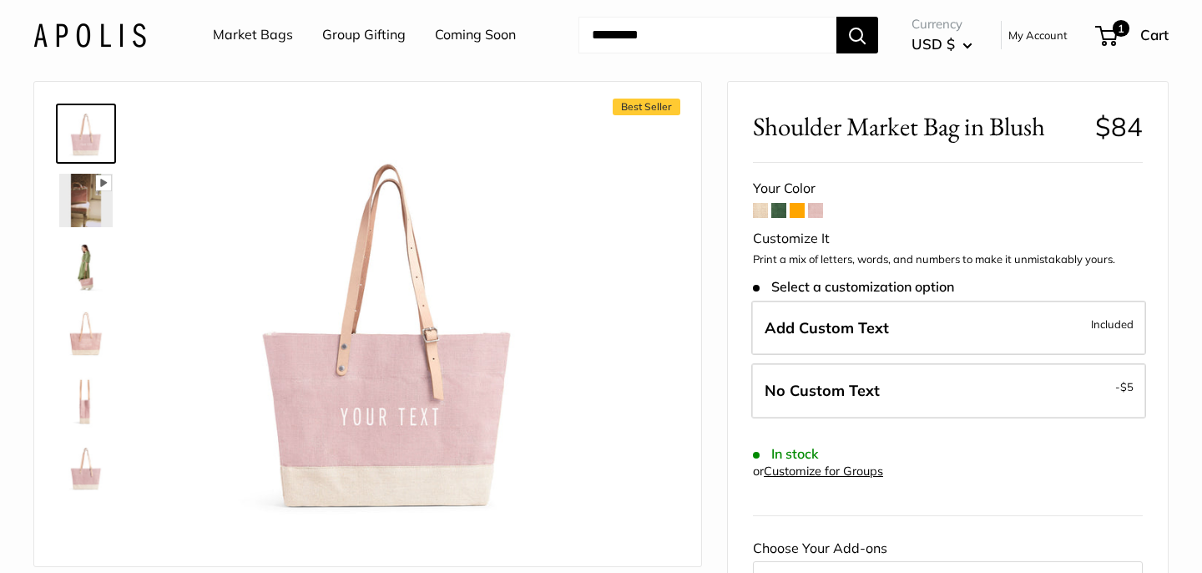
scroll to position [56, 0]
click at [761, 209] on span at bounding box center [760, 208] width 15 height 15
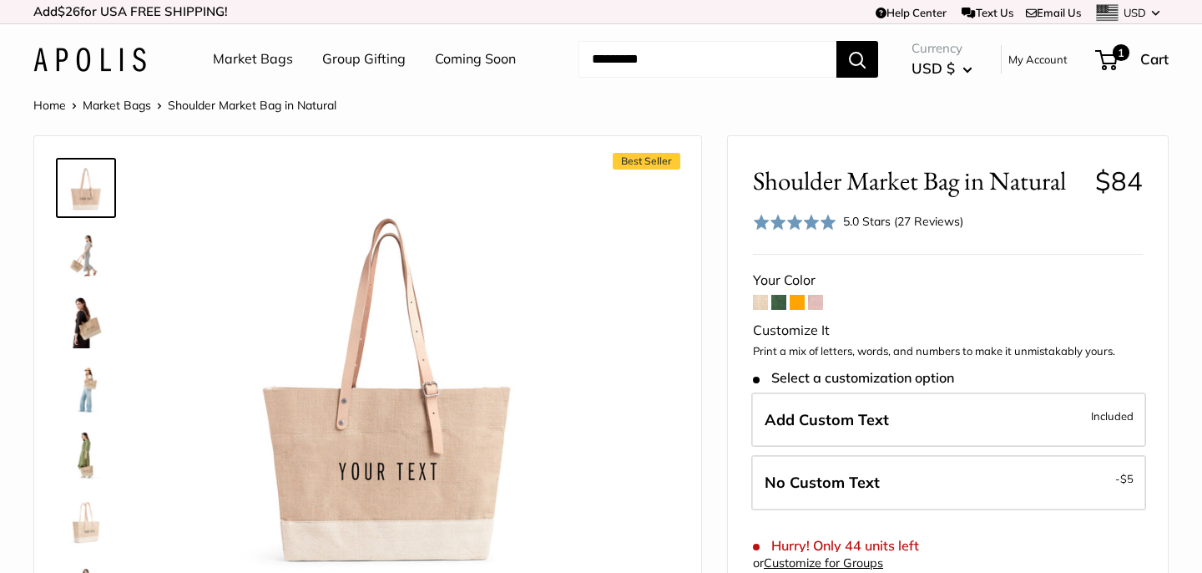
click at [780, 303] on span at bounding box center [778, 302] width 15 height 15
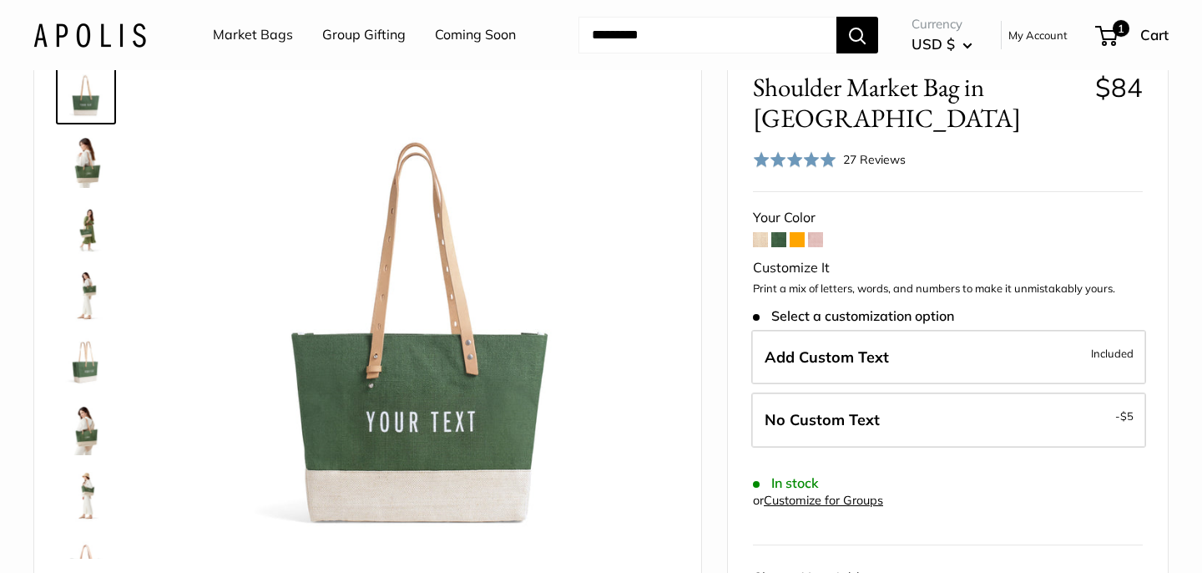
scroll to position [107, 0]
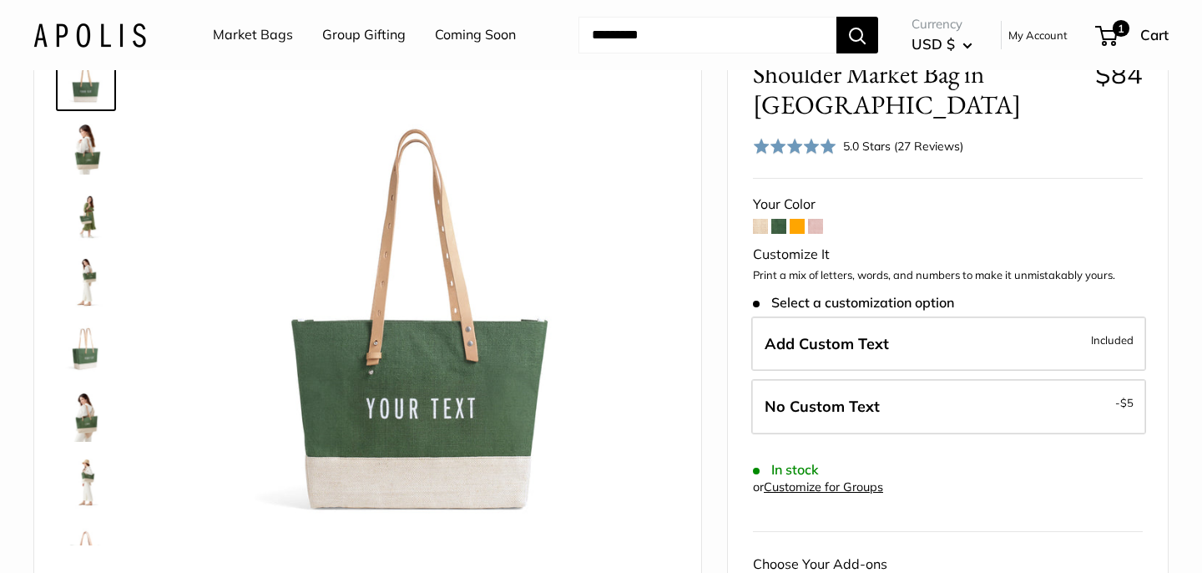
click at [799, 225] on span at bounding box center [797, 226] width 15 height 15
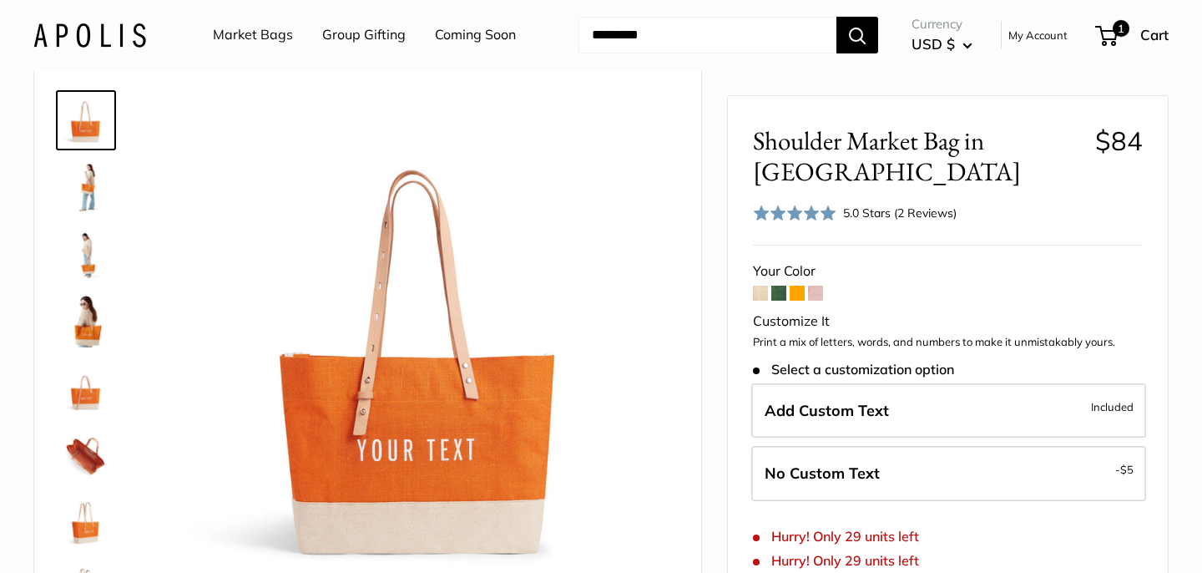
scroll to position [69, 0]
click at [815, 285] on span at bounding box center [815, 292] width 15 height 15
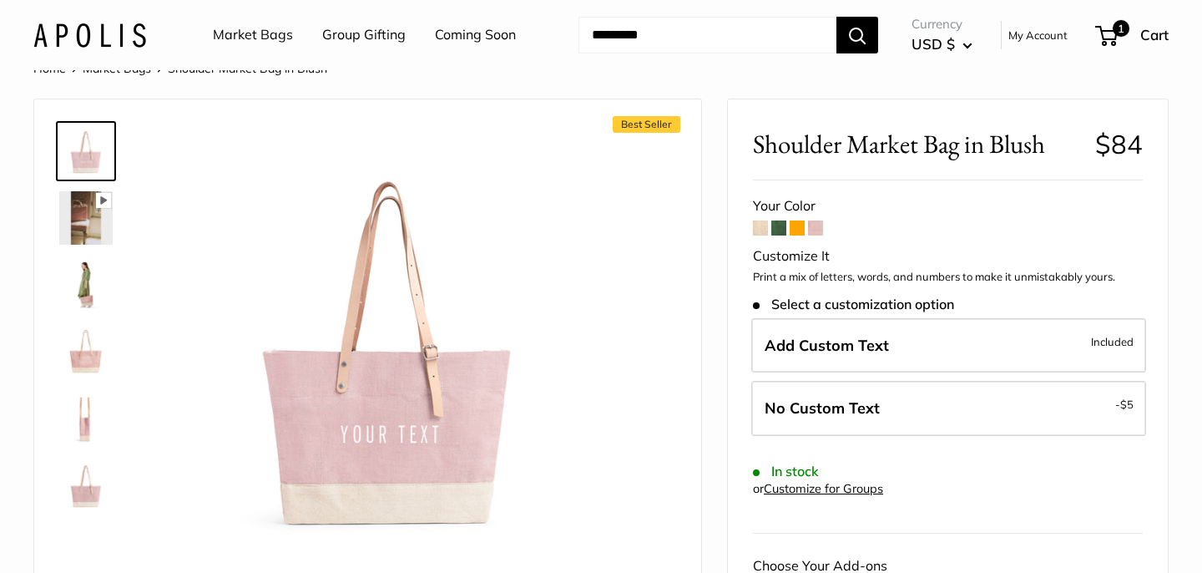
scroll to position [134, 0]
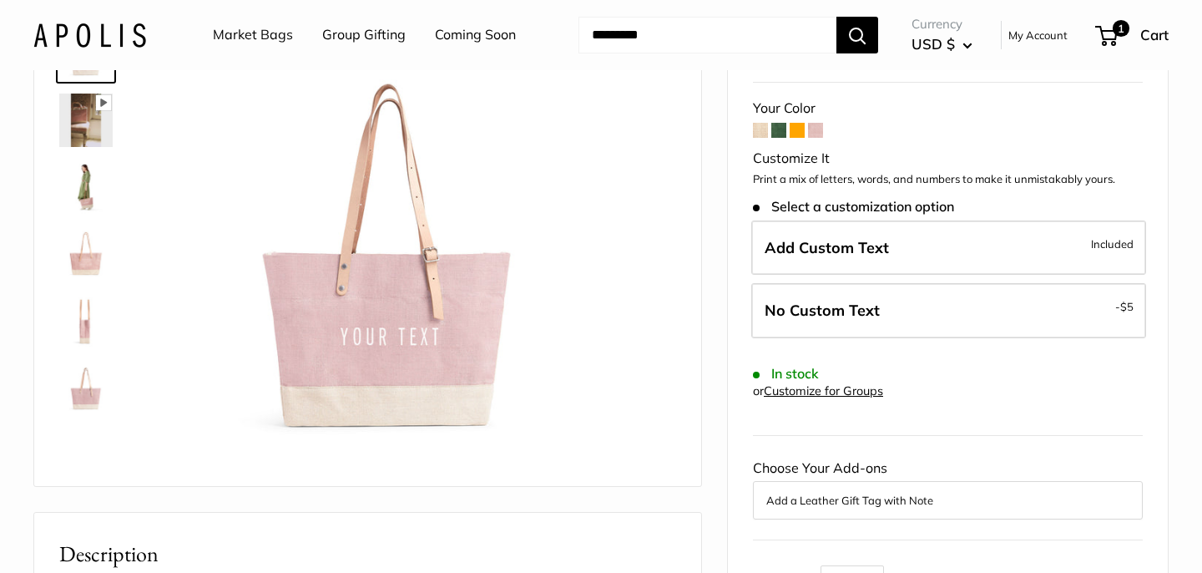
click at [80, 124] on img at bounding box center [85, 119] width 53 height 53
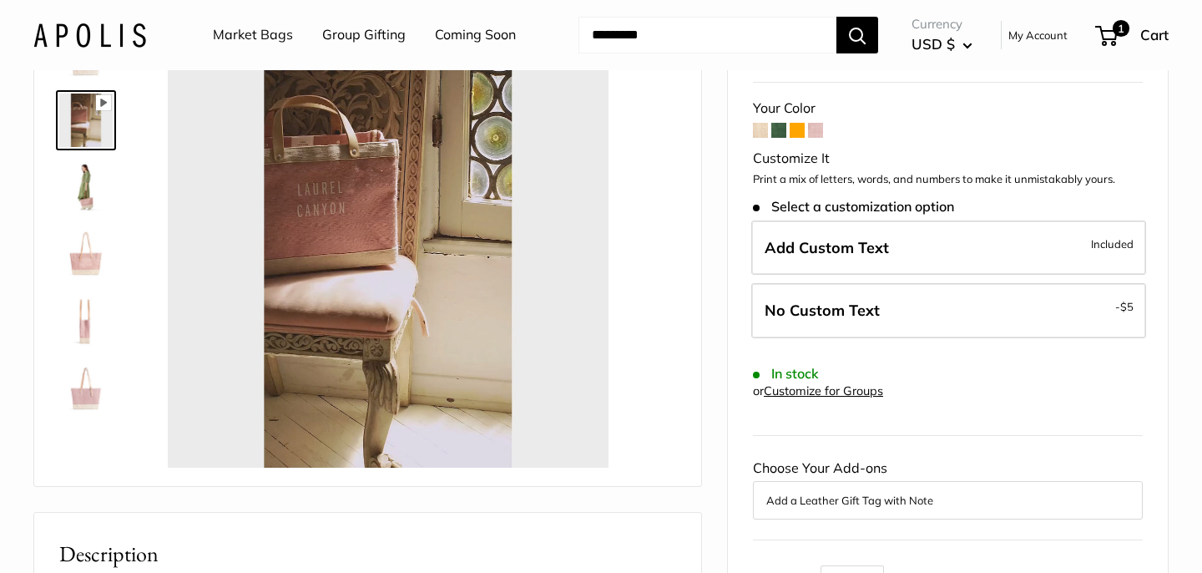
click at [88, 190] on img at bounding box center [85, 186] width 53 height 53
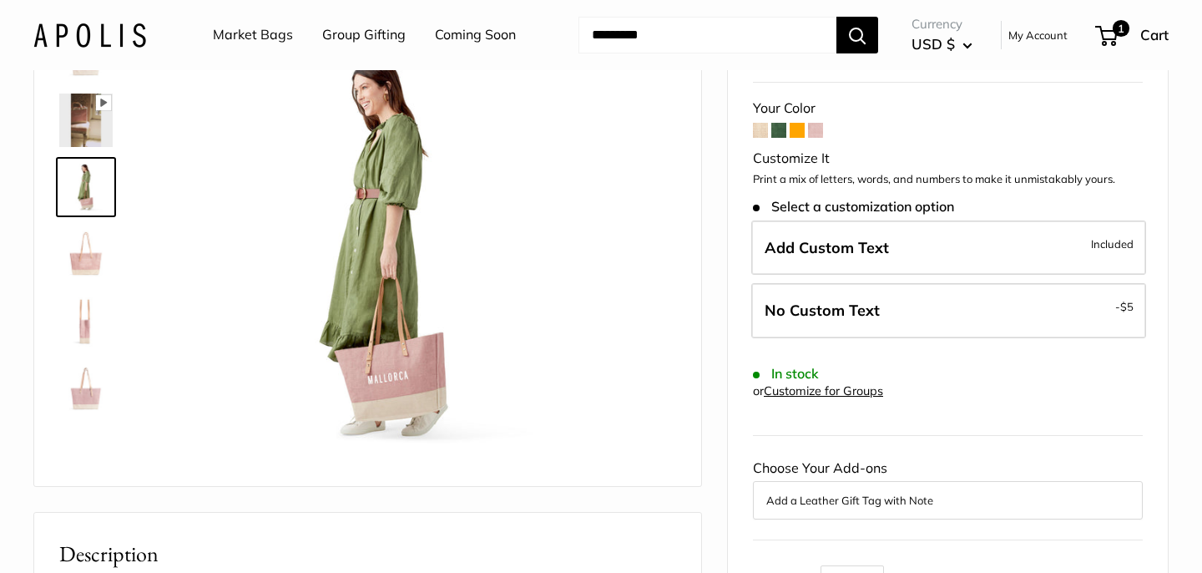
type input "****"
click at [83, 256] on img at bounding box center [85, 253] width 53 height 53
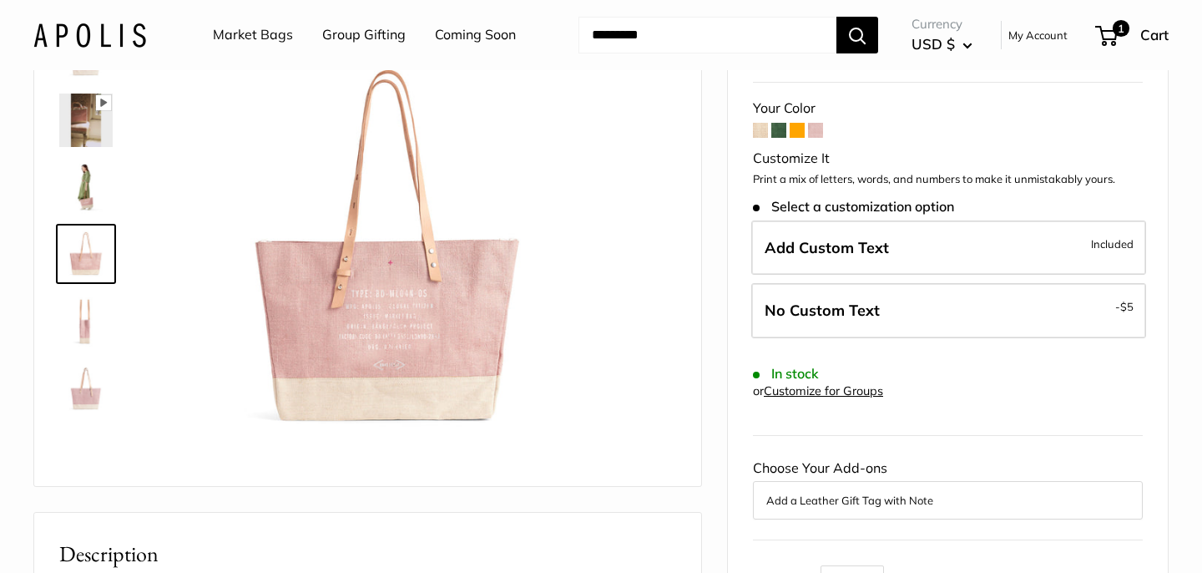
click at [83, 320] on img at bounding box center [85, 320] width 53 height 53
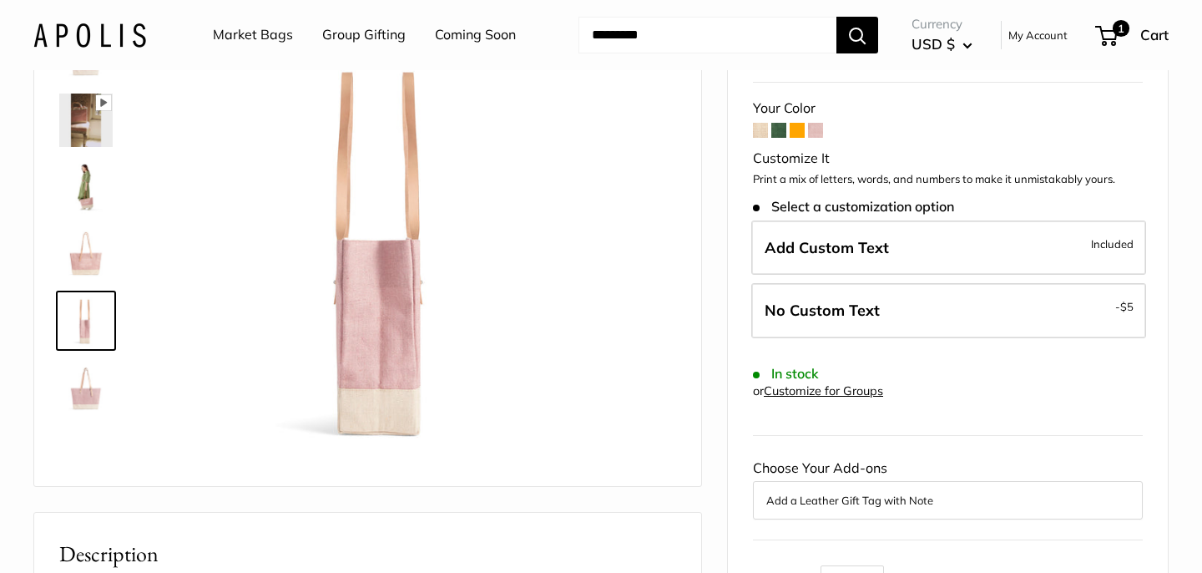
click at [83, 392] on img at bounding box center [85, 387] width 53 height 53
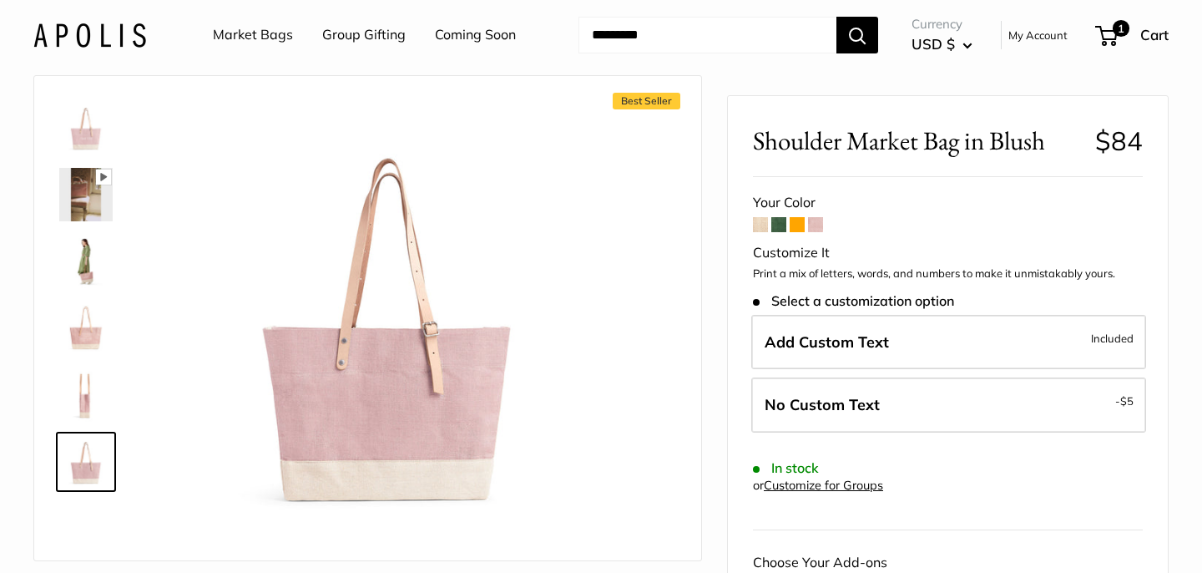
scroll to position [0, 0]
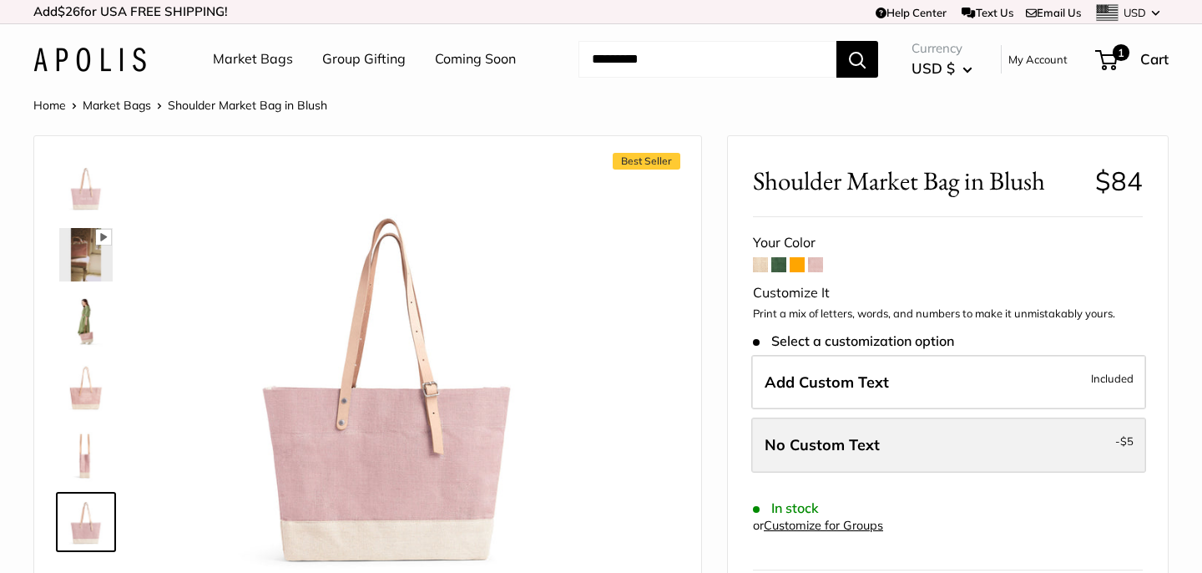
click at [951, 443] on label "No Custom Text - $5" at bounding box center [948, 444] width 395 height 55
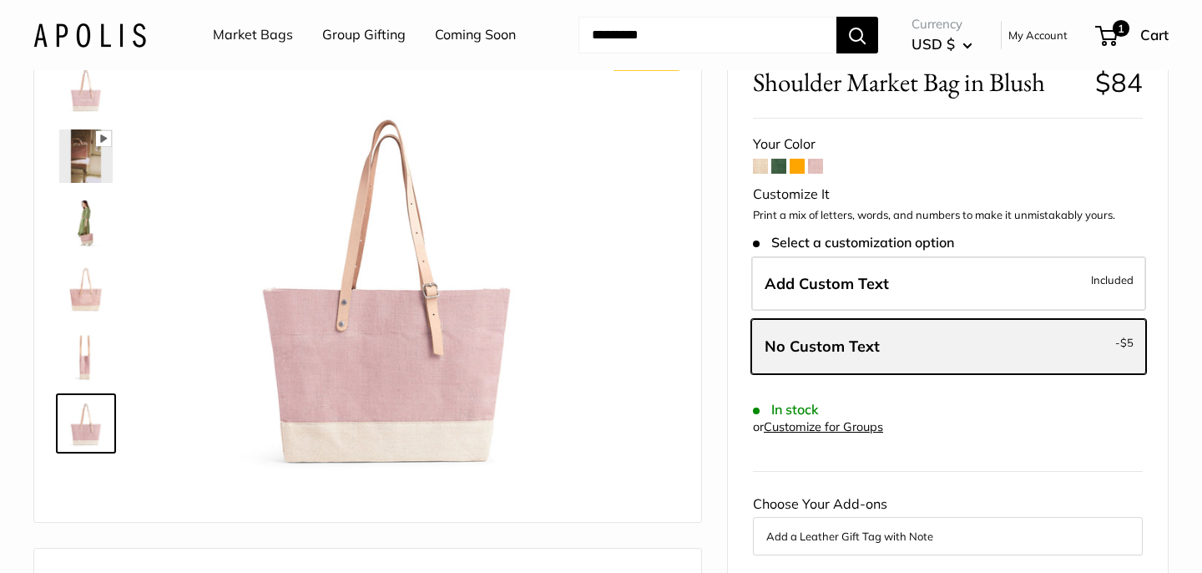
scroll to position [98, 0]
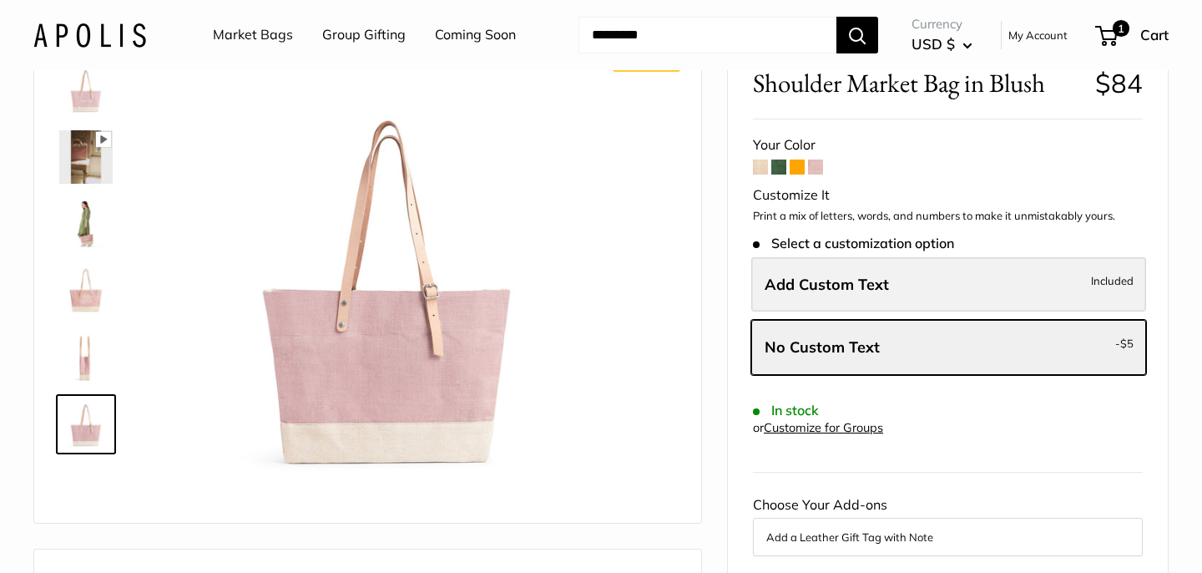
click at [896, 275] on label "Add Custom Text Included" at bounding box center [948, 284] width 395 height 55
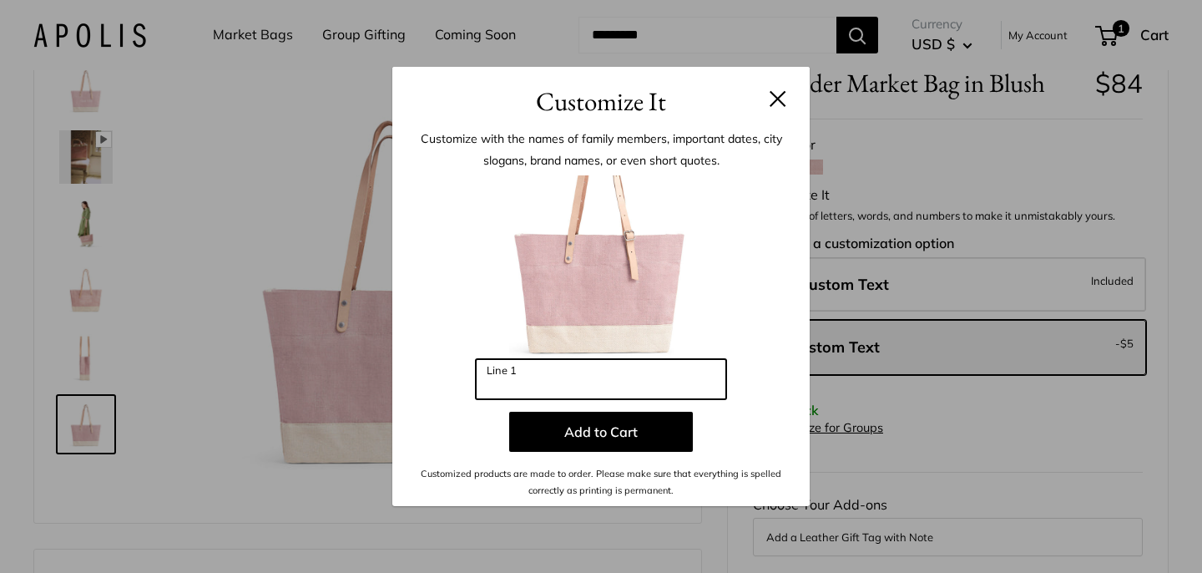
click at [586, 376] on input "Line 1" at bounding box center [601, 379] width 250 height 40
type input "*"
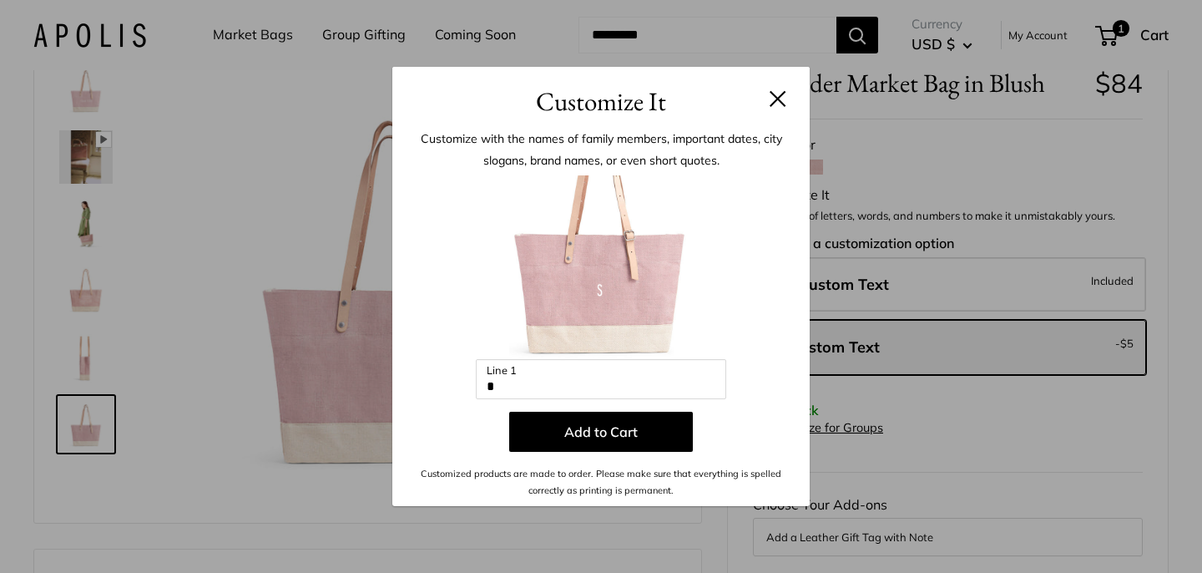
click at [776, 96] on button at bounding box center [778, 98] width 17 height 17
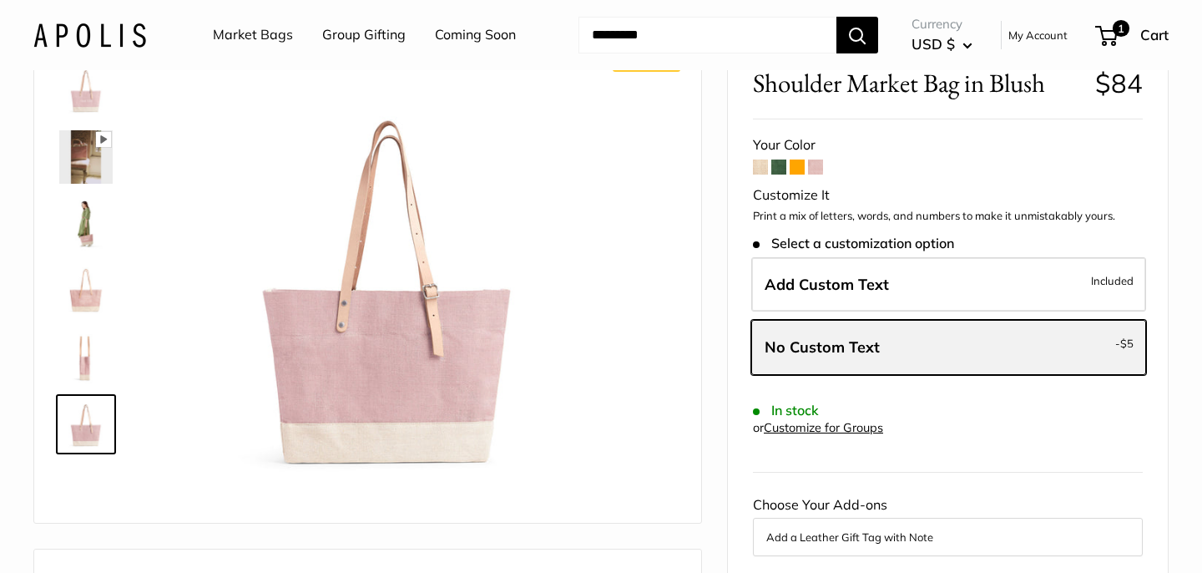
click at [805, 347] on span "No Custom Text" at bounding box center [821, 346] width 115 height 19
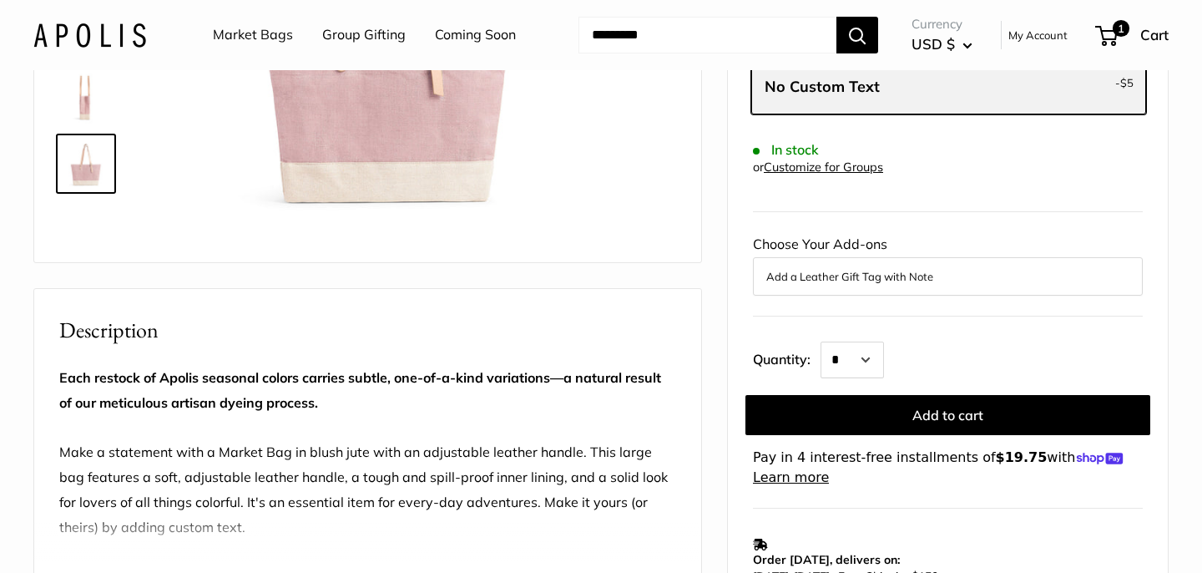
scroll to position [364, 0]
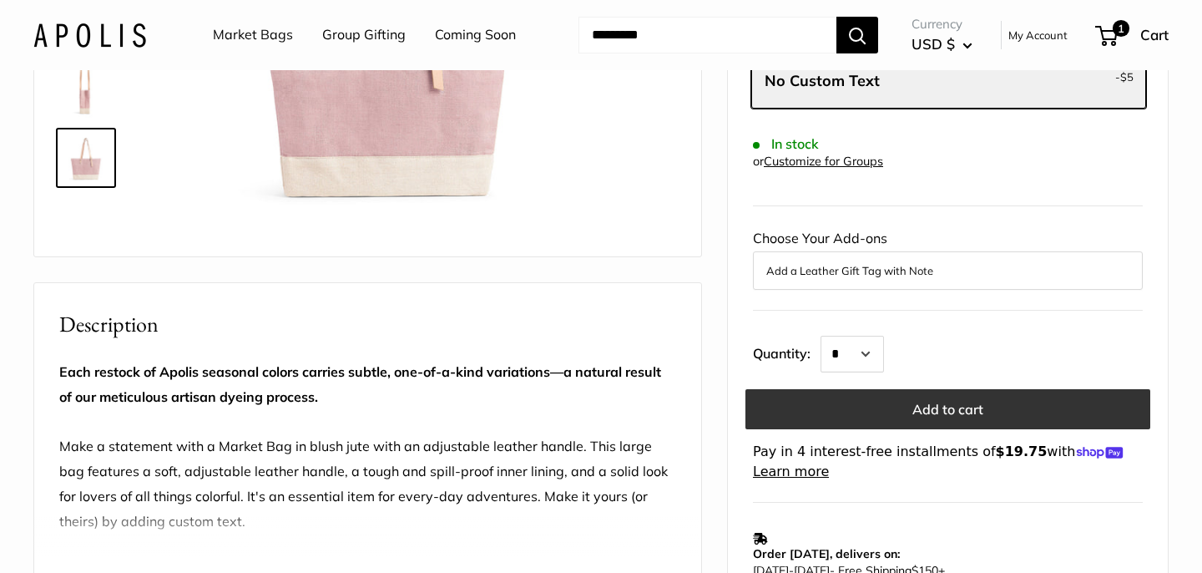
click at [933, 412] on button "Add to cart" at bounding box center [947, 409] width 405 height 40
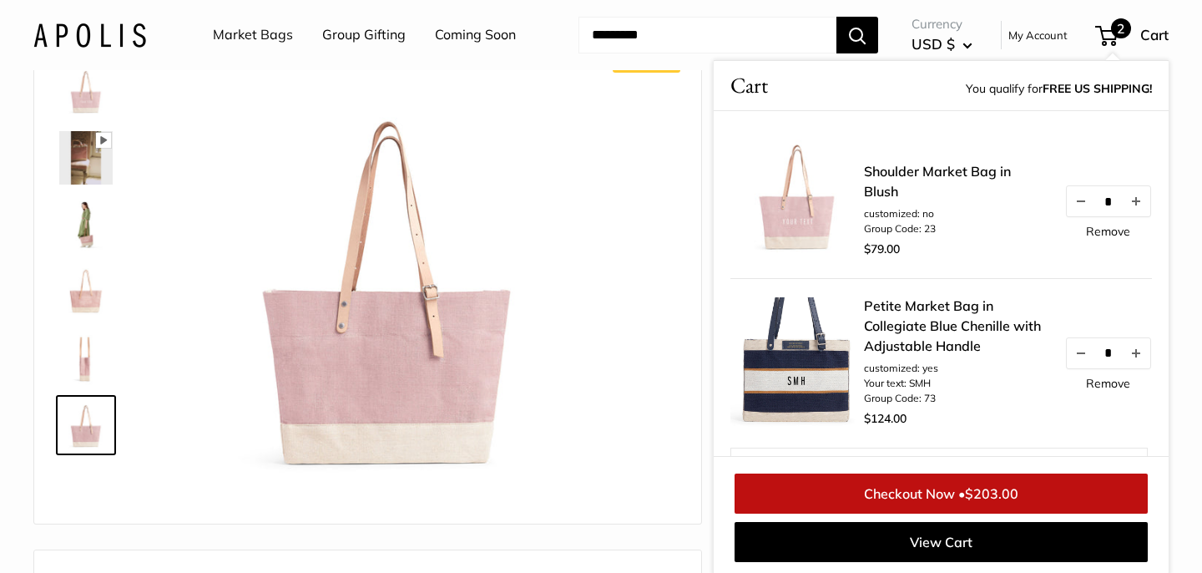
scroll to position [0, 0]
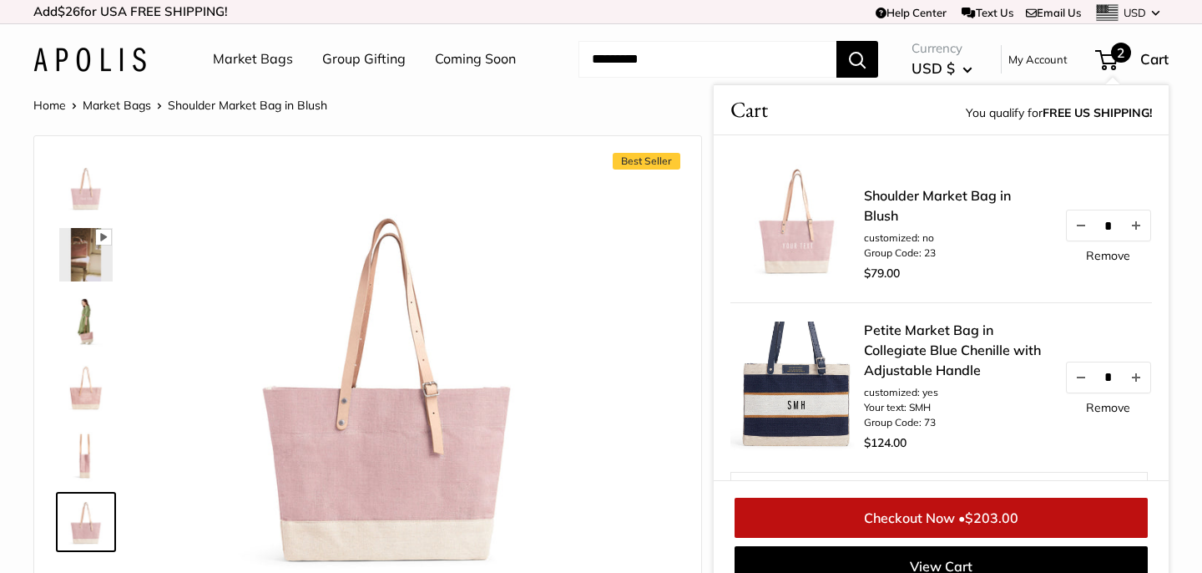
click at [86, 191] on link at bounding box center [86, 188] width 60 height 60
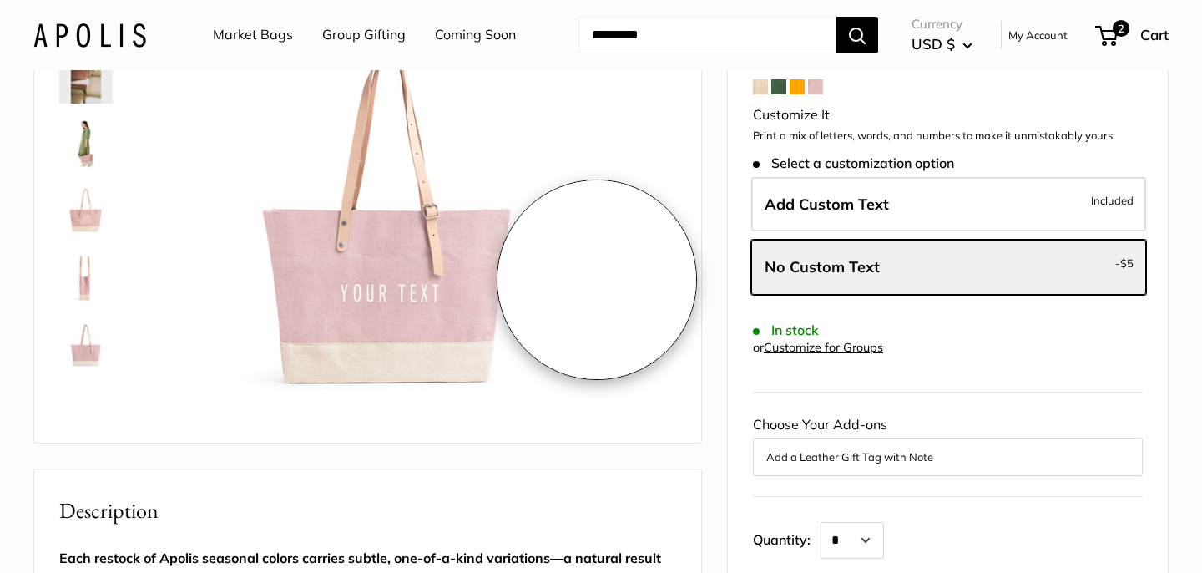
scroll to position [180, 0]
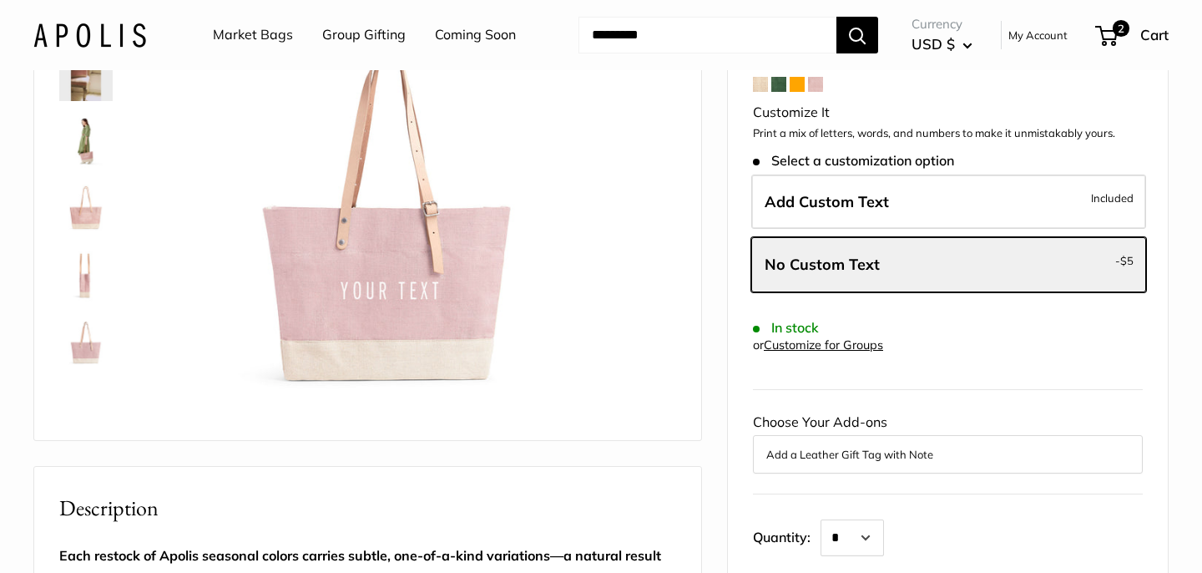
click at [100, 360] on img at bounding box center [85, 341] width 53 height 53
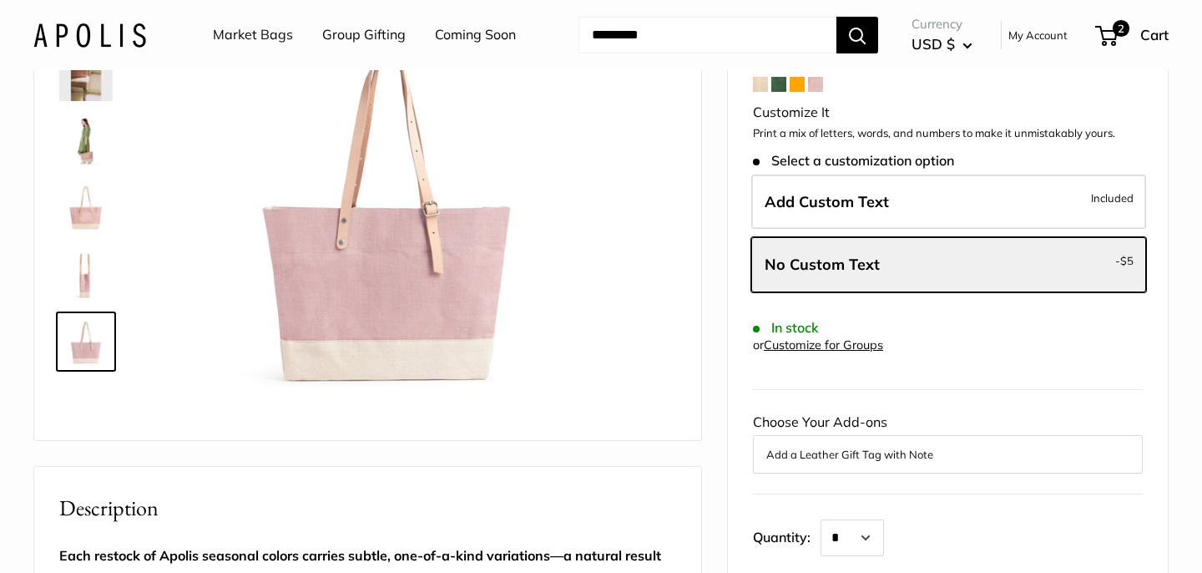
click at [87, 280] on img at bounding box center [85, 274] width 53 height 53
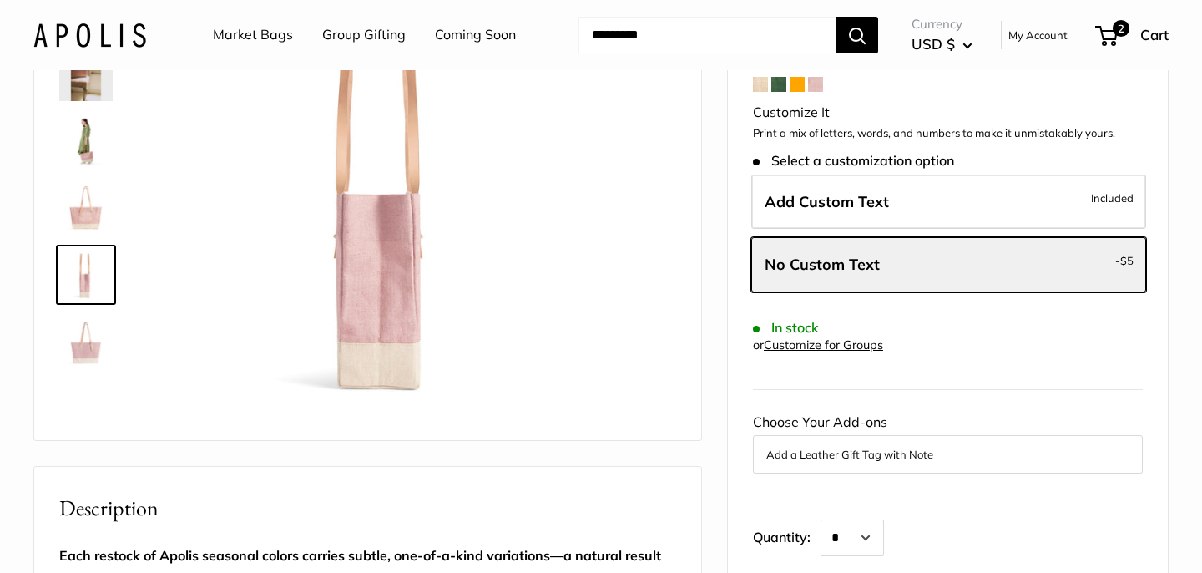
click at [86, 215] on img at bounding box center [85, 207] width 53 height 53
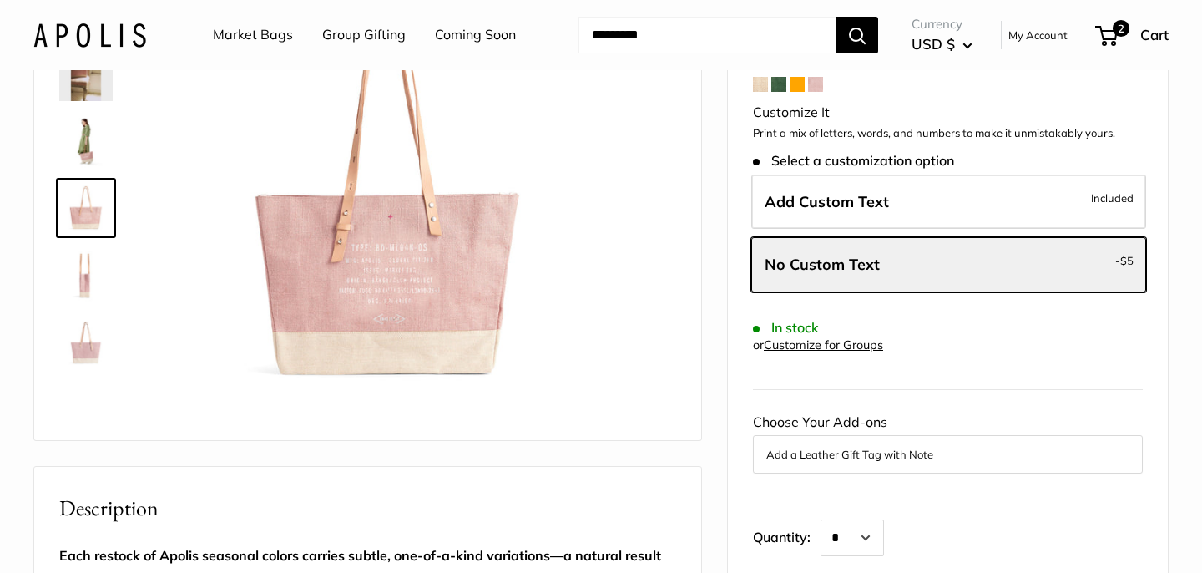
click at [91, 154] on img at bounding box center [85, 140] width 53 height 53
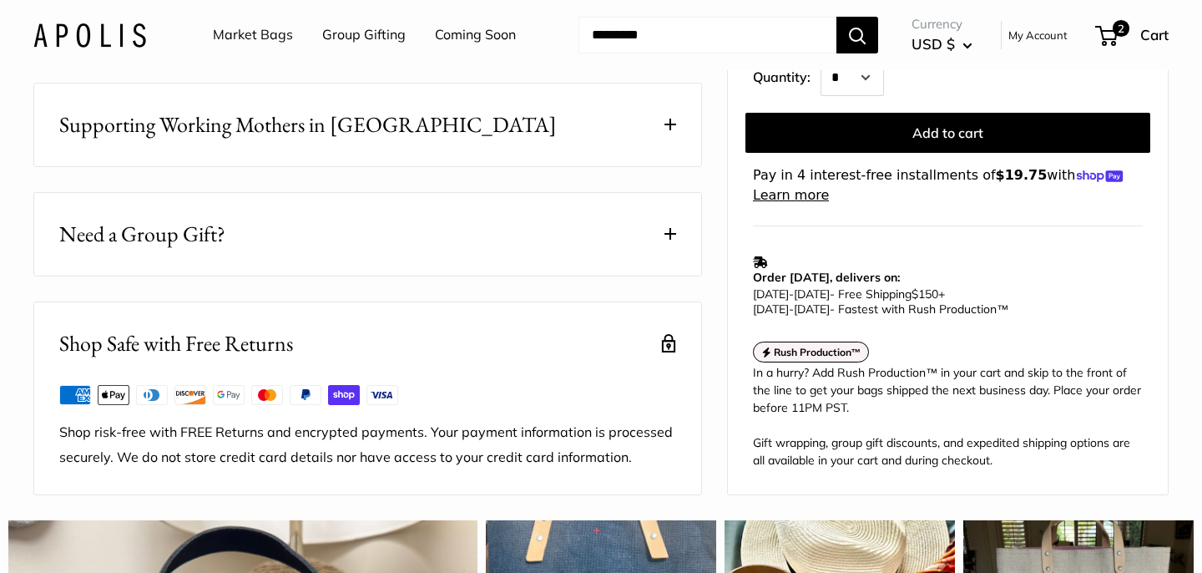
scroll to position [847, 0]
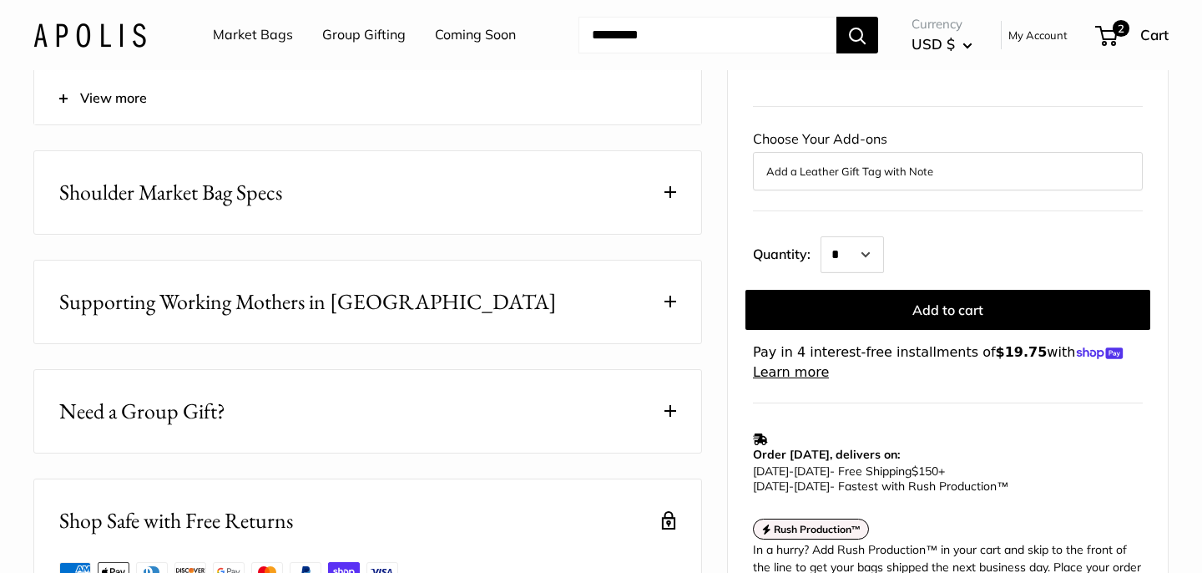
click at [218, 209] on span "Shoulder Market Bag Specs" at bounding box center [170, 192] width 223 height 33
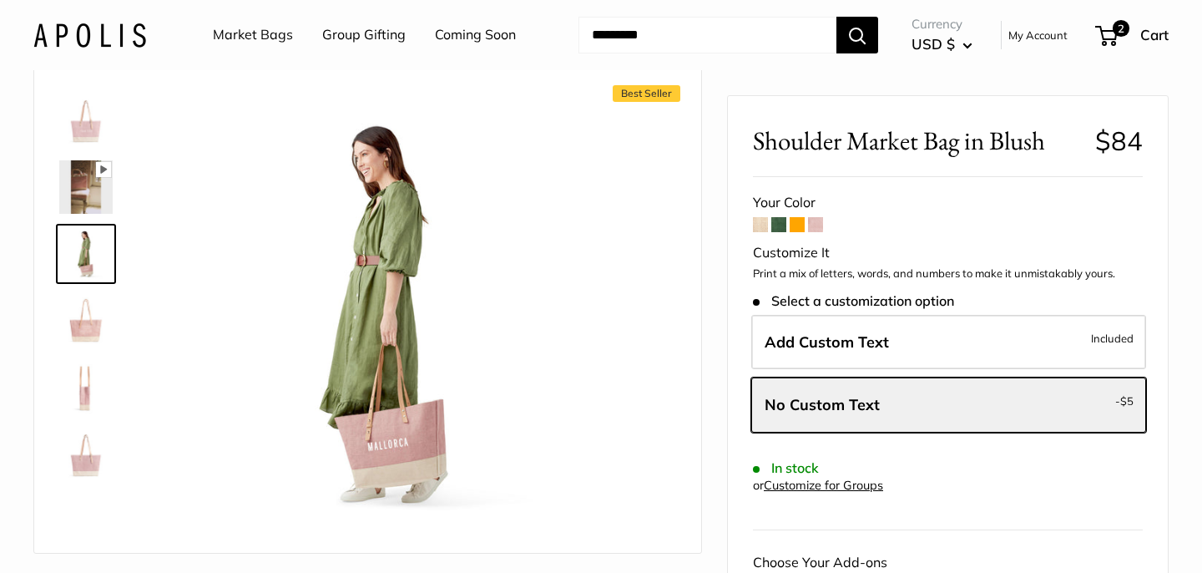
scroll to position [0, 0]
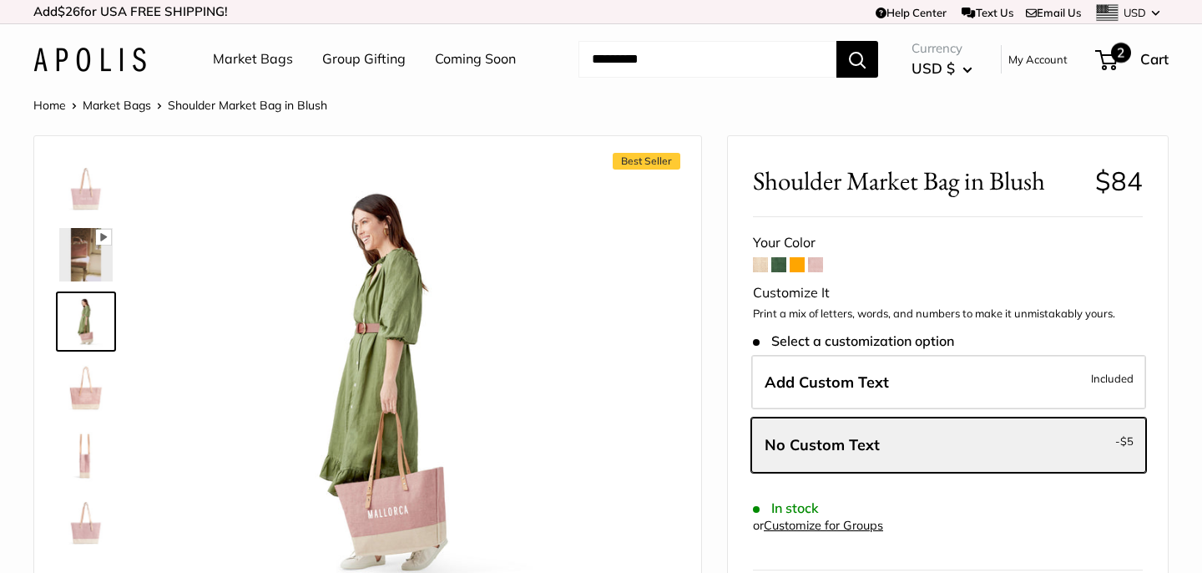
click at [1122, 58] on span "2" at bounding box center [1121, 53] width 20 height 20
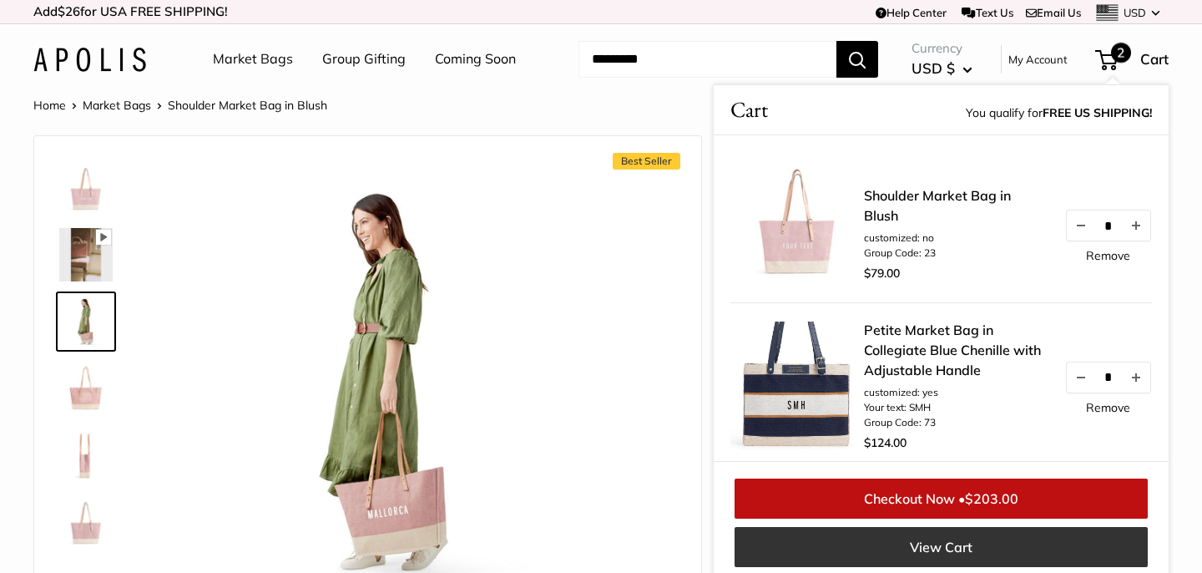
click at [928, 545] on link "View Cart" at bounding box center [940, 547] width 413 height 40
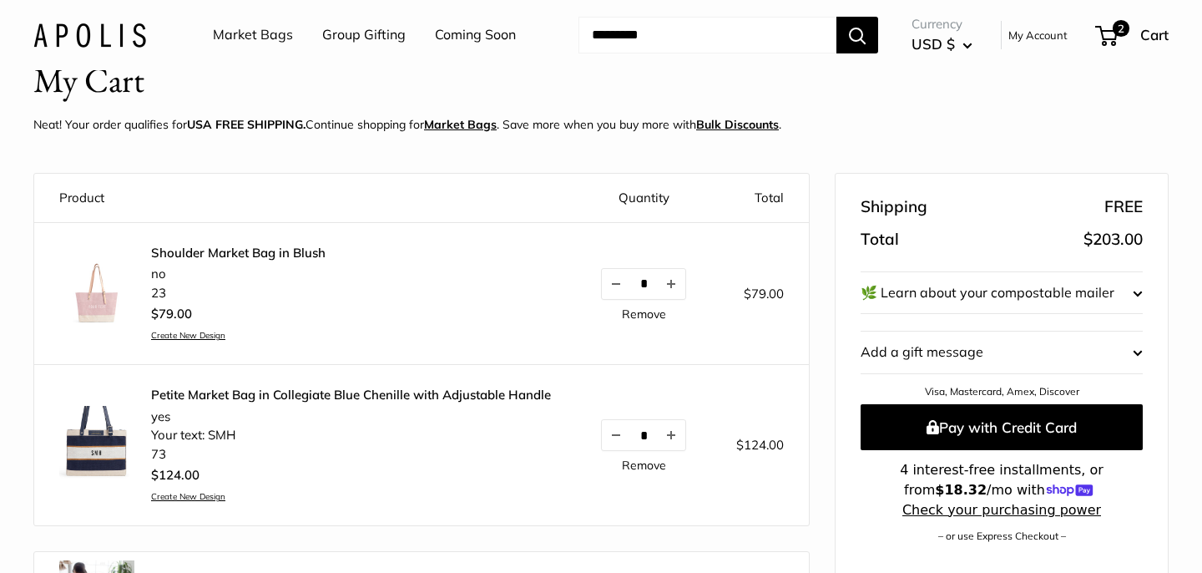
scroll to position [63, 0]
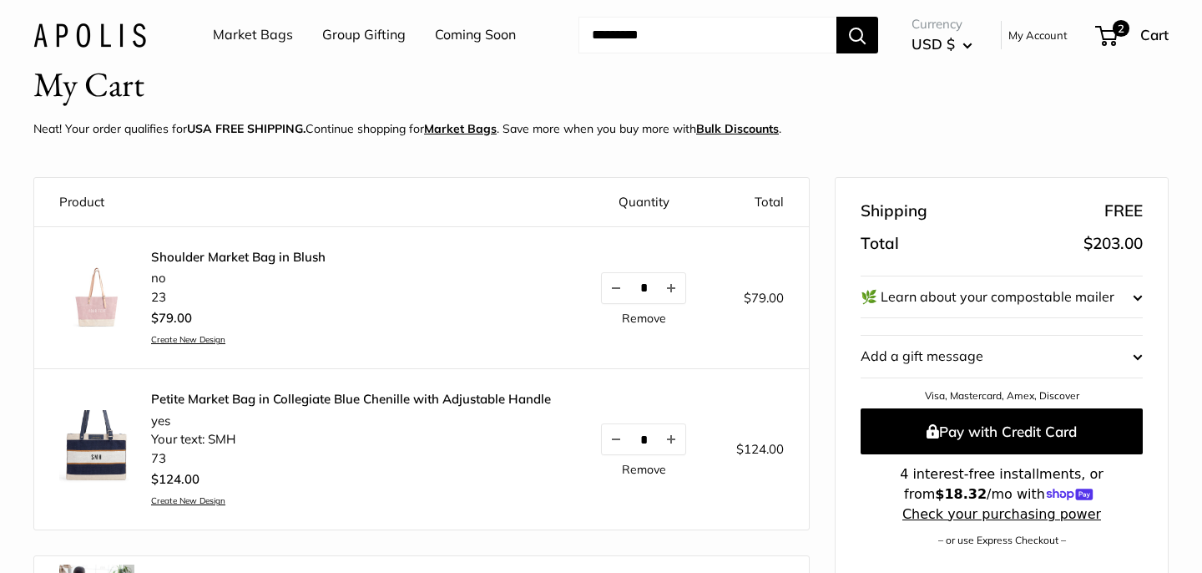
click at [318, 400] on link "Petite Market Bag in Collegiate Blue Chenille with Adjustable Handle" at bounding box center [351, 399] width 400 height 17
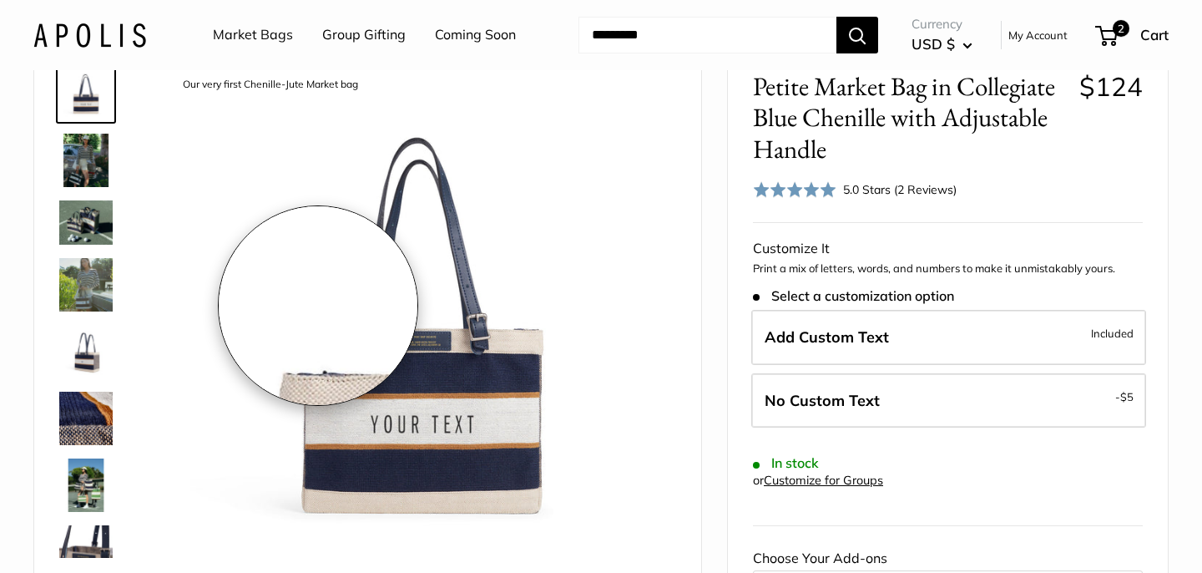
scroll to position [103, 0]
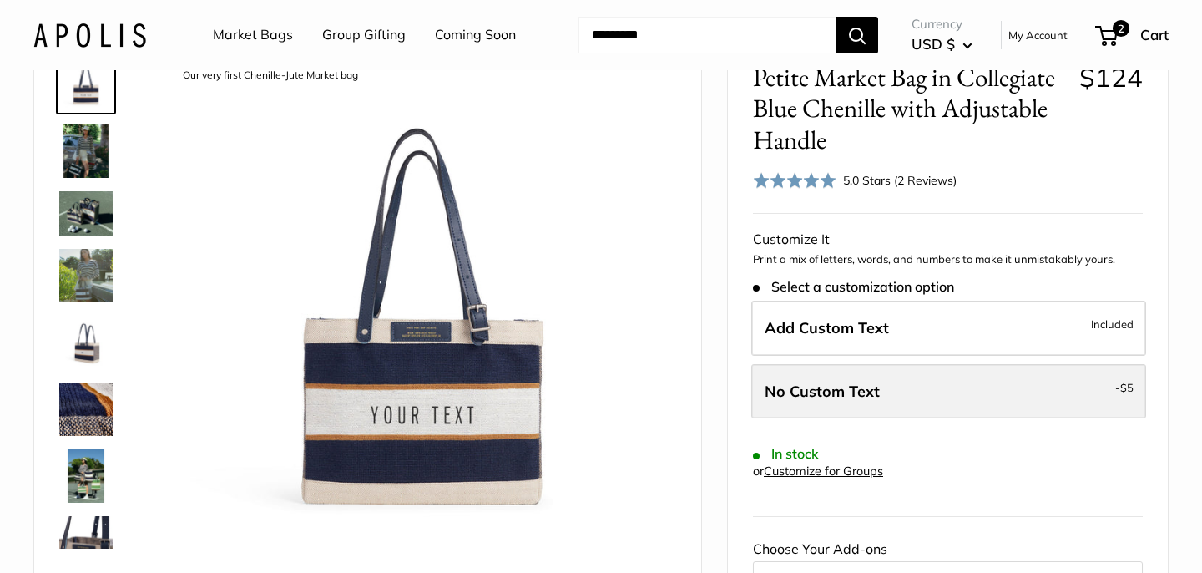
click at [842, 393] on span "No Custom Text" at bounding box center [821, 390] width 115 height 19
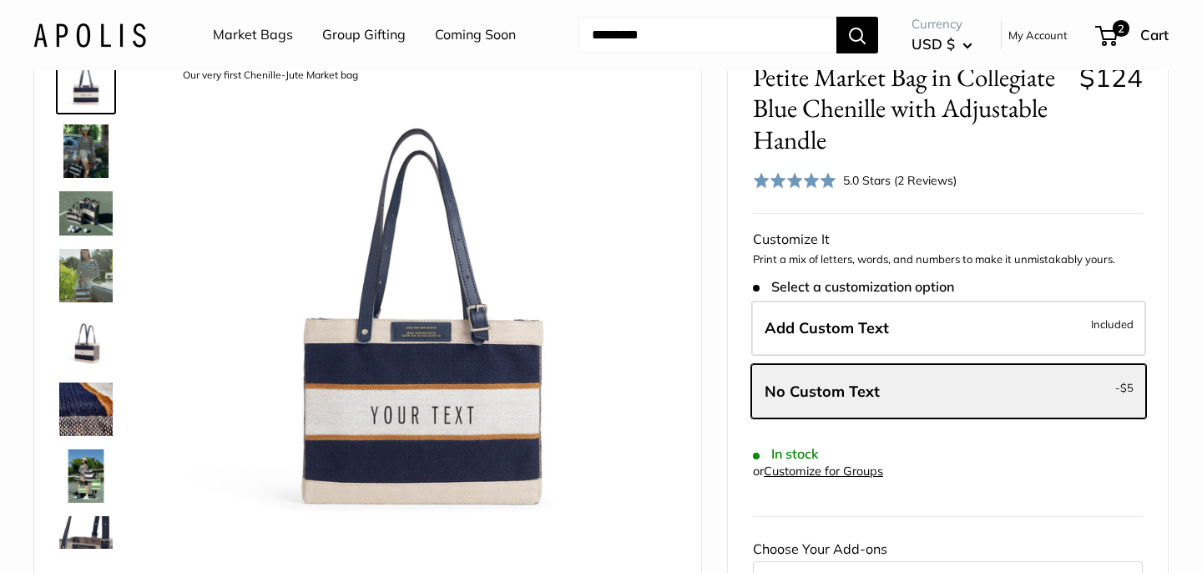
click at [93, 334] on img at bounding box center [85, 341] width 53 height 53
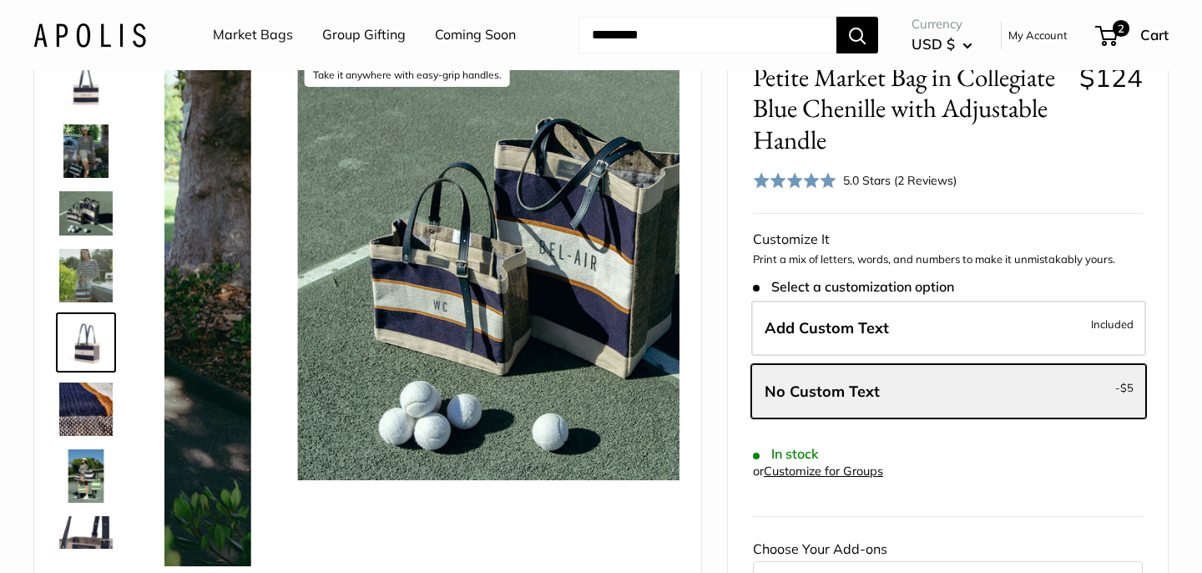
scroll to position [43, 0]
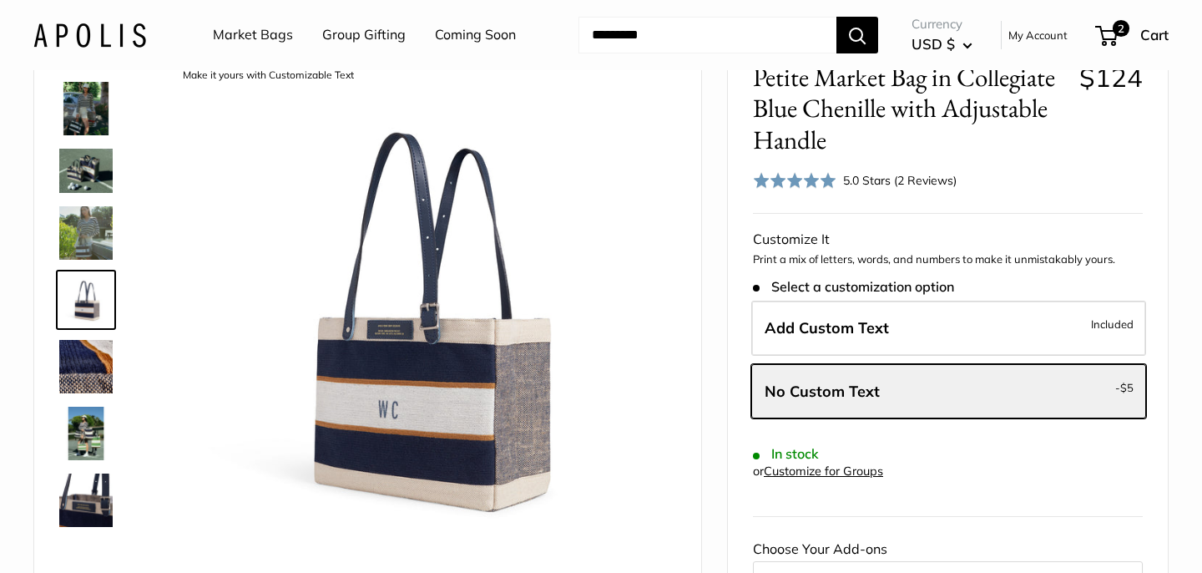
click at [81, 367] on img at bounding box center [85, 366] width 53 height 53
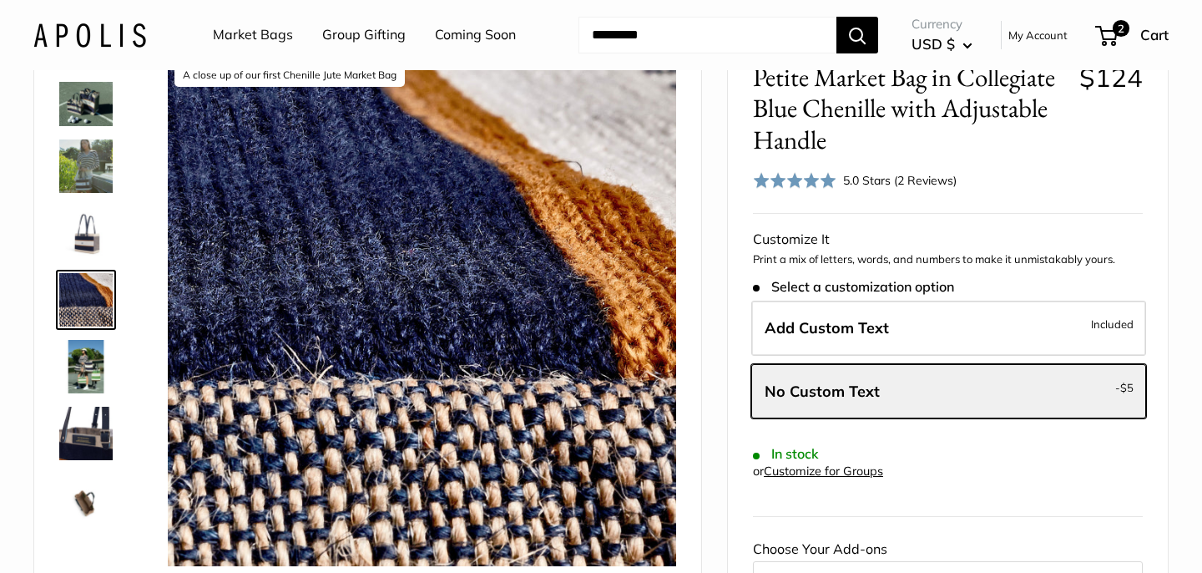
click at [83, 376] on img at bounding box center [85, 366] width 53 height 53
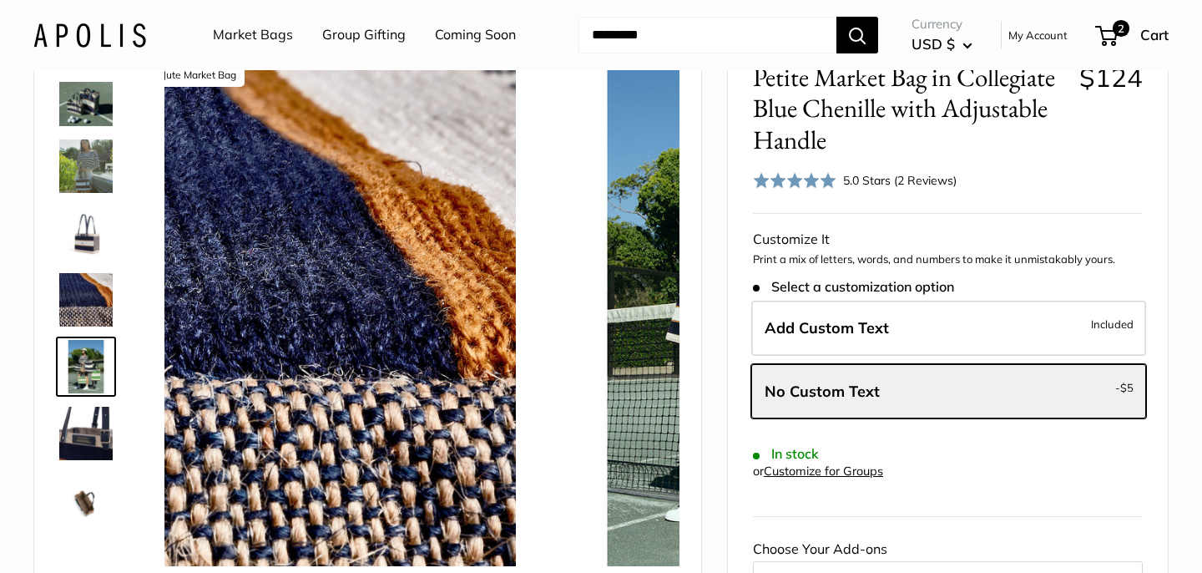
scroll to position [176, 0]
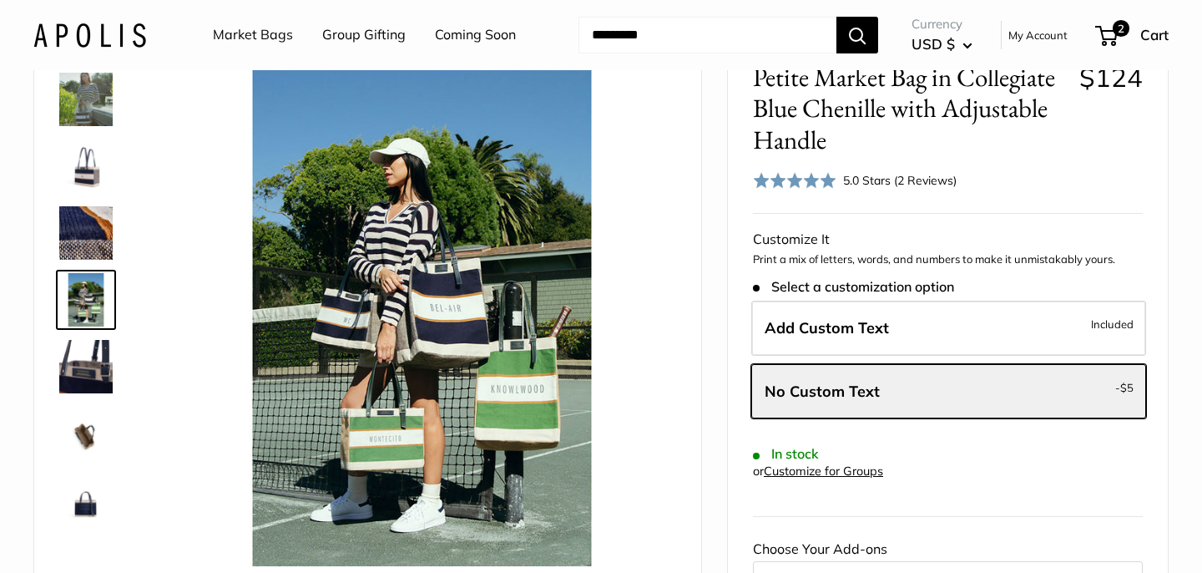
click at [87, 380] on img at bounding box center [85, 366] width 53 height 53
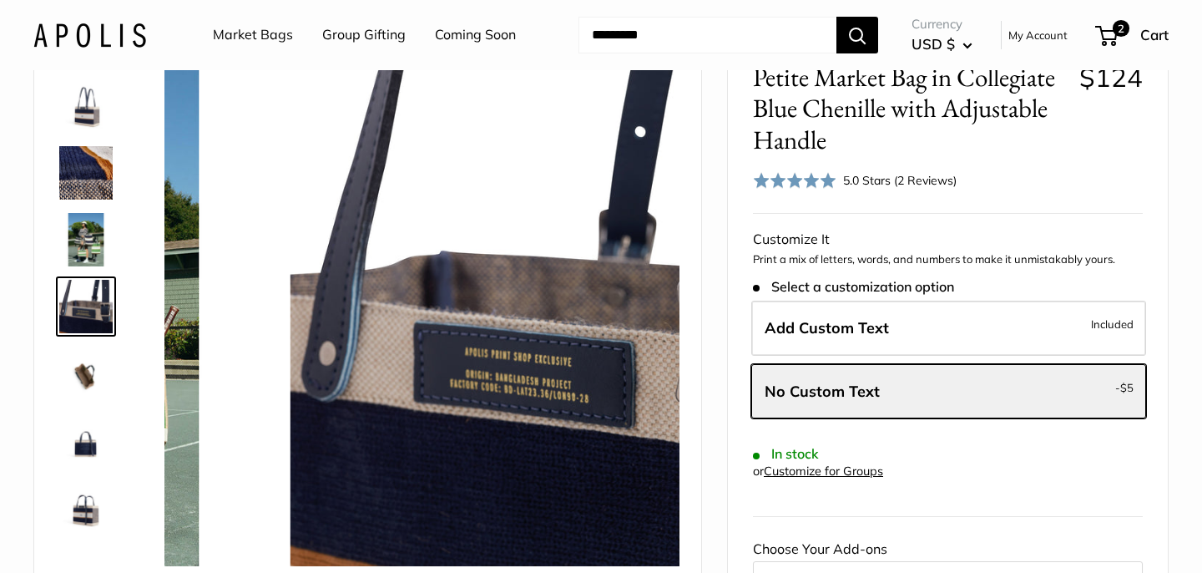
scroll to position [243, 0]
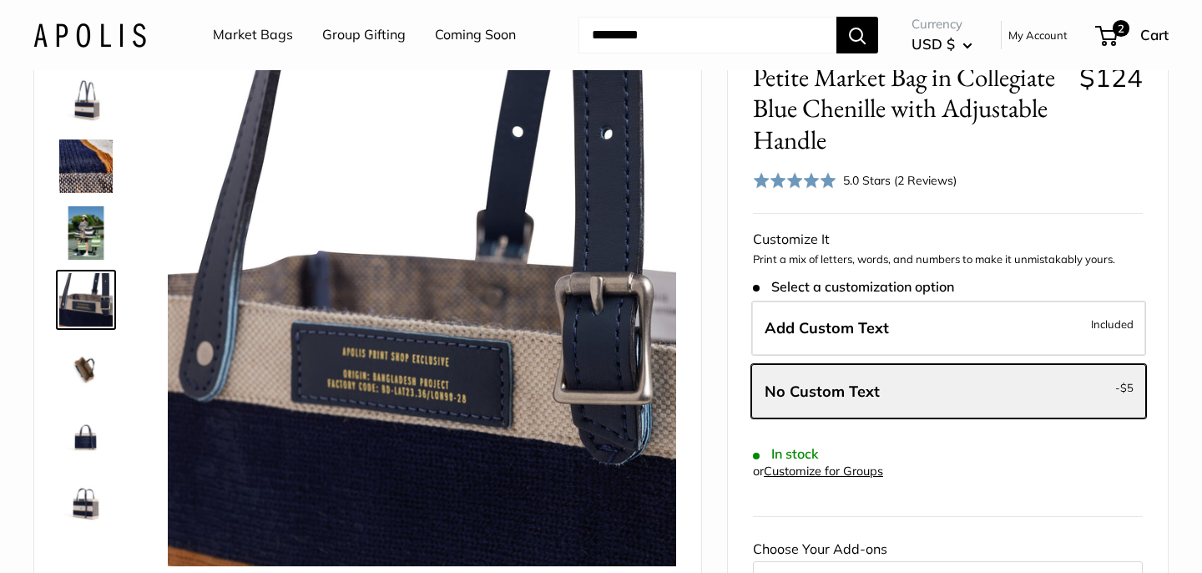
click at [89, 371] on img at bounding box center [85, 366] width 53 height 53
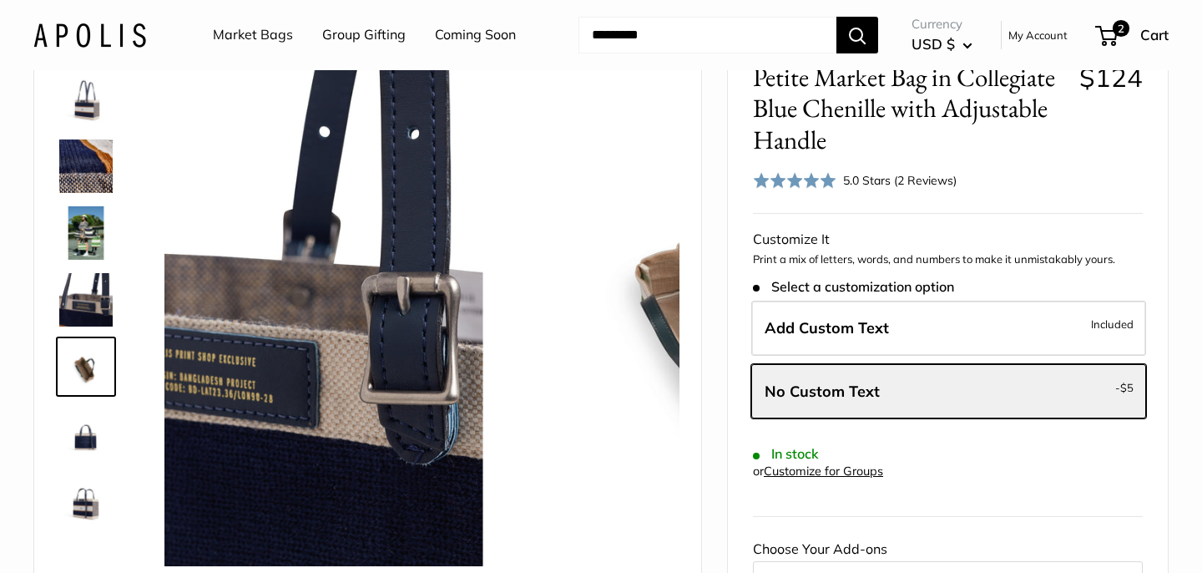
scroll to position [310, 0]
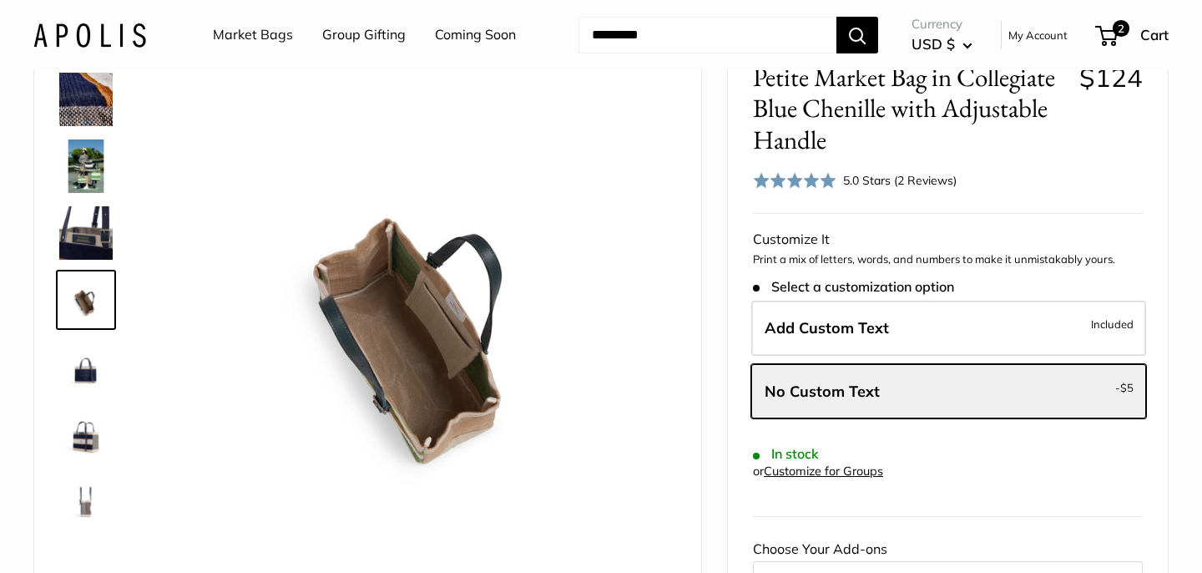
click at [86, 426] on img at bounding box center [85, 432] width 53 height 53
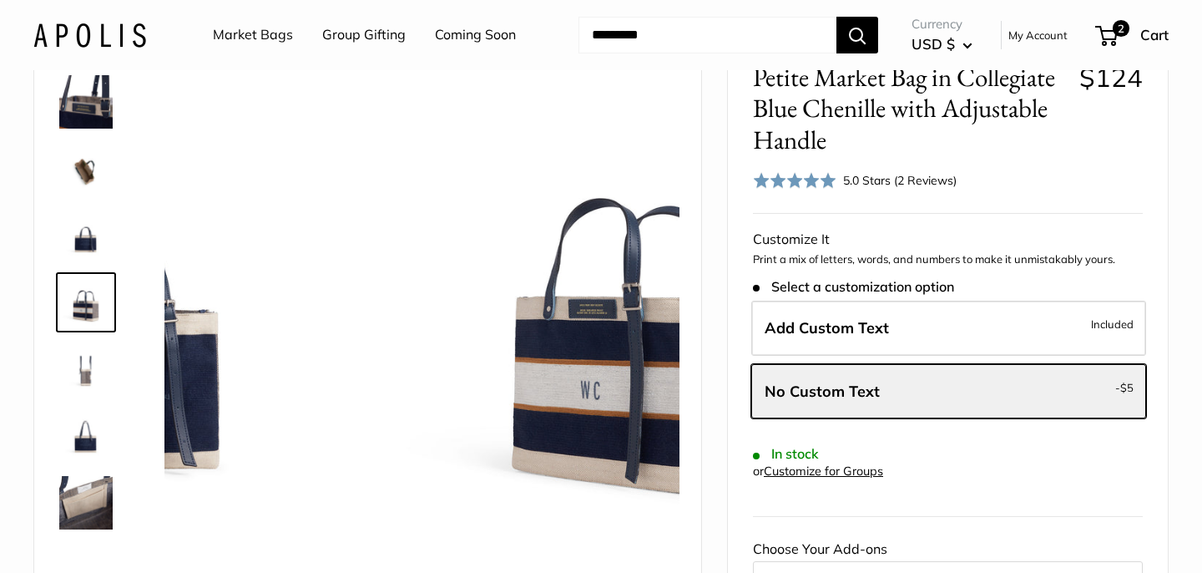
scroll to position [443, 0]
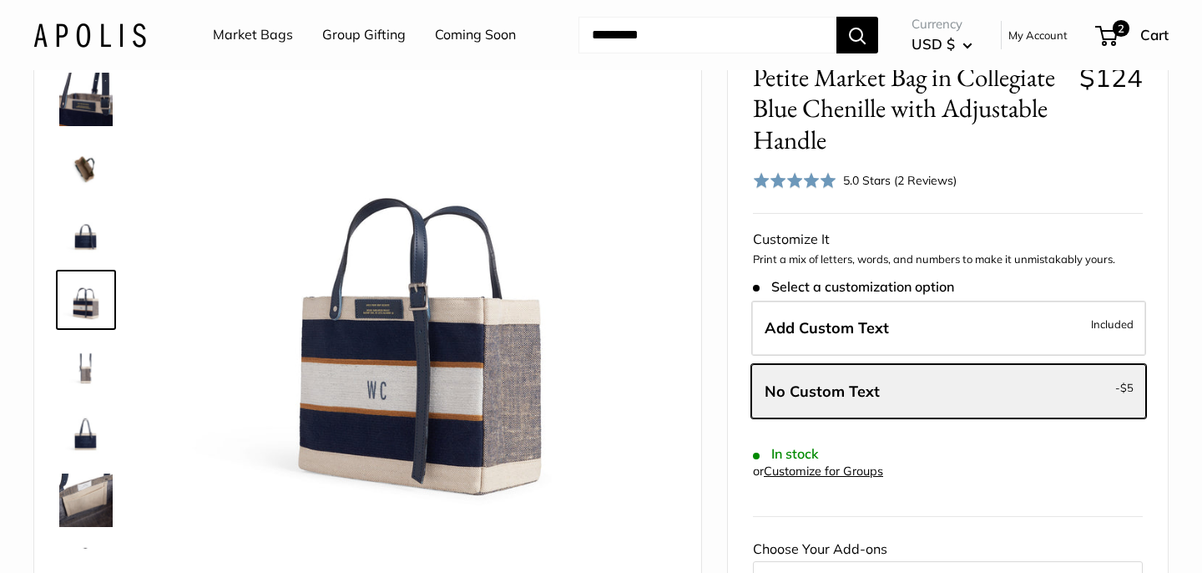
click at [88, 501] on img at bounding box center [85, 499] width 53 height 53
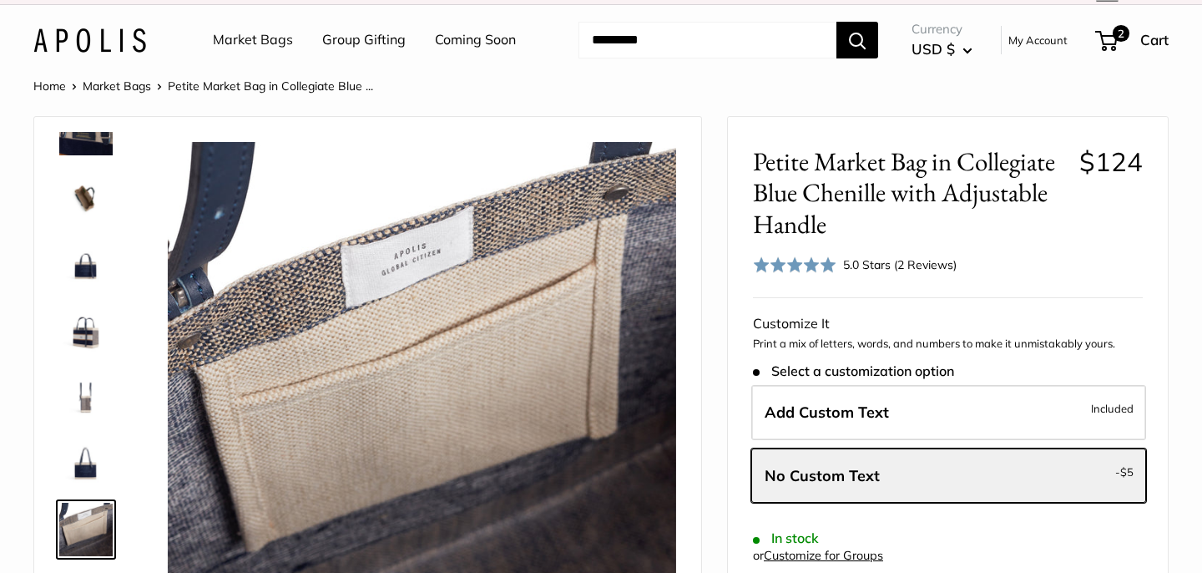
scroll to position [0, 0]
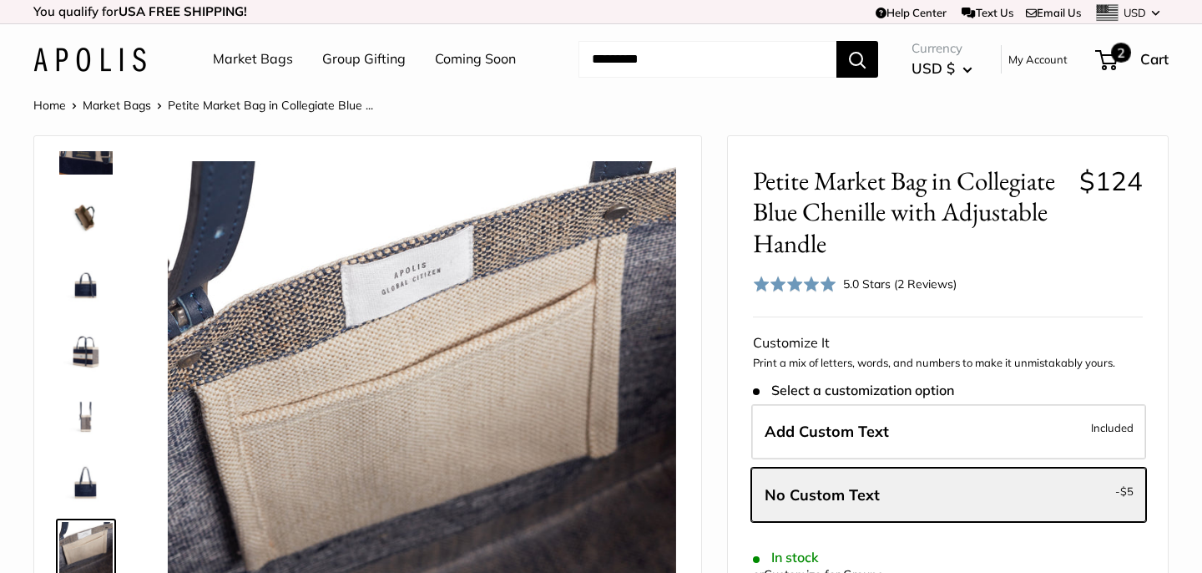
click at [1117, 57] on span "2" at bounding box center [1121, 53] width 20 height 20
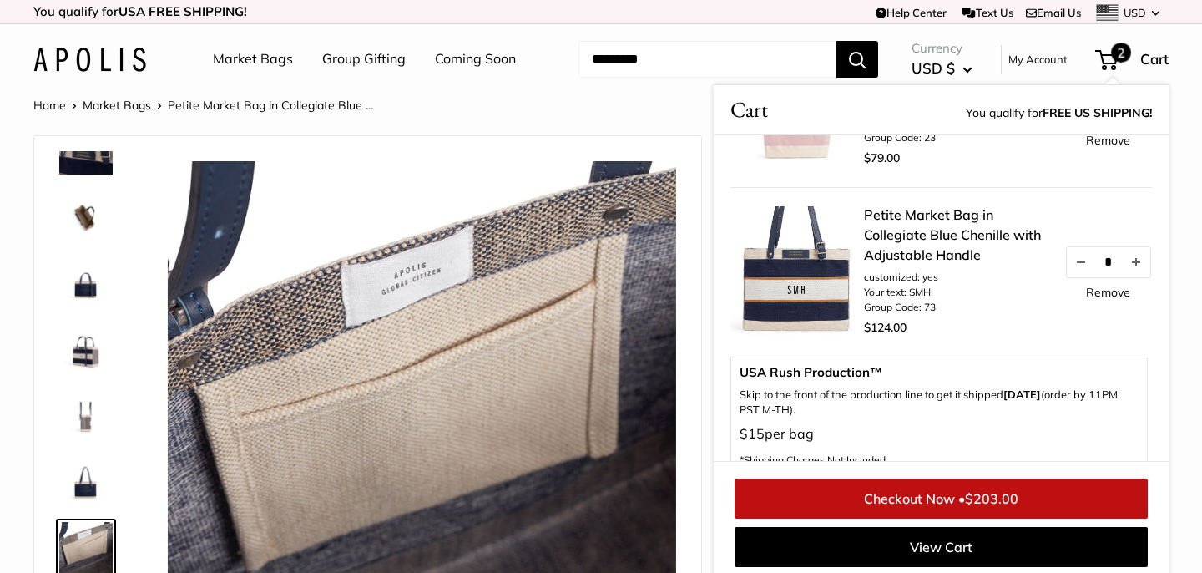
scroll to position [116, 0]
click at [1102, 293] on link "Remove" at bounding box center [1108, 291] width 44 height 12
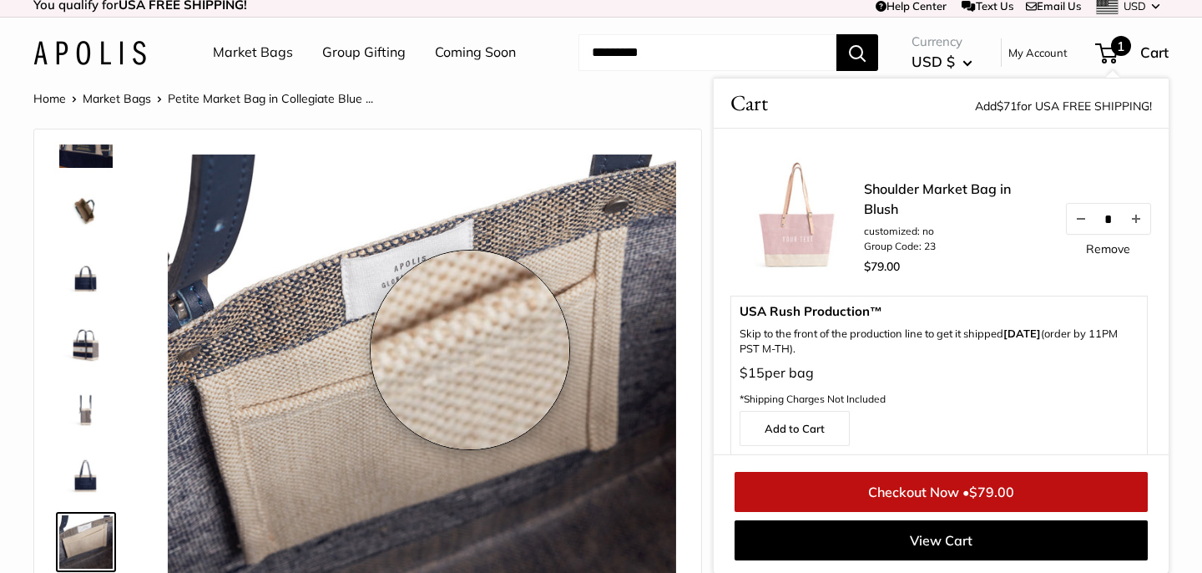
click at [470, 356] on img at bounding box center [422, 408] width 508 height 508
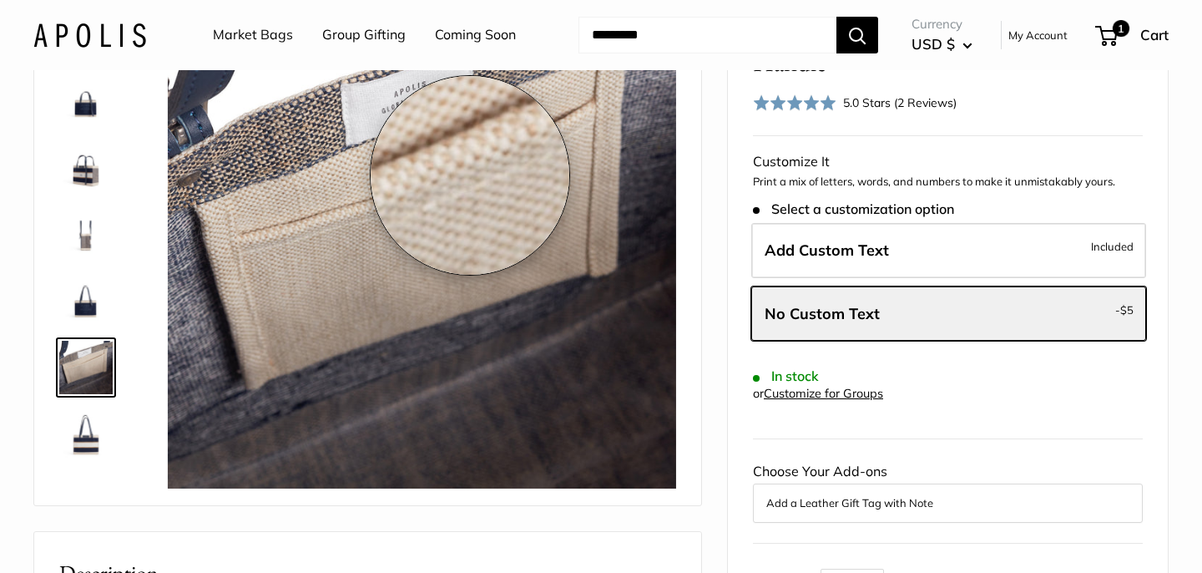
scroll to position [186, 0]
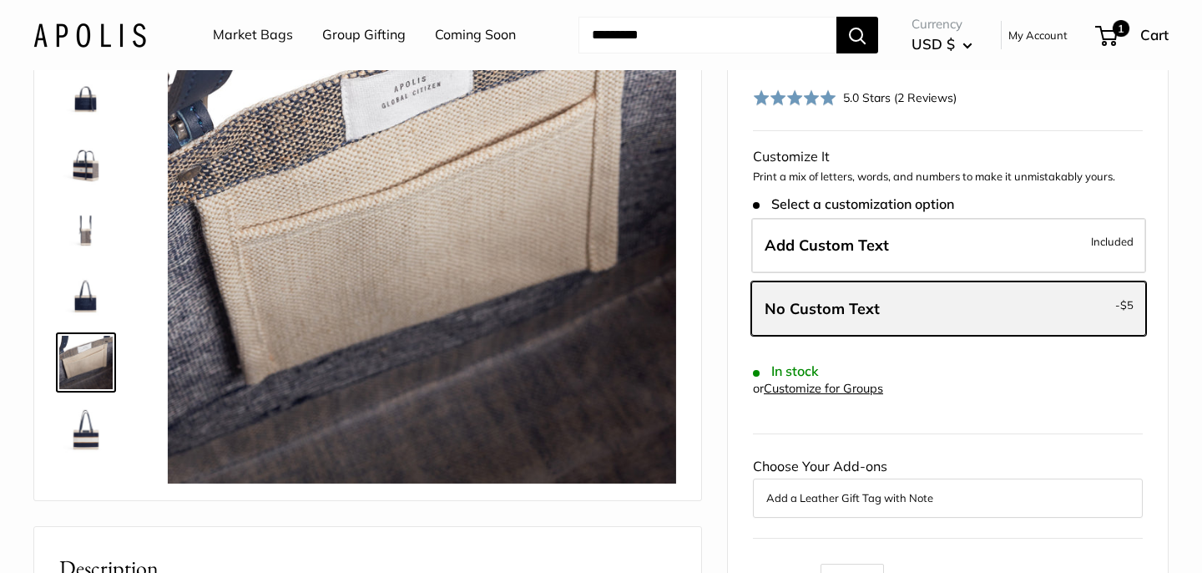
click at [835, 320] on label "No Custom Text - $5" at bounding box center [948, 308] width 395 height 55
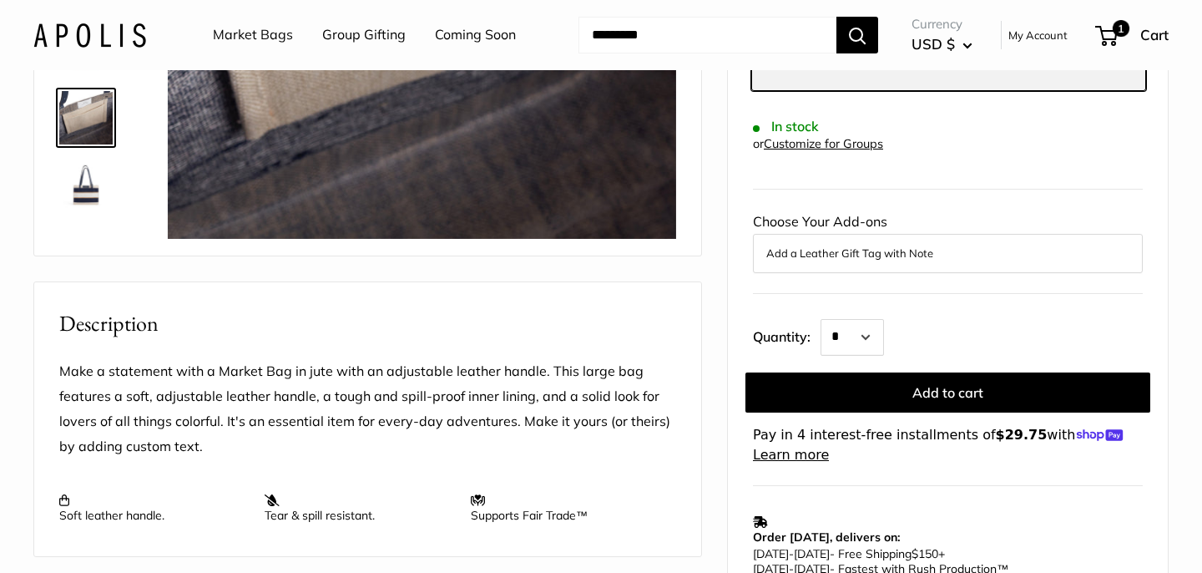
scroll to position [431, 0]
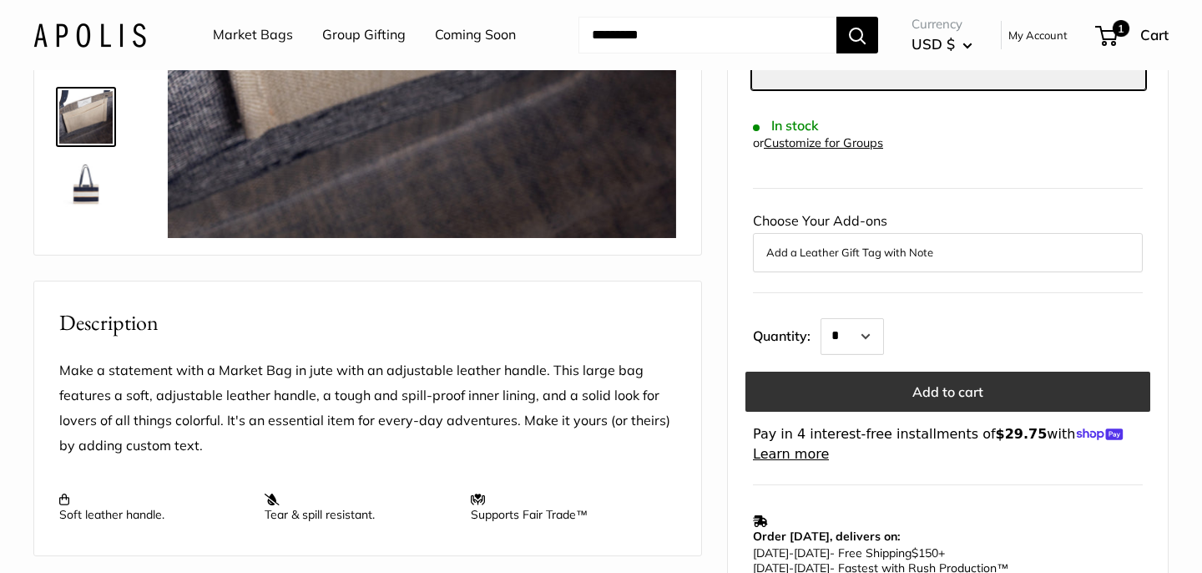
click at [948, 396] on button "Add to cart" at bounding box center [947, 391] width 405 height 40
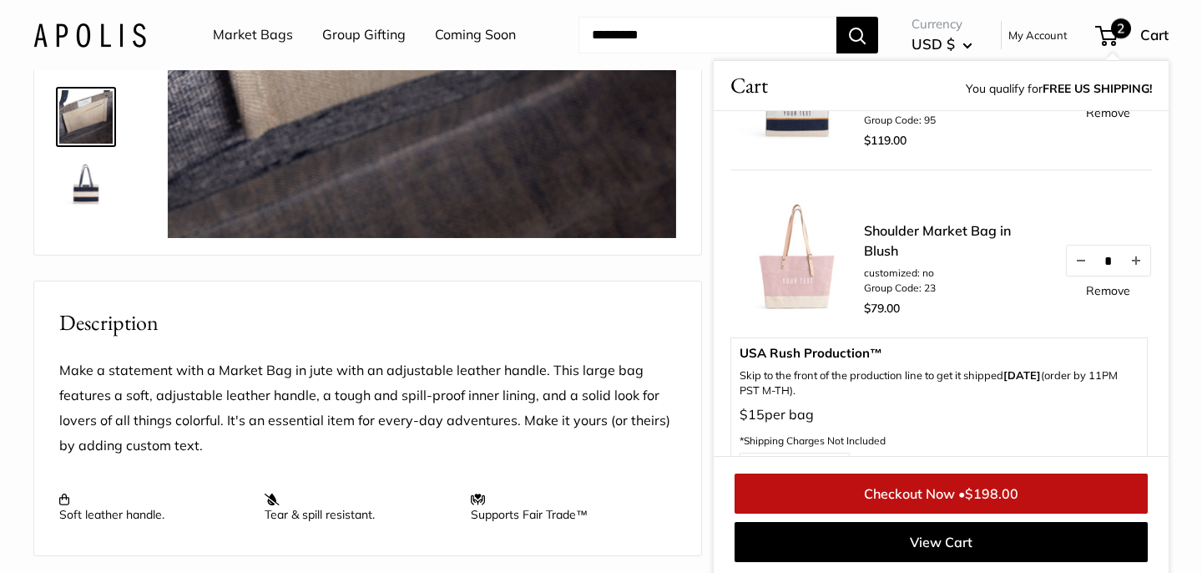
scroll to position [0, 0]
